Goal: Information Seeking & Learning: Understand process/instructions

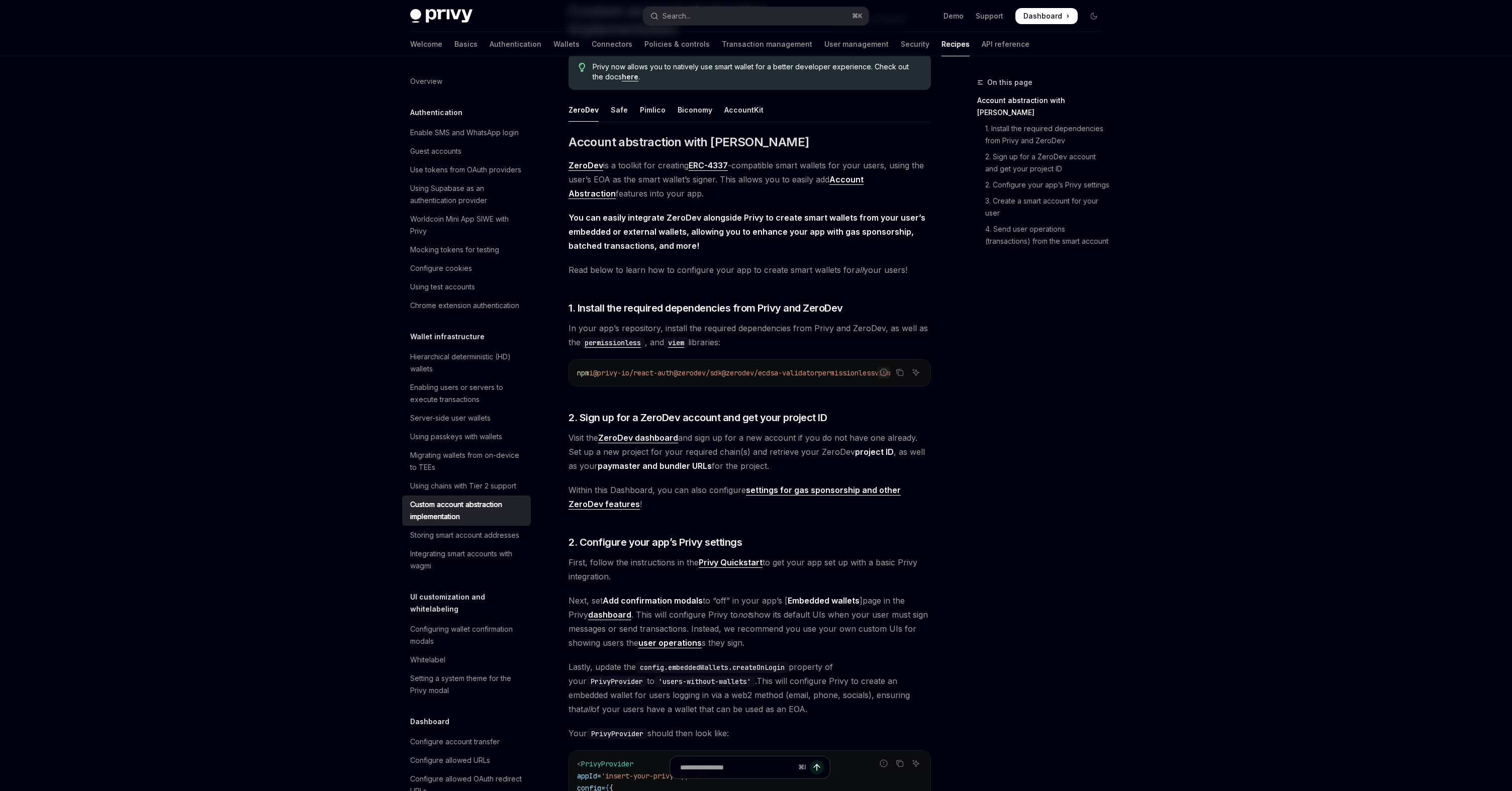
scroll to position [90, 0]
click at [651, 113] on div "Pimlico" at bounding box center [652, 110] width 25 height 24
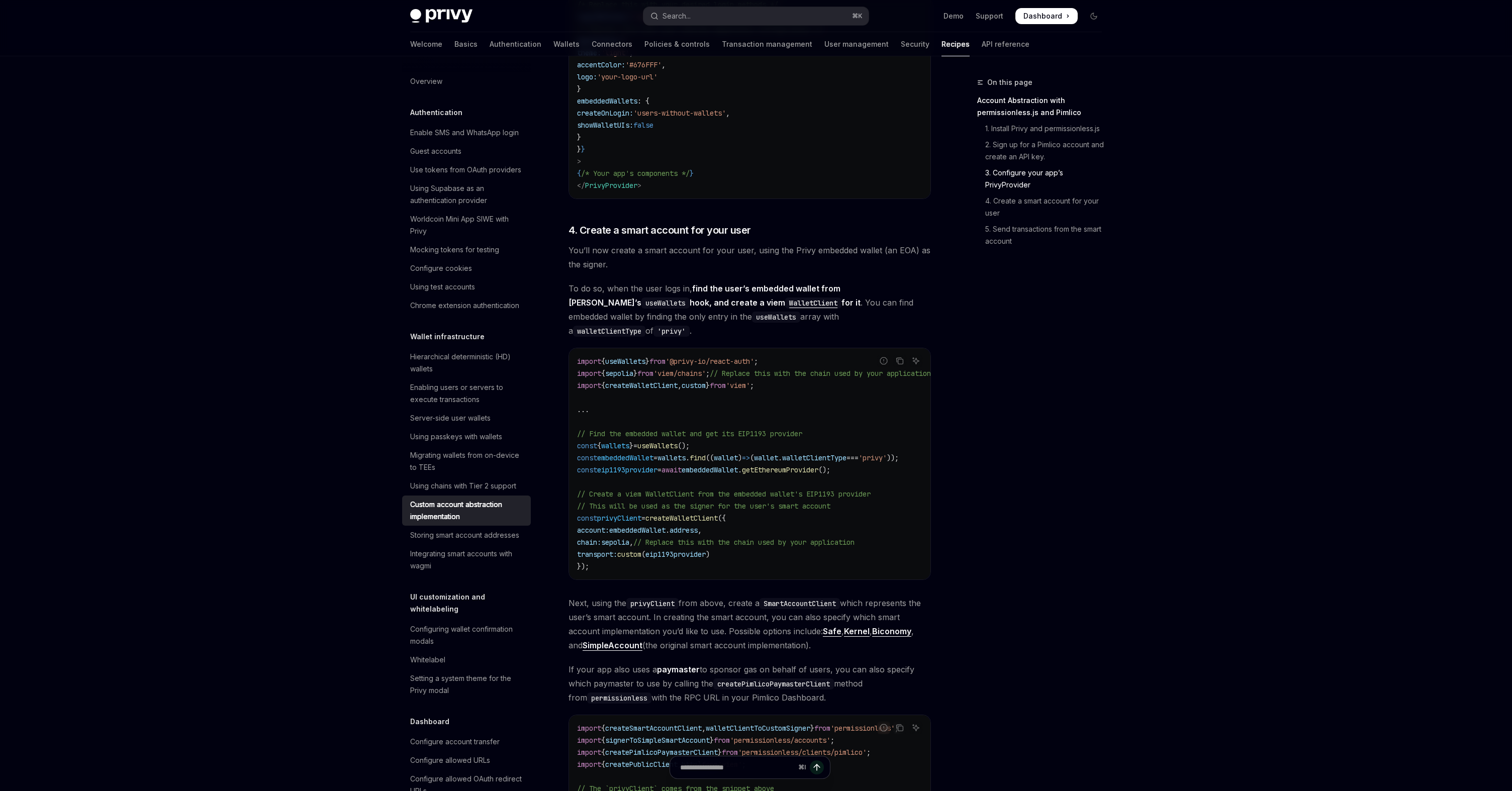
scroll to position [919, 0]
click at [673, 513] on span "createWalletClient" at bounding box center [682, 517] width 72 height 9
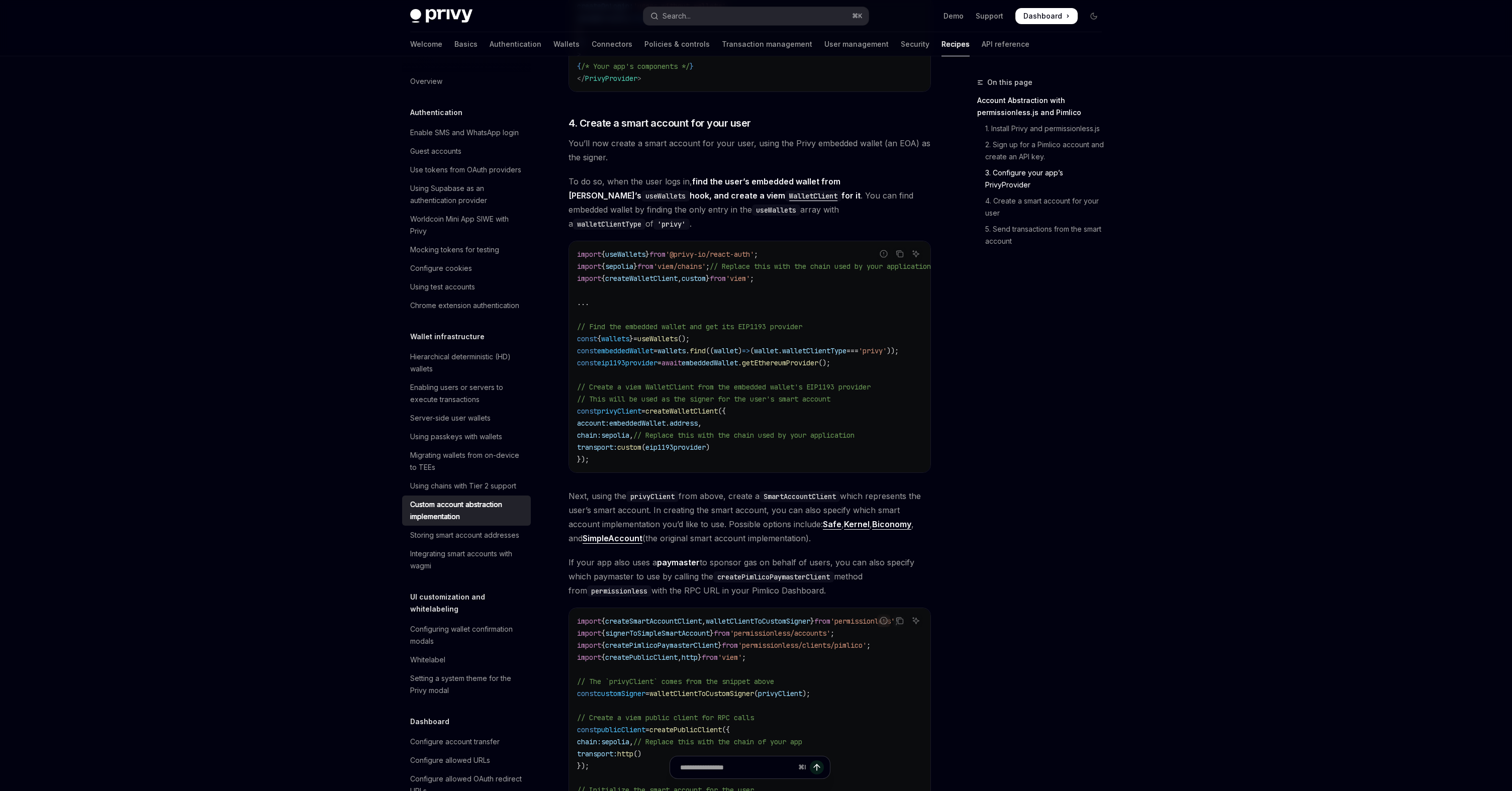
scroll to position [982, 0]
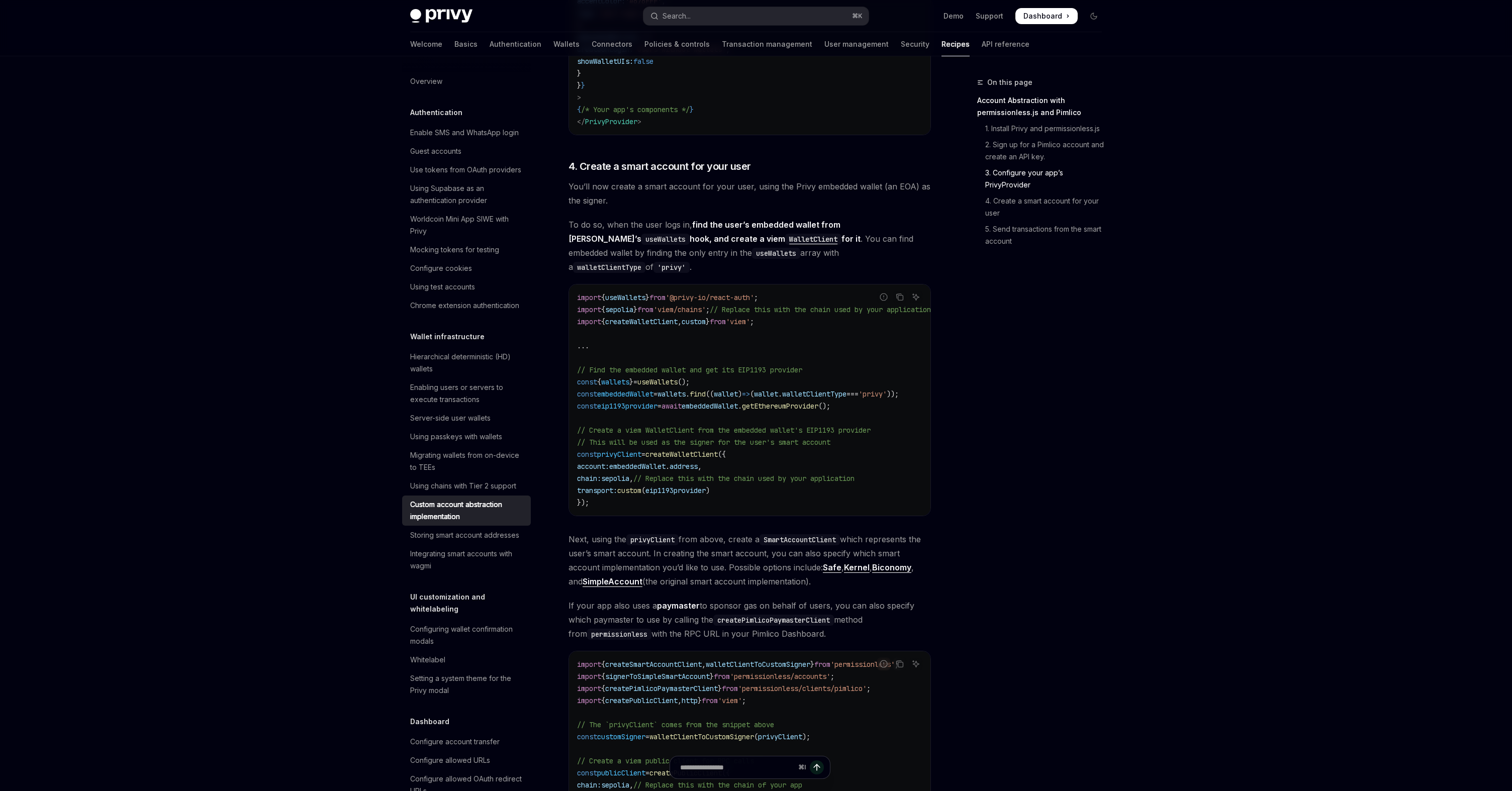
click at [657, 401] on span "eip1193provider" at bounding box center [627, 405] width 61 height 9
drag, startPoint x: 571, startPoint y: 429, endPoint x: 619, endPoint y: 471, distance: 63.8
click at [619, 471] on div "import { useWallets } from '@privy-io/react-auth' ; import { sepolia } from 'vi…" at bounding box center [749, 400] width 362 height 231
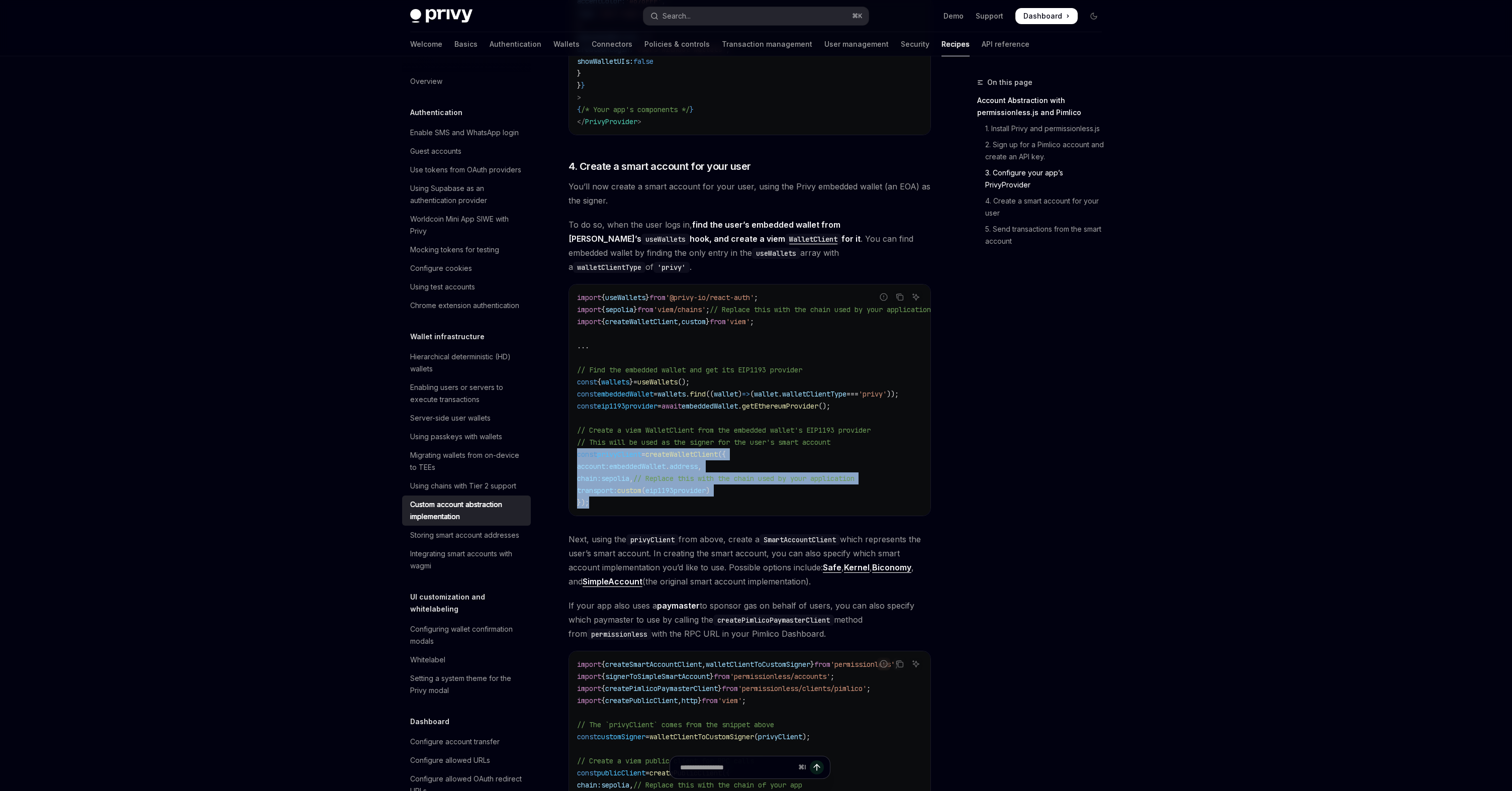
copy code "const privyClient = createWalletClient ({ account: embeddedWallet . address , c…"
click at [732, 401] on span "embeddedWallet" at bounding box center [710, 405] width 56 height 9
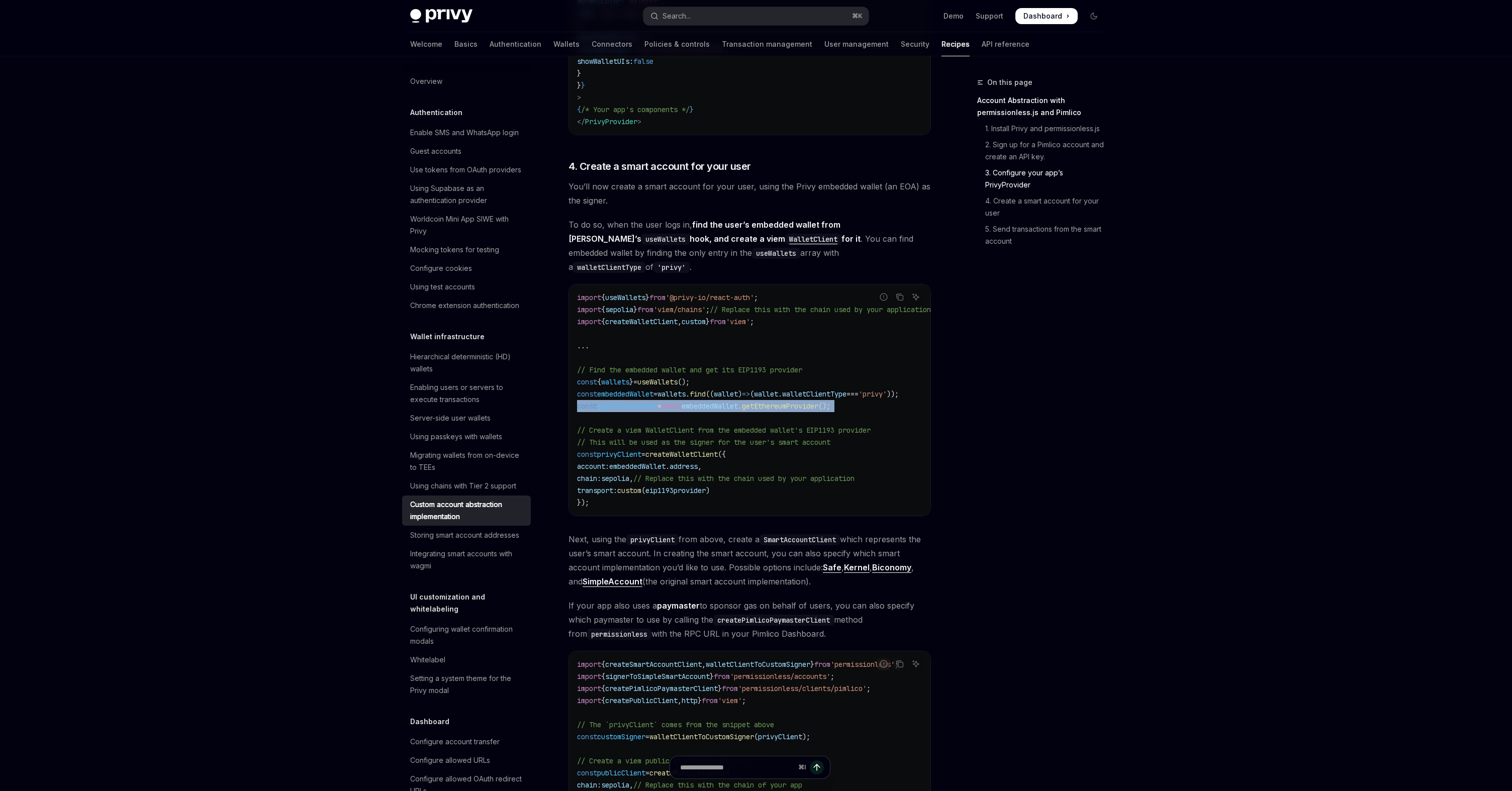
click at [732, 401] on span "embeddedWallet" at bounding box center [710, 405] width 56 height 9
copy code "const eip1193provider = await embeddedWallet . getEthereumProvider ();"
click at [654, 462] on span "embeddedWallet" at bounding box center [637, 466] width 56 height 9
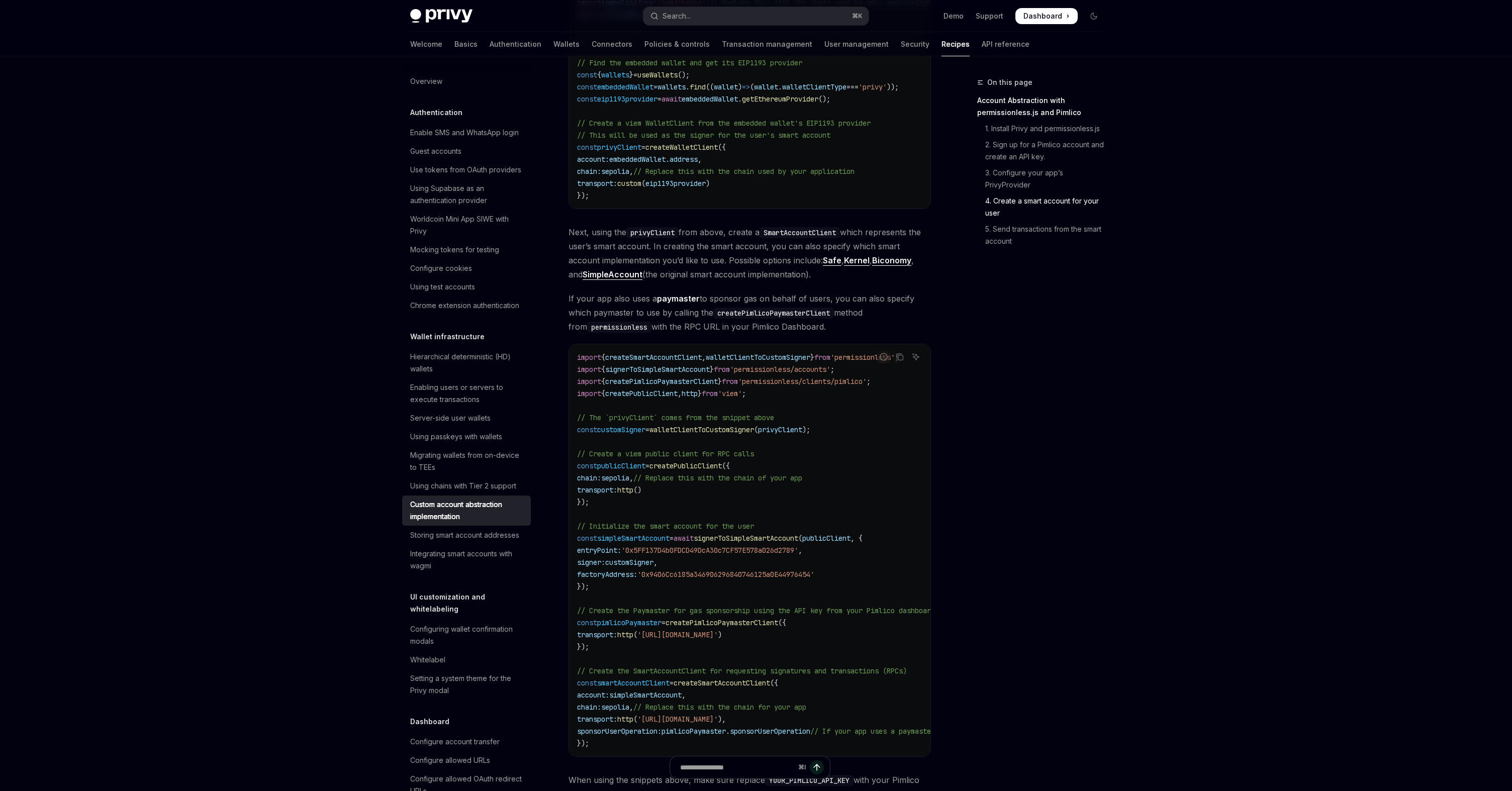
scroll to position [1300, 0]
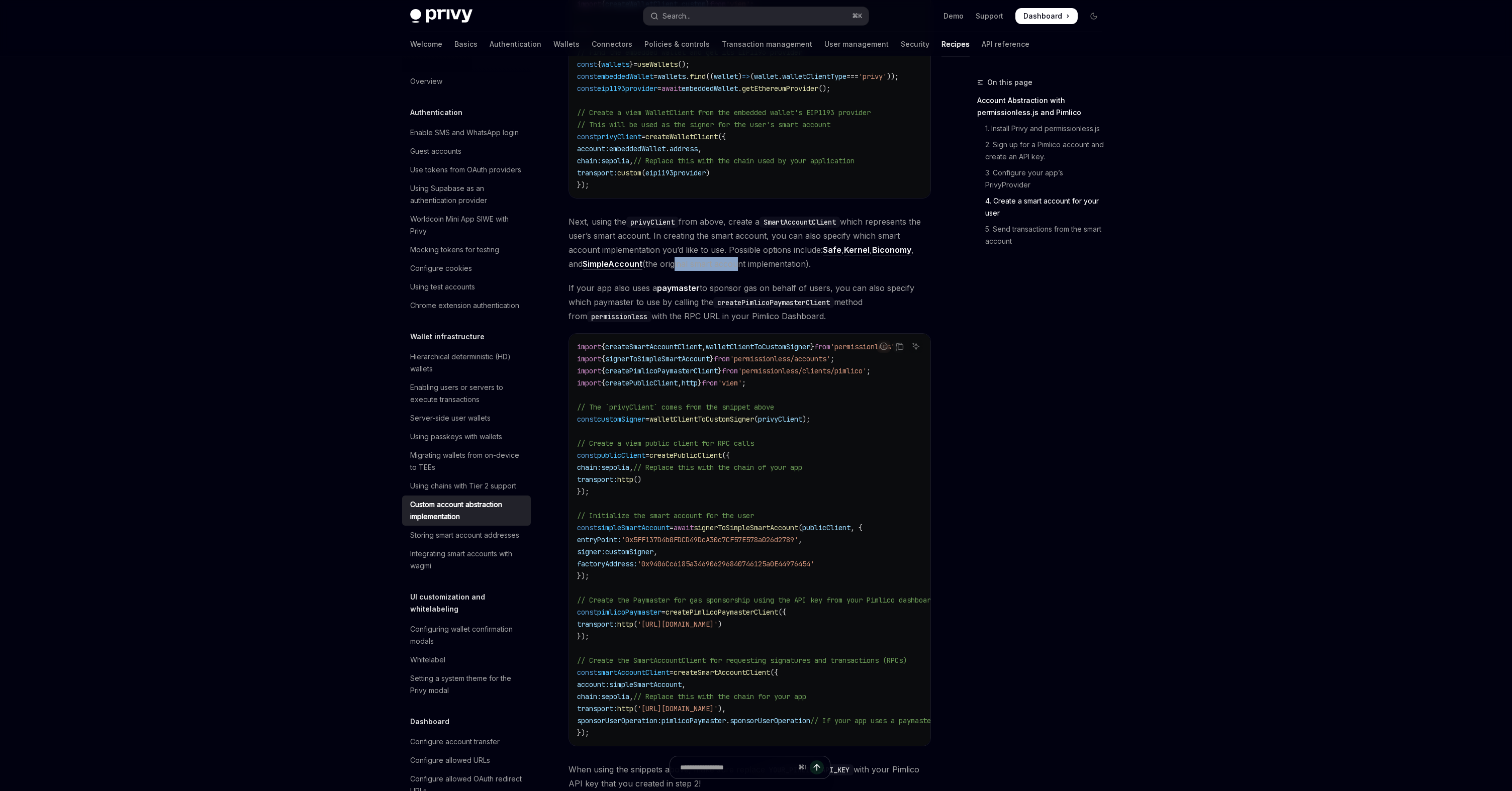
drag, startPoint x: 675, startPoint y: 241, endPoint x: 735, endPoint y: 241, distance: 60.0
click at [735, 241] on span "Next, using the privyClient from above, create a SmartAccountClient which repre…" at bounding box center [749, 243] width 362 height 56
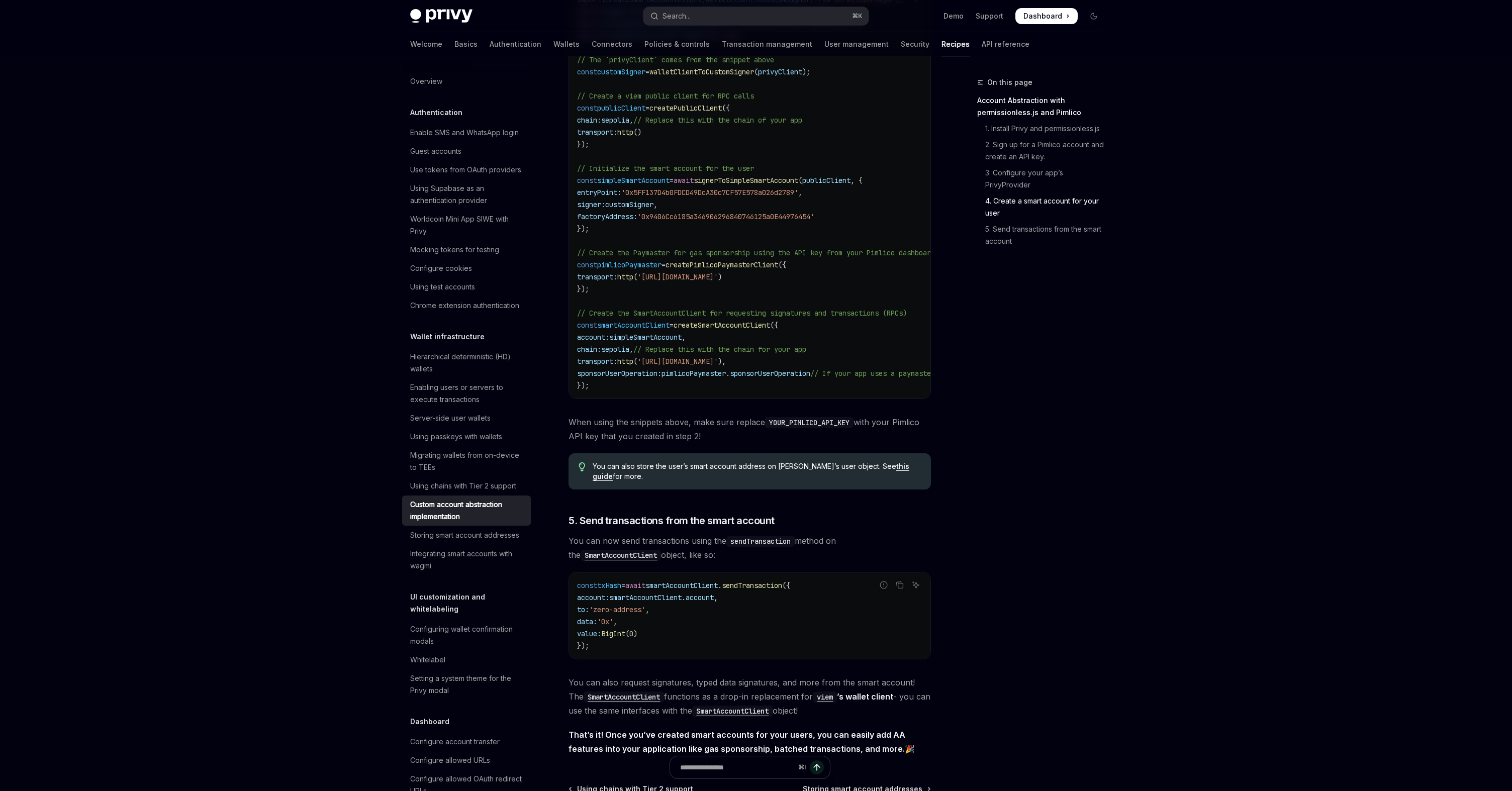
scroll to position [1642, 0]
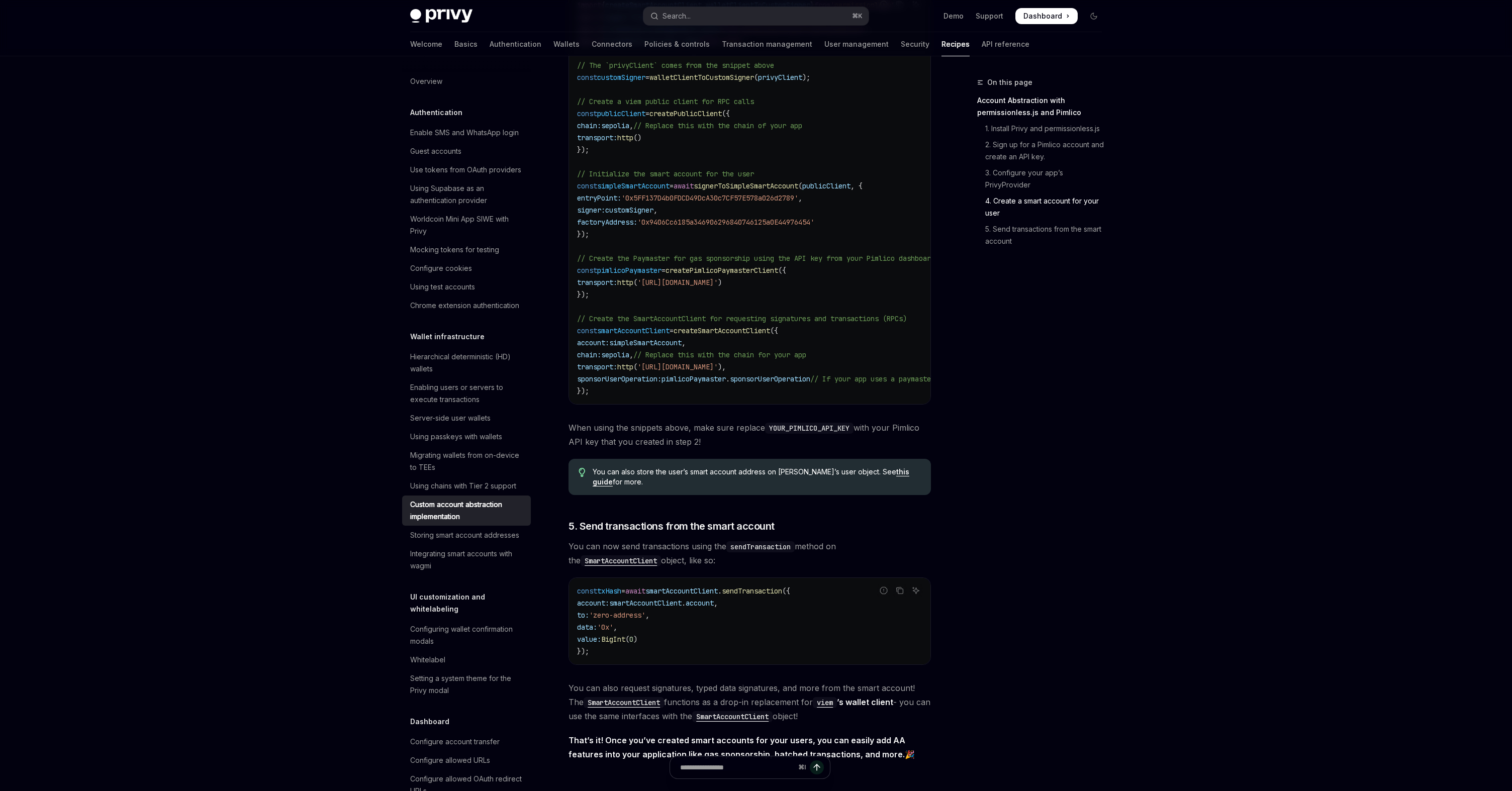
click at [703, 374] on span "pimlicoPaymaster" at bounding box center [694, 378] width 64 height 9
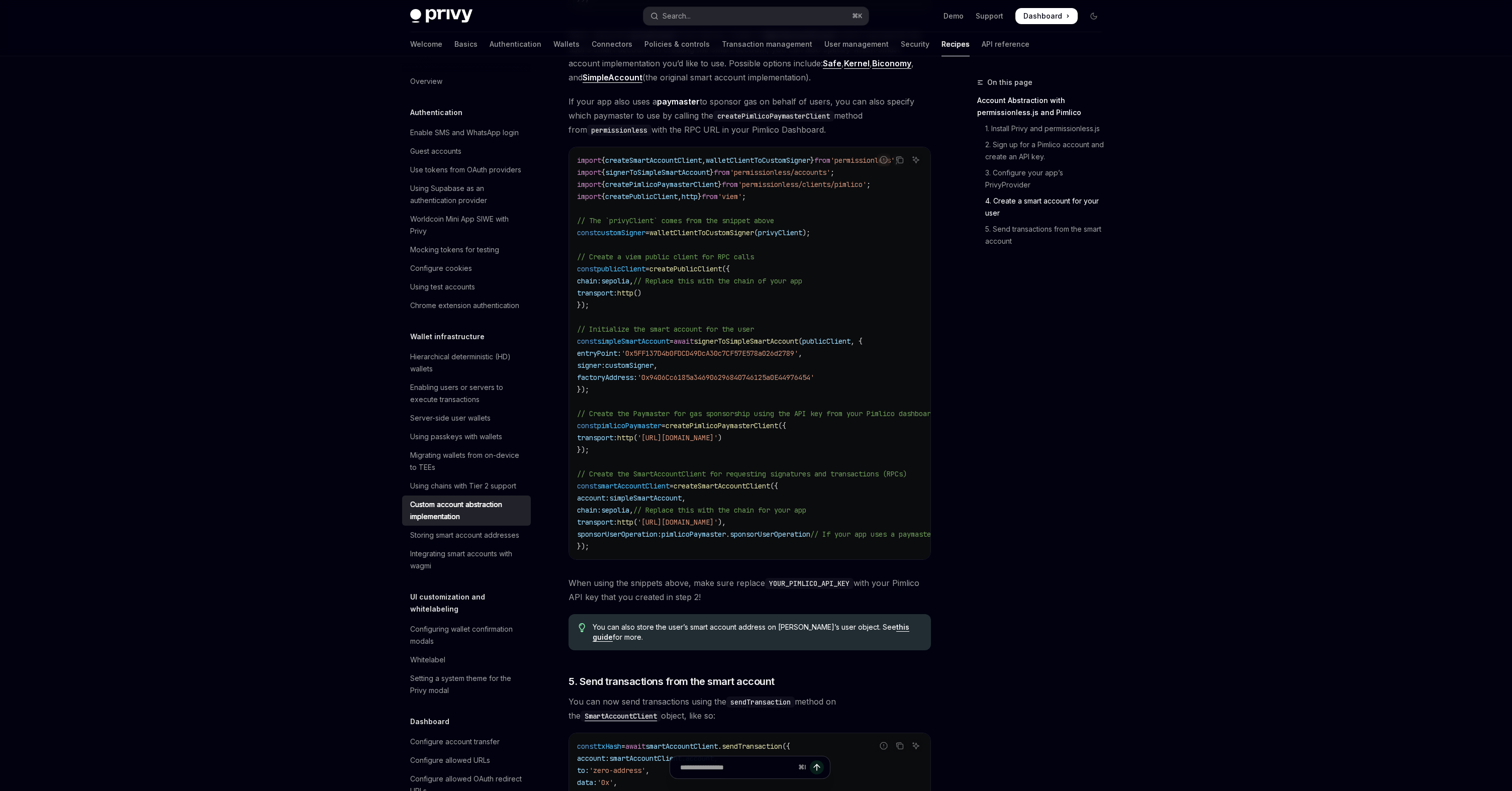
scroll to position [1456, 0]
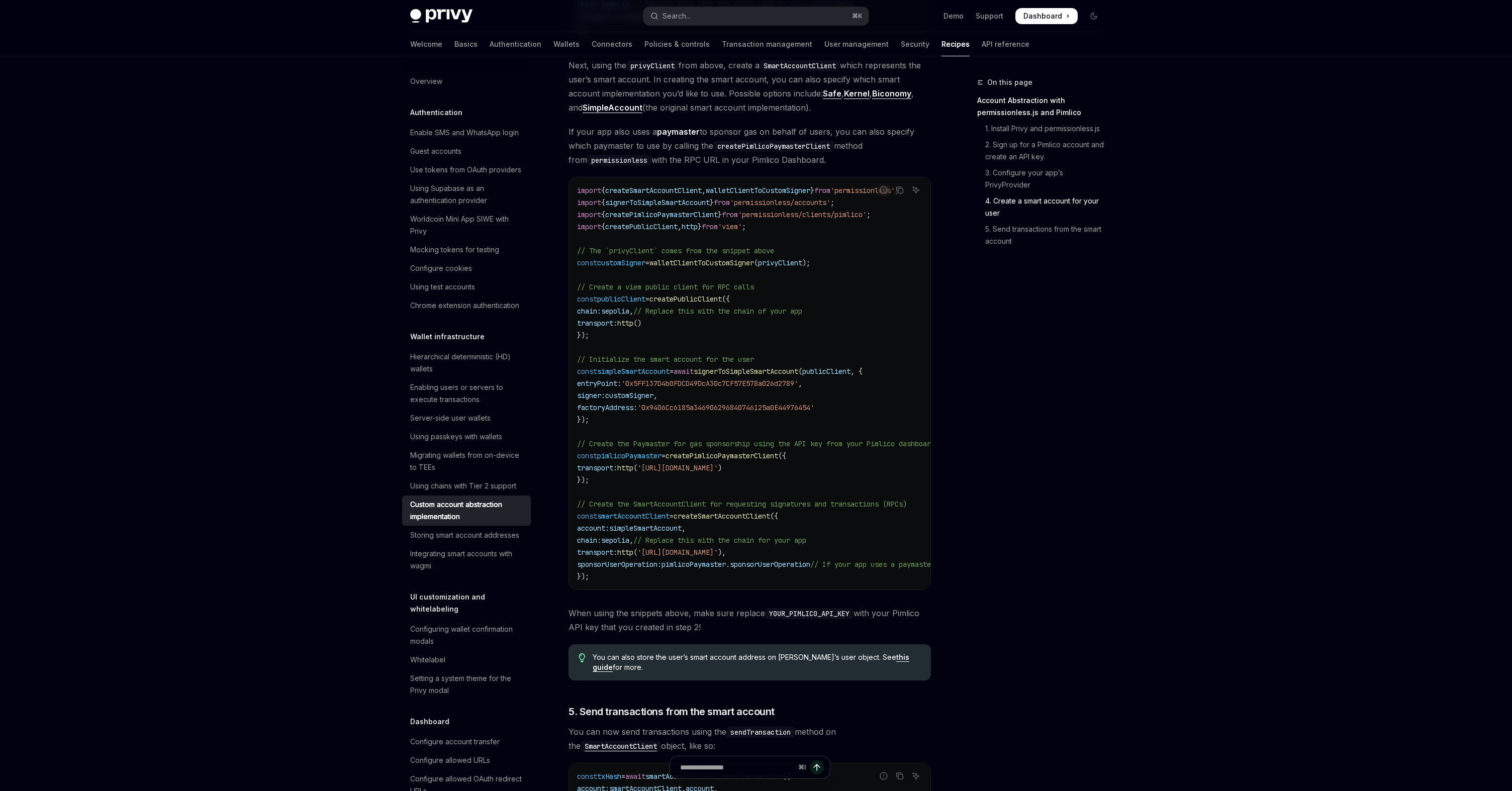
click at [675, 259] on span "walletClientToCustomSigner" at bounding box center [701, 263] width 105 height 9
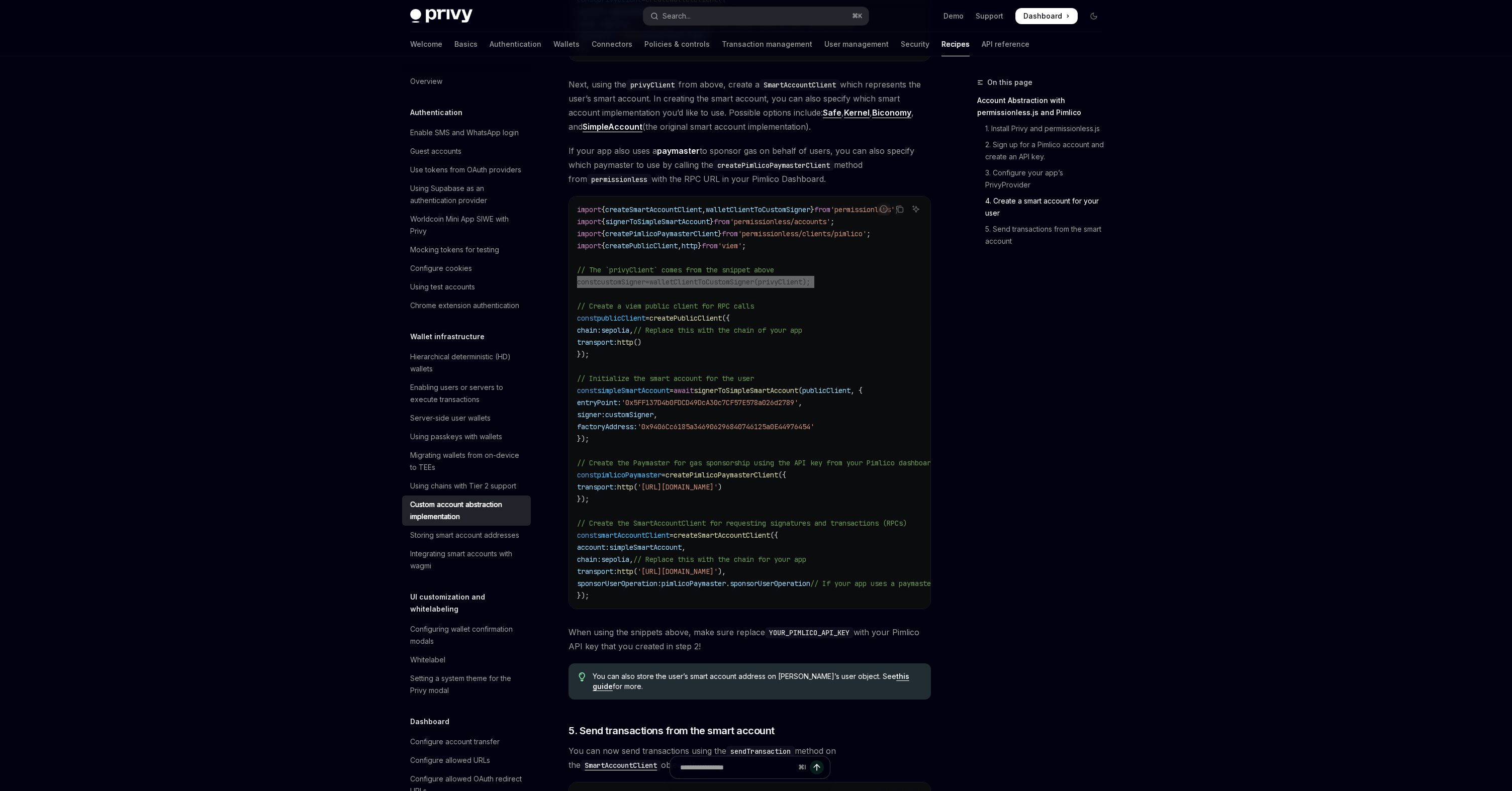
scroll to position [1433, 0]
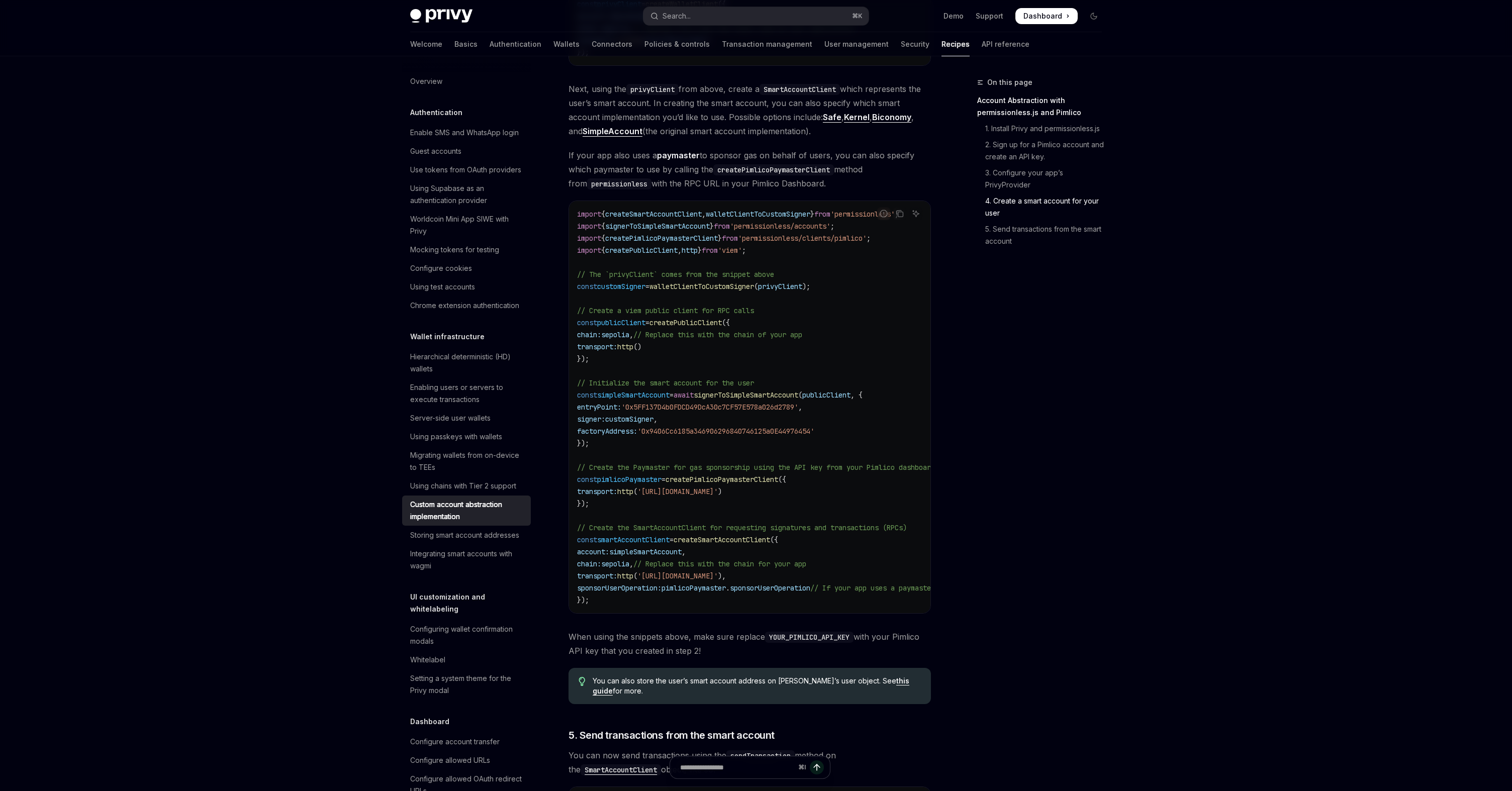
click at [731, 210] on span "walletClientToCustomSigner" at bounding box center [758, 214] width 105 height 9
copy span "walletClientToCustomSigner"
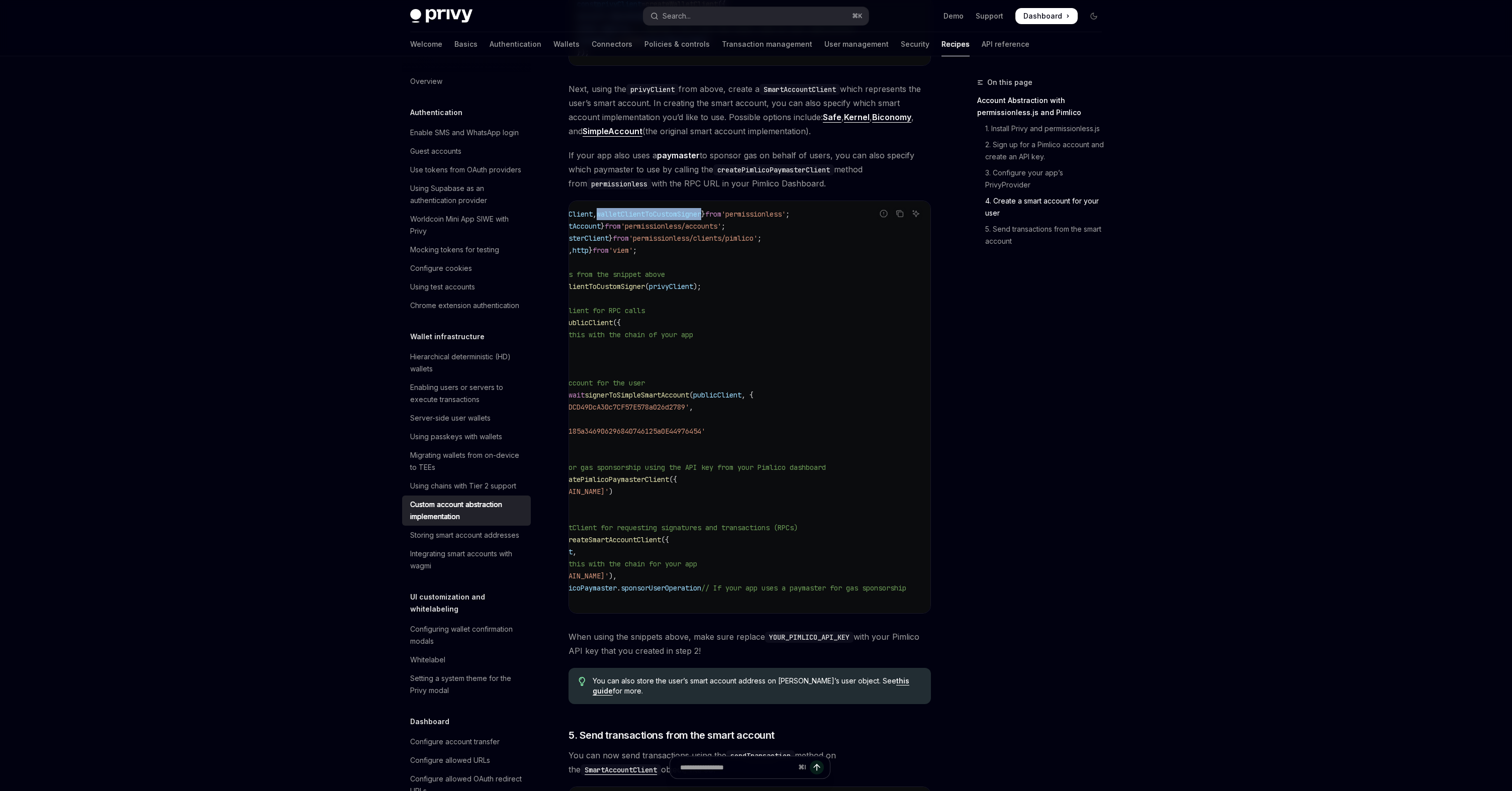
scroll to position [0, 0]
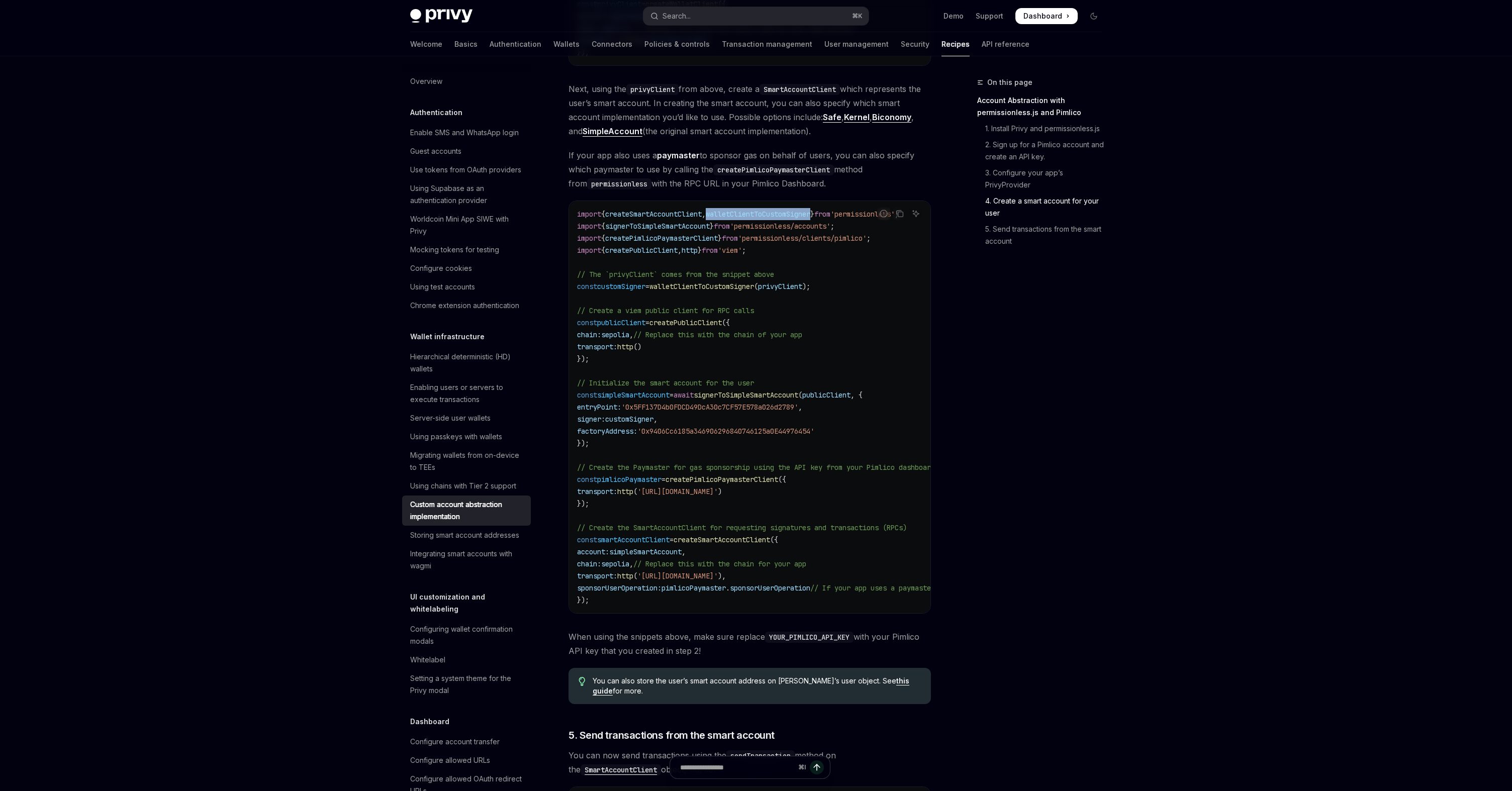
click at [766, 208] on code "import { createSmartAccountClient , walletClientToCustomSigner } from 'permissi…" at bounding box center [808, 407] width 463 height 398
click at [864, 233] on span "'permissionless/clients/pimlico'" at bounding box center [802, 238] width 129 height 9
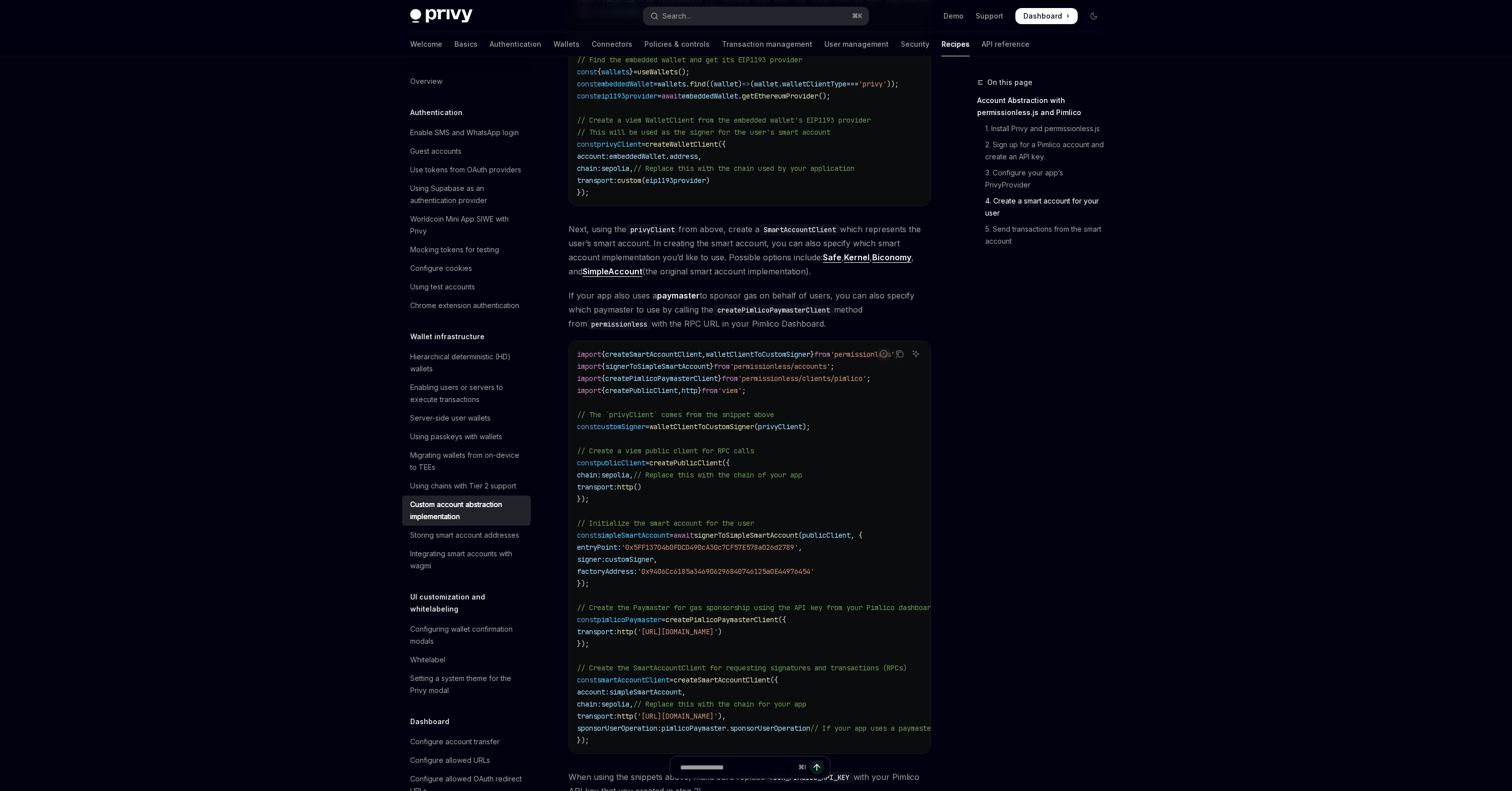
scroll to position [1292, 0]
click at [669, 423] on span "walletClientToCustomSigner" at bounding box center [701, 427] width 105 height 9
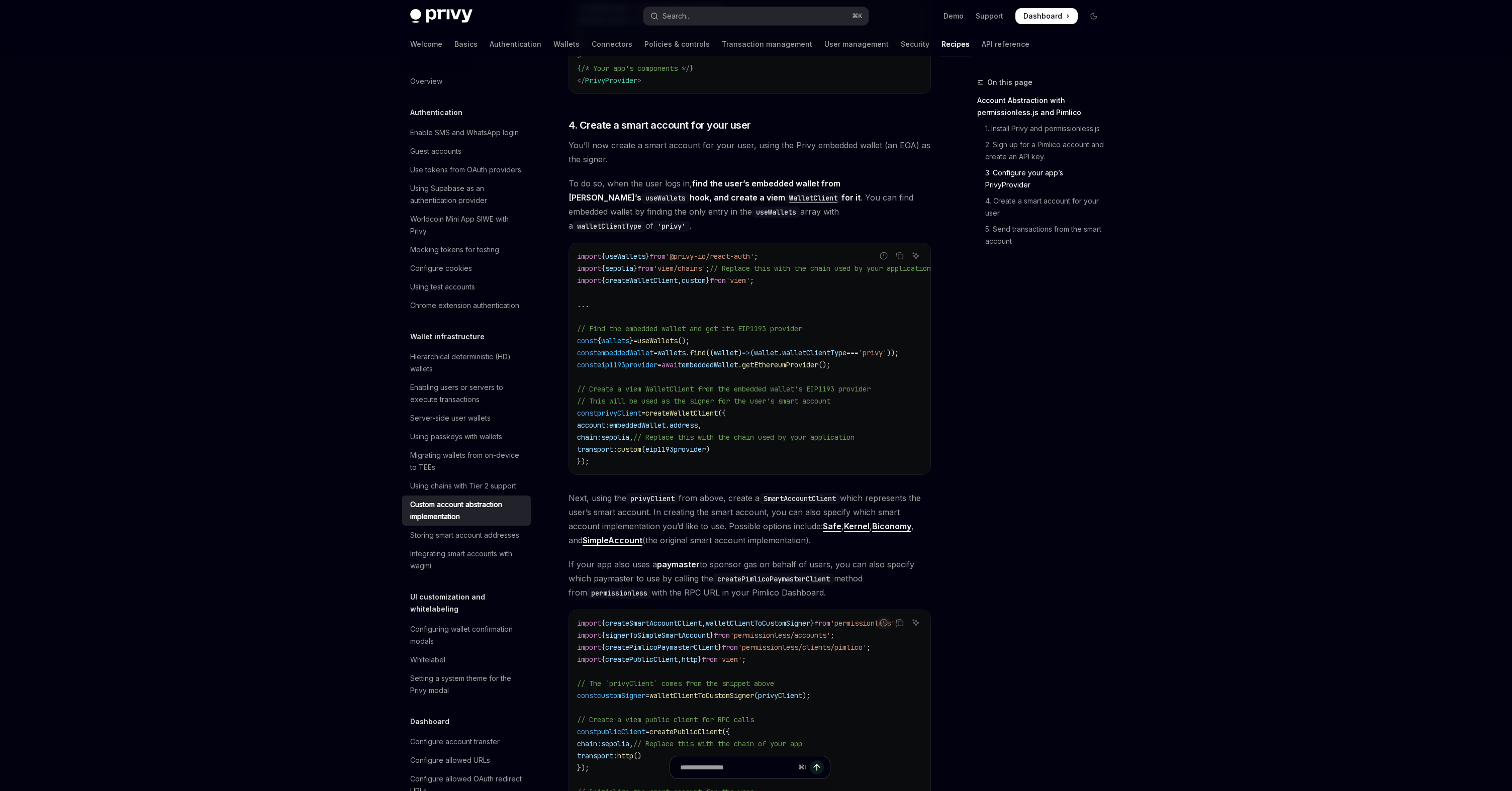
scroll to position [1014, 0]
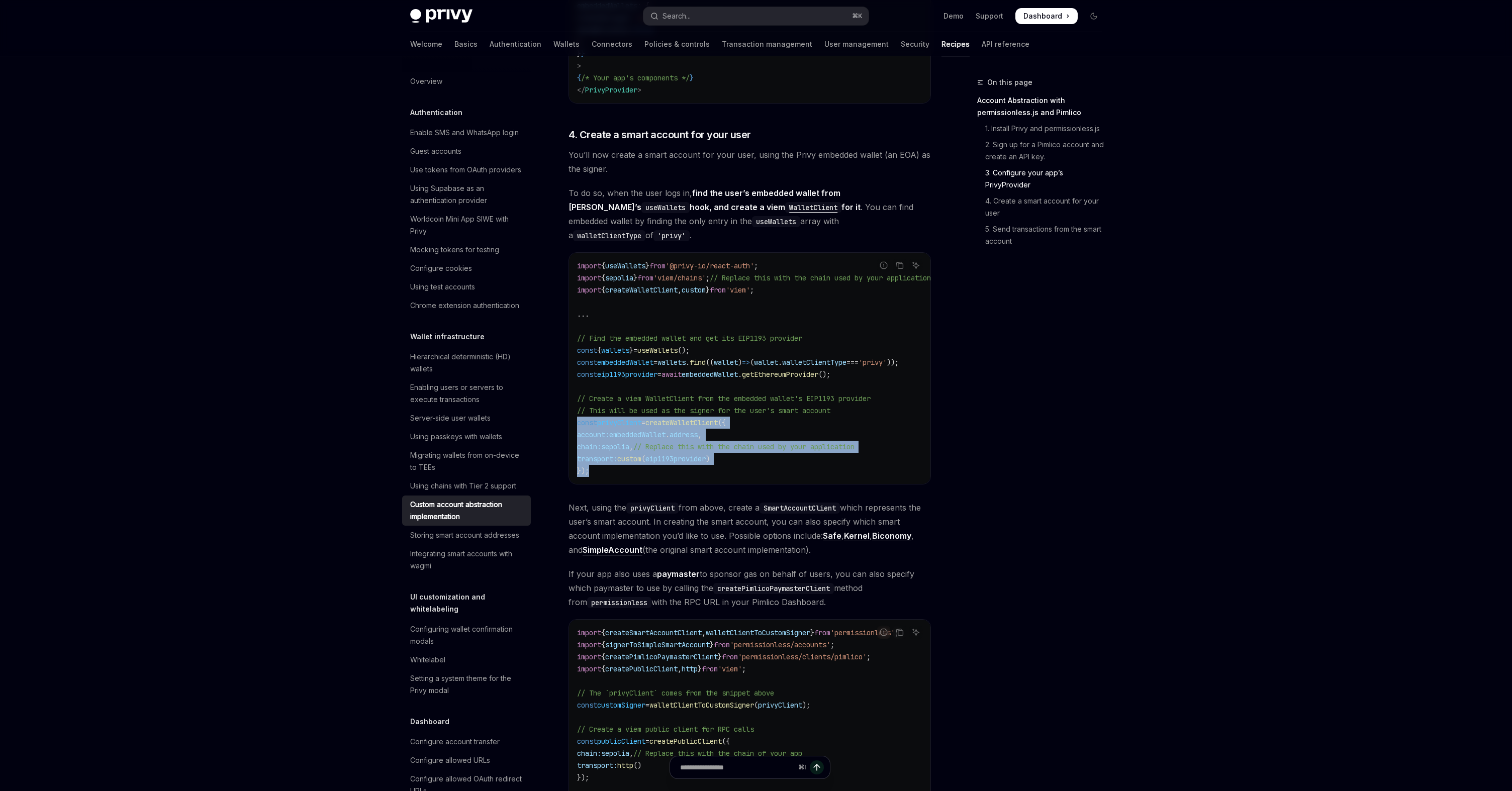
drag, startPoint x: 577, startPoint y: 390, endPoint x: 608, endPoint y: 439, distance: 58.0
click at [608, 439] on code "import { useWallets } from '@privy-io/react-auth' ; import { sepolia } from 'vi…" at bounding box center [766, 368] width 378 height 217
copy code "const privyClient = createWalletClient ({ account: embeddedWallet . address , c…"
click at [662, 418] on span "createWalletClient" at bounding box center [682, 422] width 72 height 9
drag, startPoint x: 662, startPoint y: 394, endPoint x: 674, endPoint y: 438, distance: 45.6
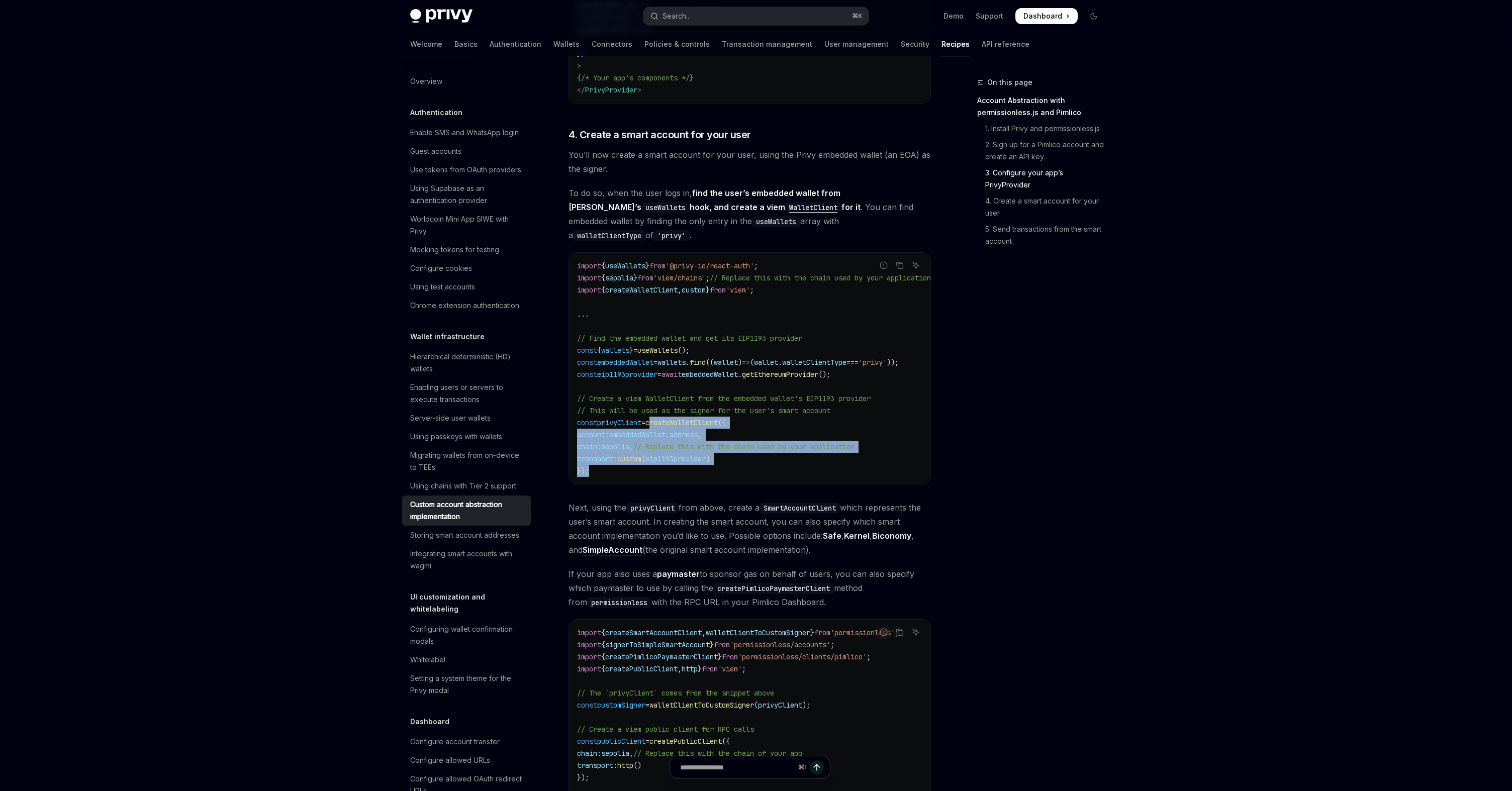
click at [674, 439] on code "import { useWallets } from '@privy-io/react-auth' ; import { sepolia } from 'vi…" at bounding box center [766, 368] width 378 height 217
copy code "createWalletClient ({ account: embeddedWallet . address , chain: sepolia , // R…"
click at [662, 370] on span "=" at bounding box center [659, 374] width 4 height 9
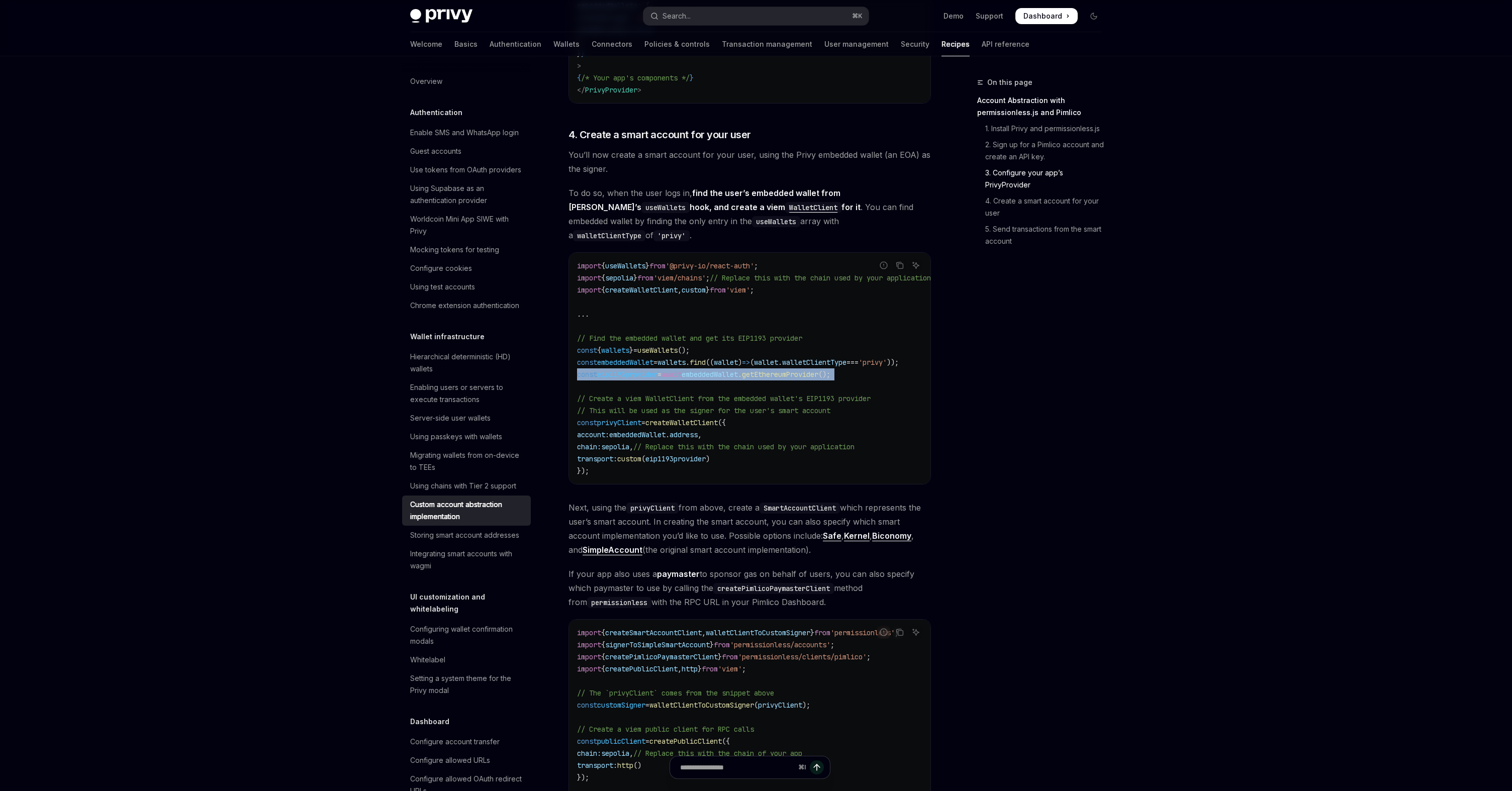
click at [662, 370] on span "=" at bounding box center [659, 374] width 4 height 9
copy code "const eip1193provider = await embeddedWallet . getEthereumProvider ();"
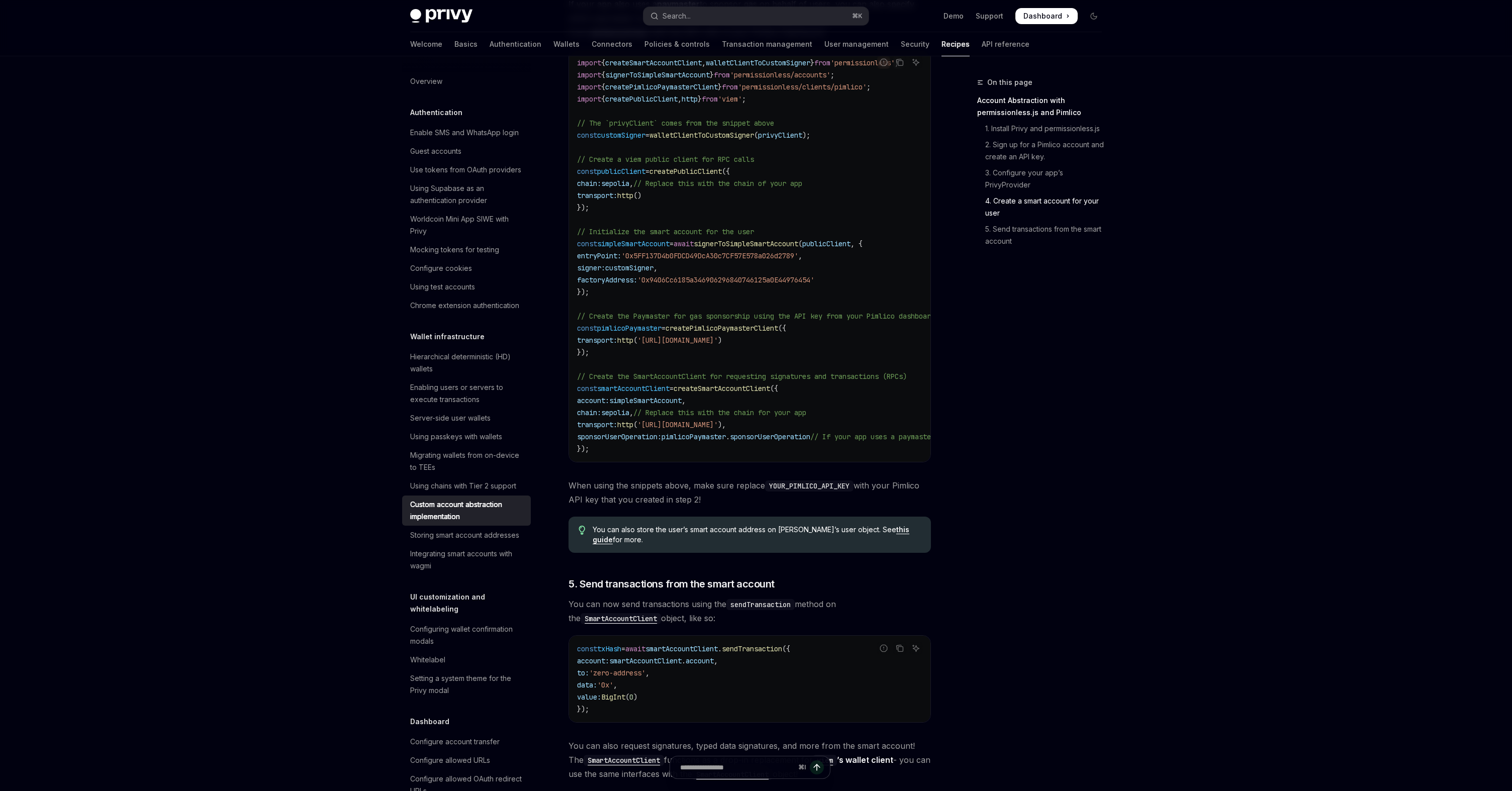
scroll to position [1579, 0]
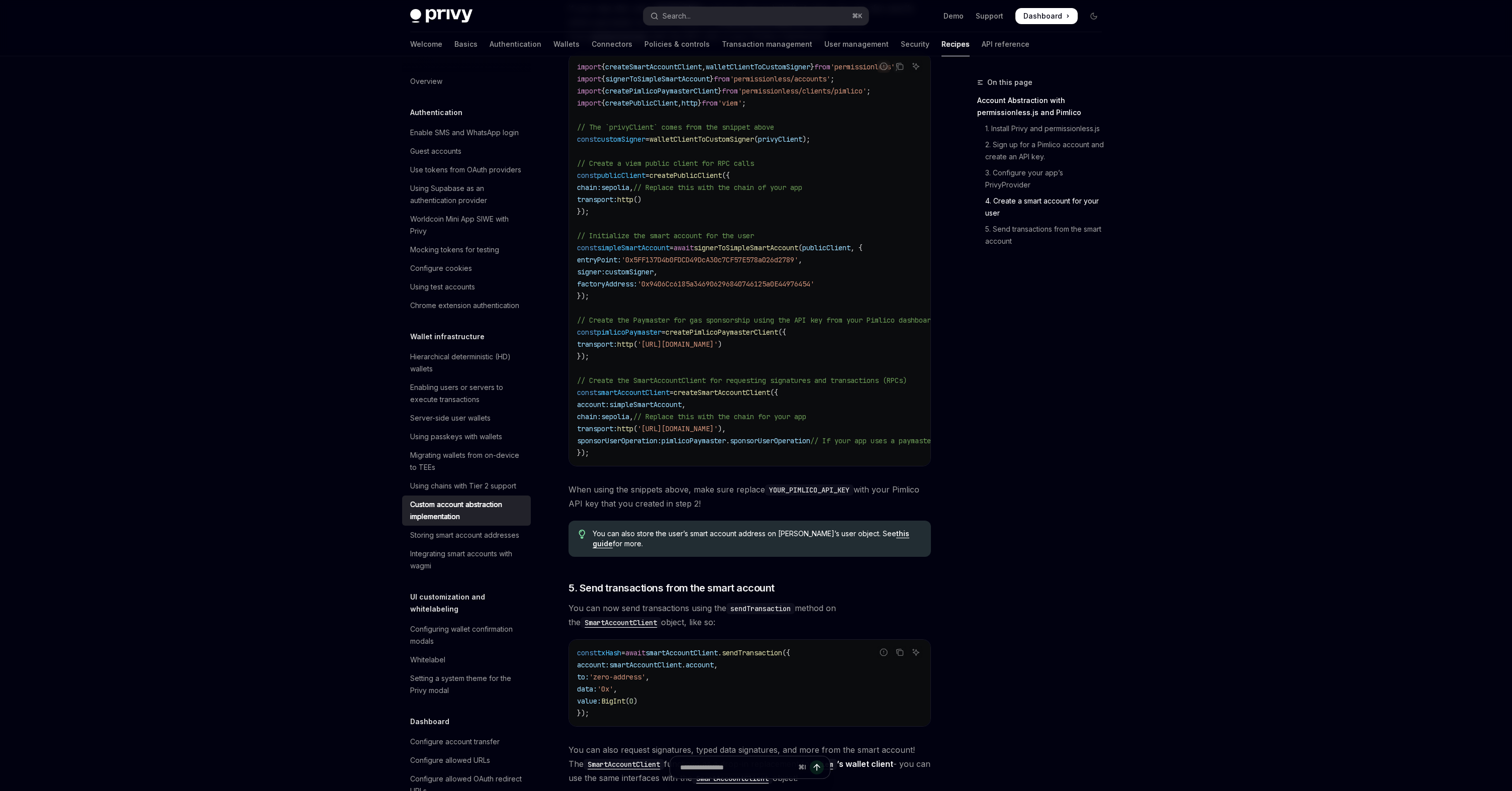
click at [783, 243] on span "signerToSimpleSmartAccount" at bounding box center [746, 248] width 105 height 9
copy span "signerToSimpleSmartAccount"
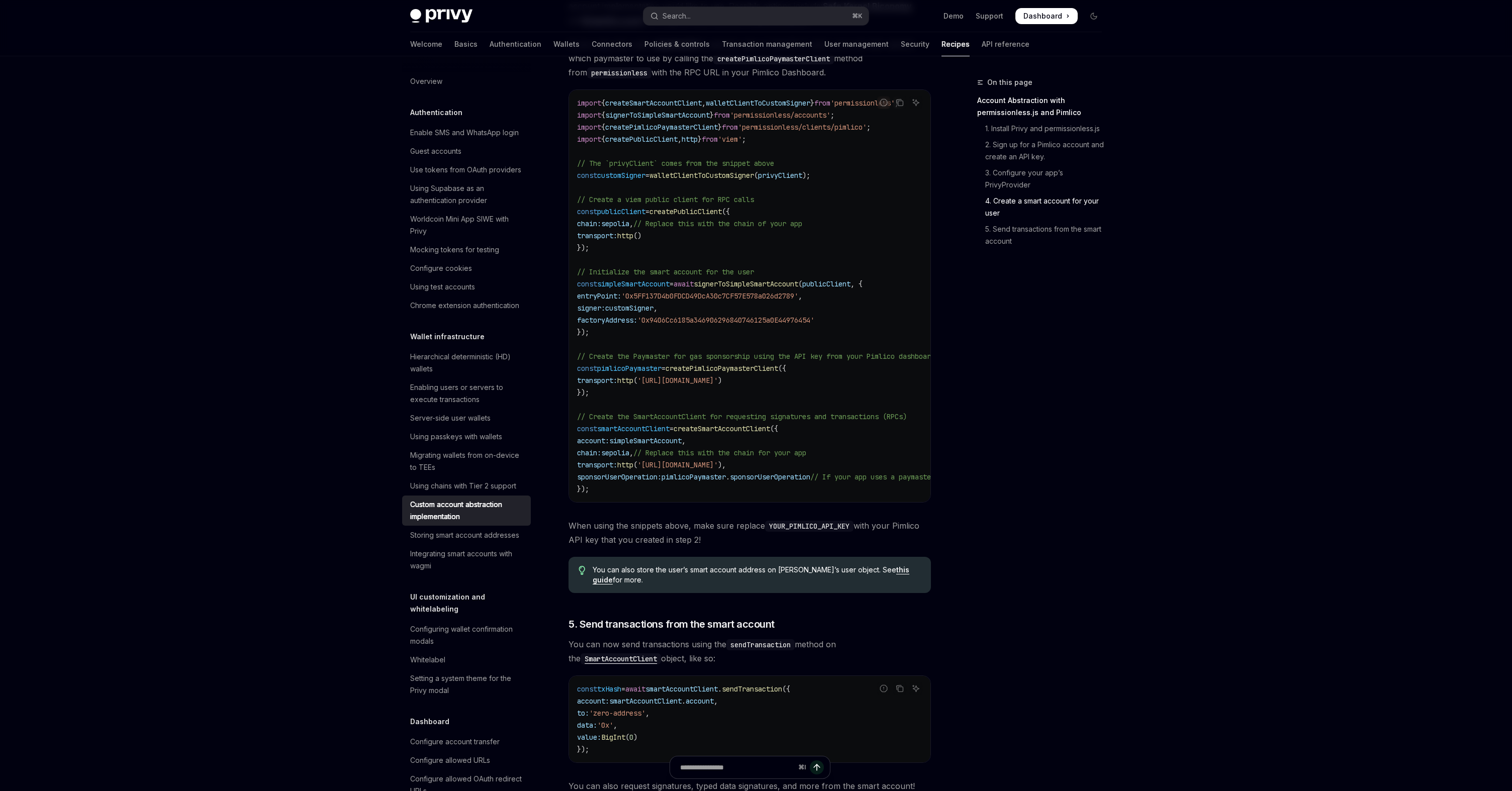
scroll to position [1523, 0]
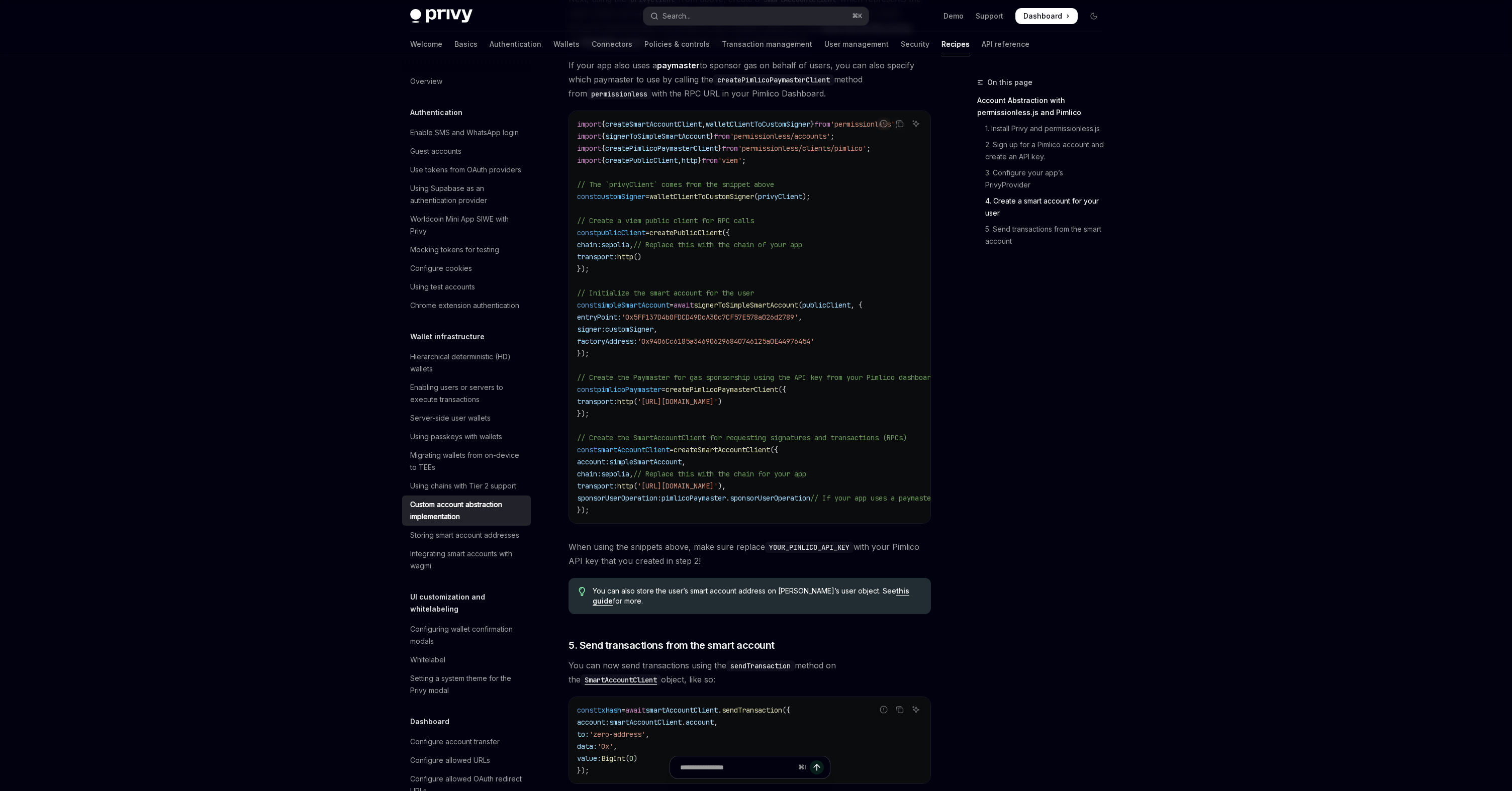
click at [721, 192] on span "walletClientToCustomSigner" at bounding box center [701, 196] width 105 height 9
copy span "walletClientToCustomSigner"
click at [861, 324] on code "import { createSmartAccountClient , walletClientToCustomSigner } from 'permissi…" at bounding box center [808, 317] width 463 height 398
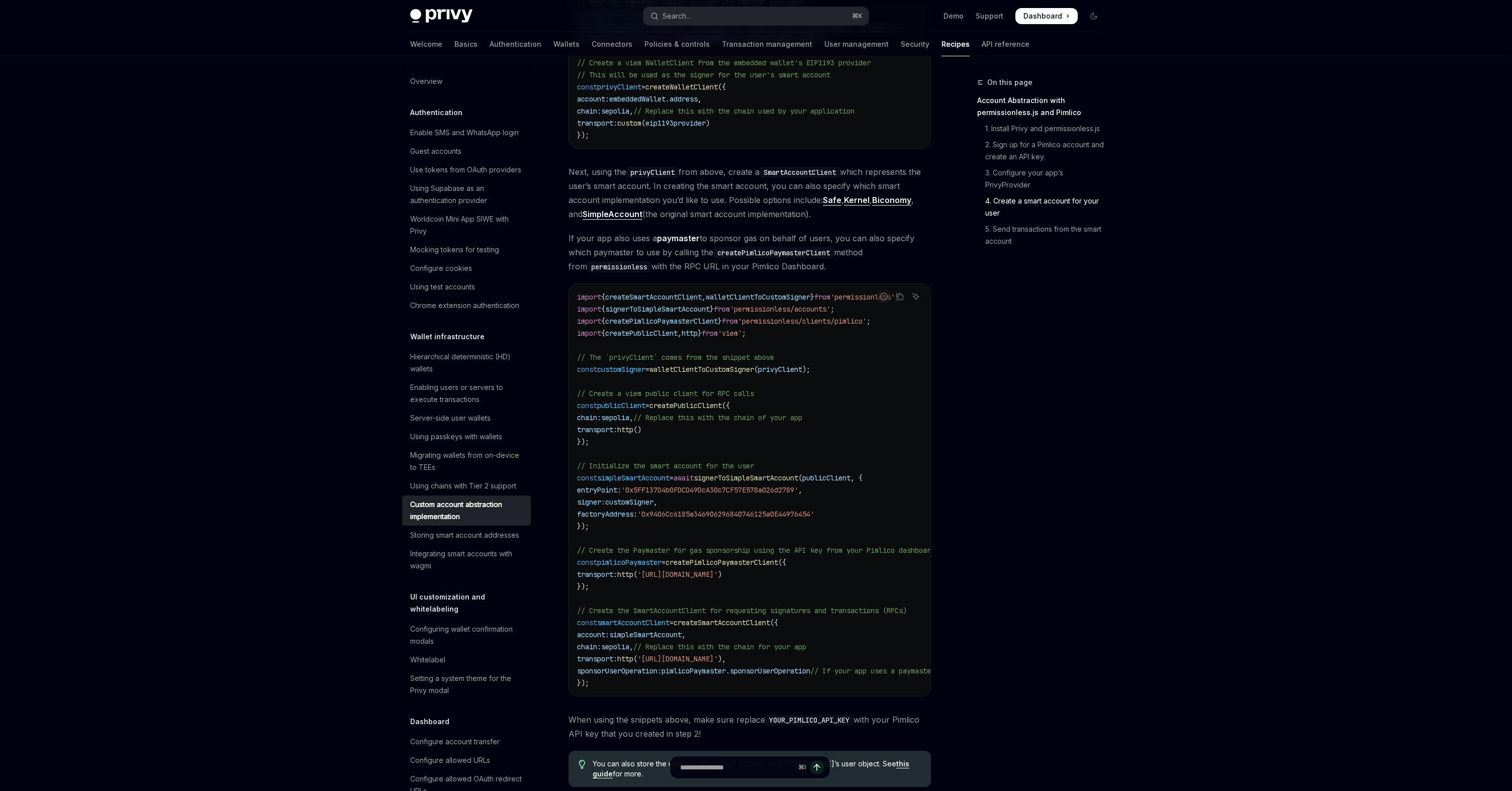
scroll to position [1349, 0]
click at [494, 559] on div "Integrating smart accounts with wagmi" at bounding box center [468, 559] width 115 height 24
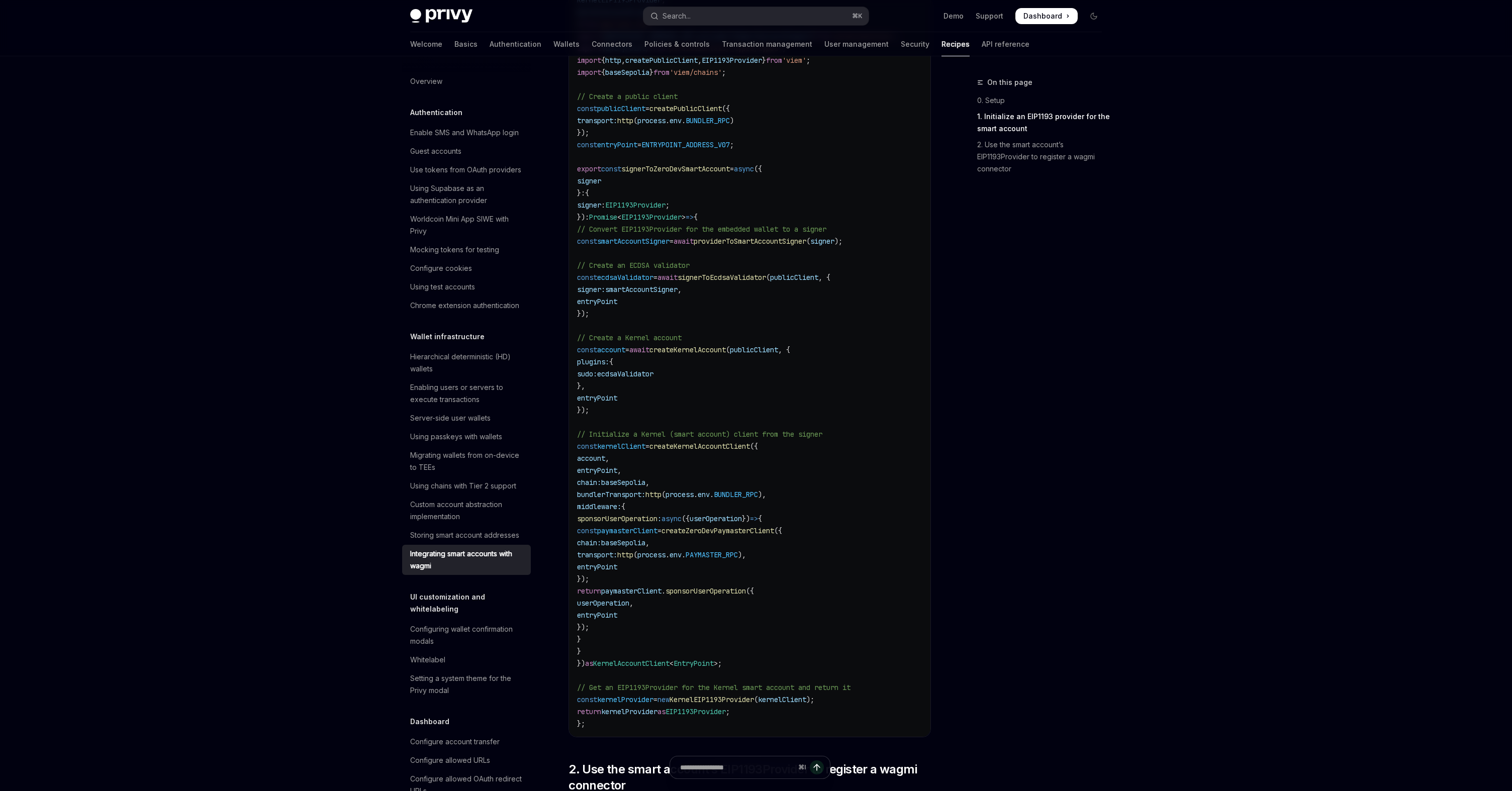
scroll to position [647, 0]
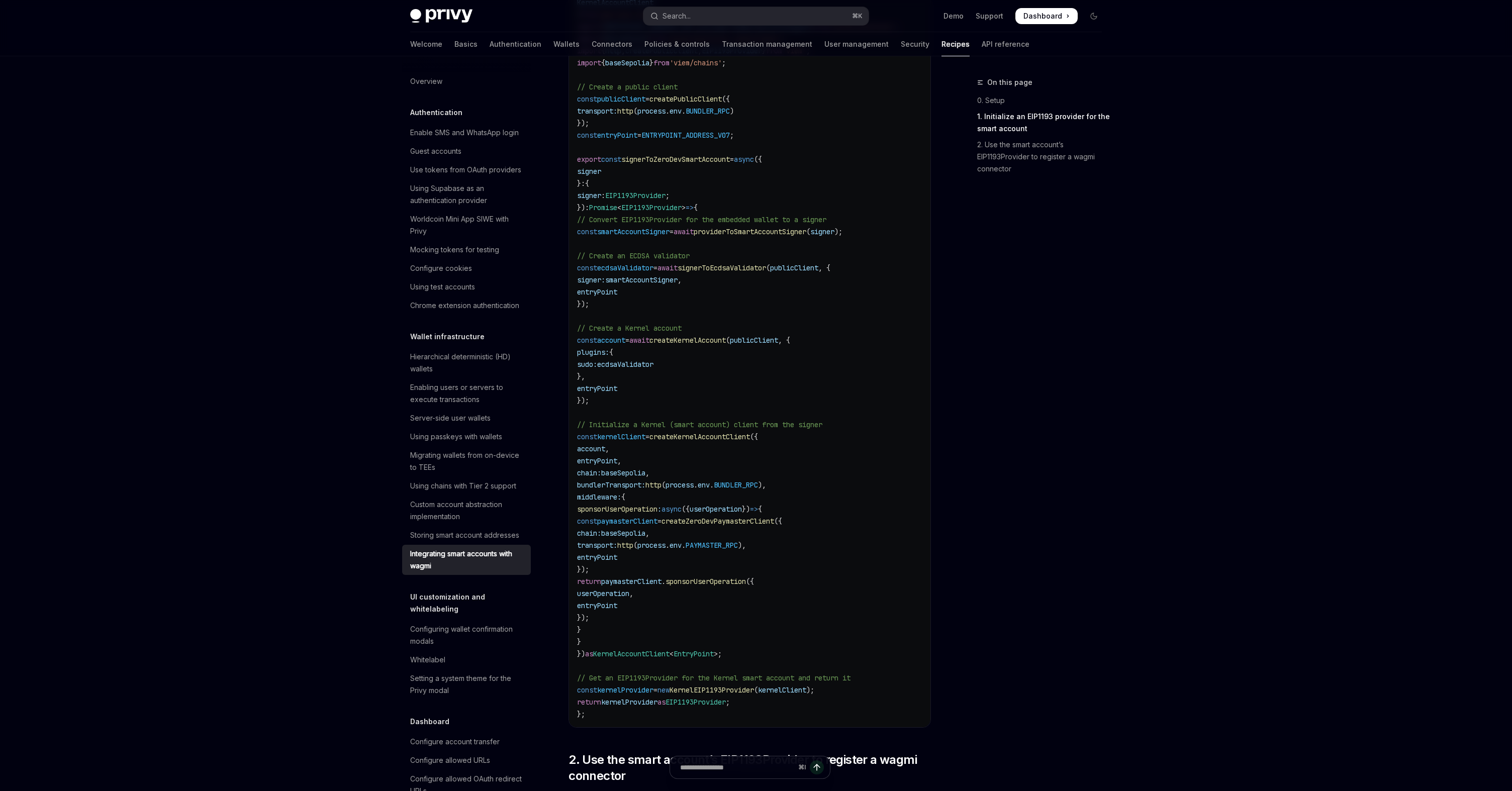
type textarea "*"
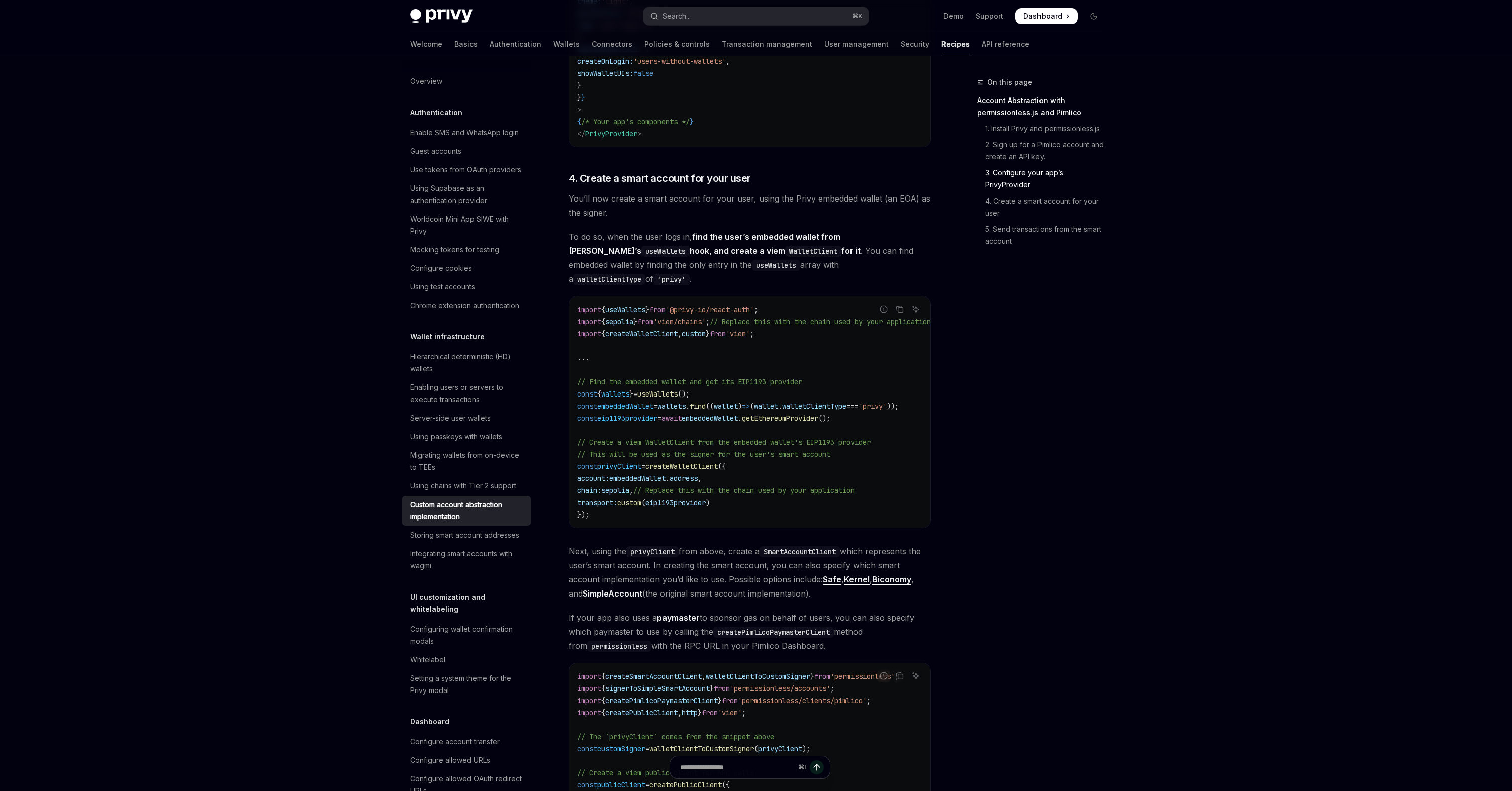
scroll to position [1018, 0]
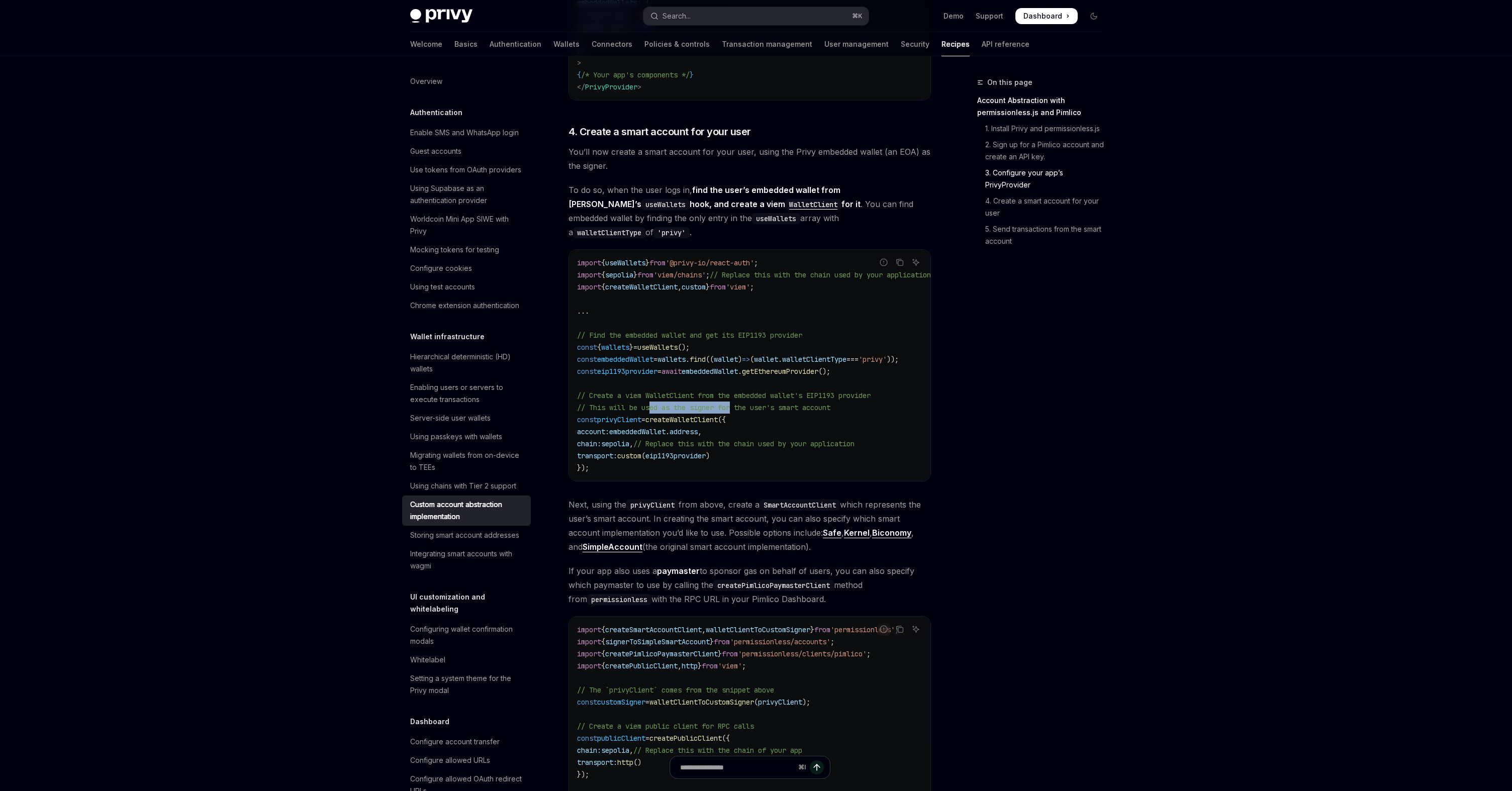
drag, startPoint x: 651, startPoint y: 377, endPoint x: 737, endPoint y: 377, distance: 86.0
click at [737, 403] on span "// This will be used as the signer for the user's smart account" at bounding box center [704, 407] width 254 height 9
drag, startPoint x: 668, startPoint y: 380, endPoint x: 768, endPoint y: 380, distance: 100.0
click at [768, 403] on span "// This will be used as the signer for the user's smart account" at bounding box center [704, 407] width 254 height 9
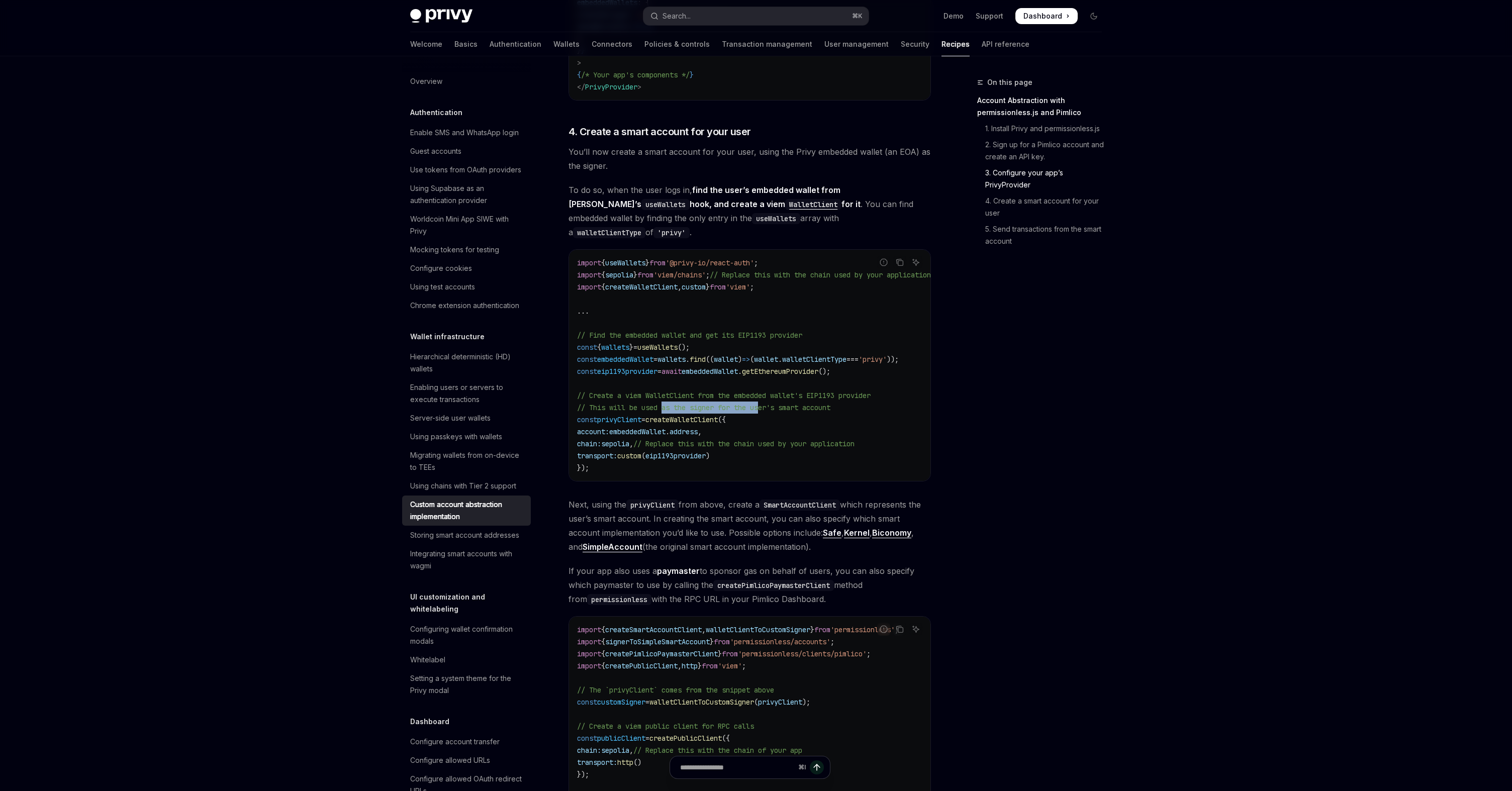
click at [768, 403] on span "// This will be used as the signer for the user's smart account" at bounding box center [704, 407] width 254 height 9
drag, startPoint x: 732, startPoint y: 380, endPoint x: 778, endPoint y: 380, distance: 46.0
click at [778, 403] on span "// This will be used as the signer for the user's smart account" at bounding box center [704, 407] width 254 height 9
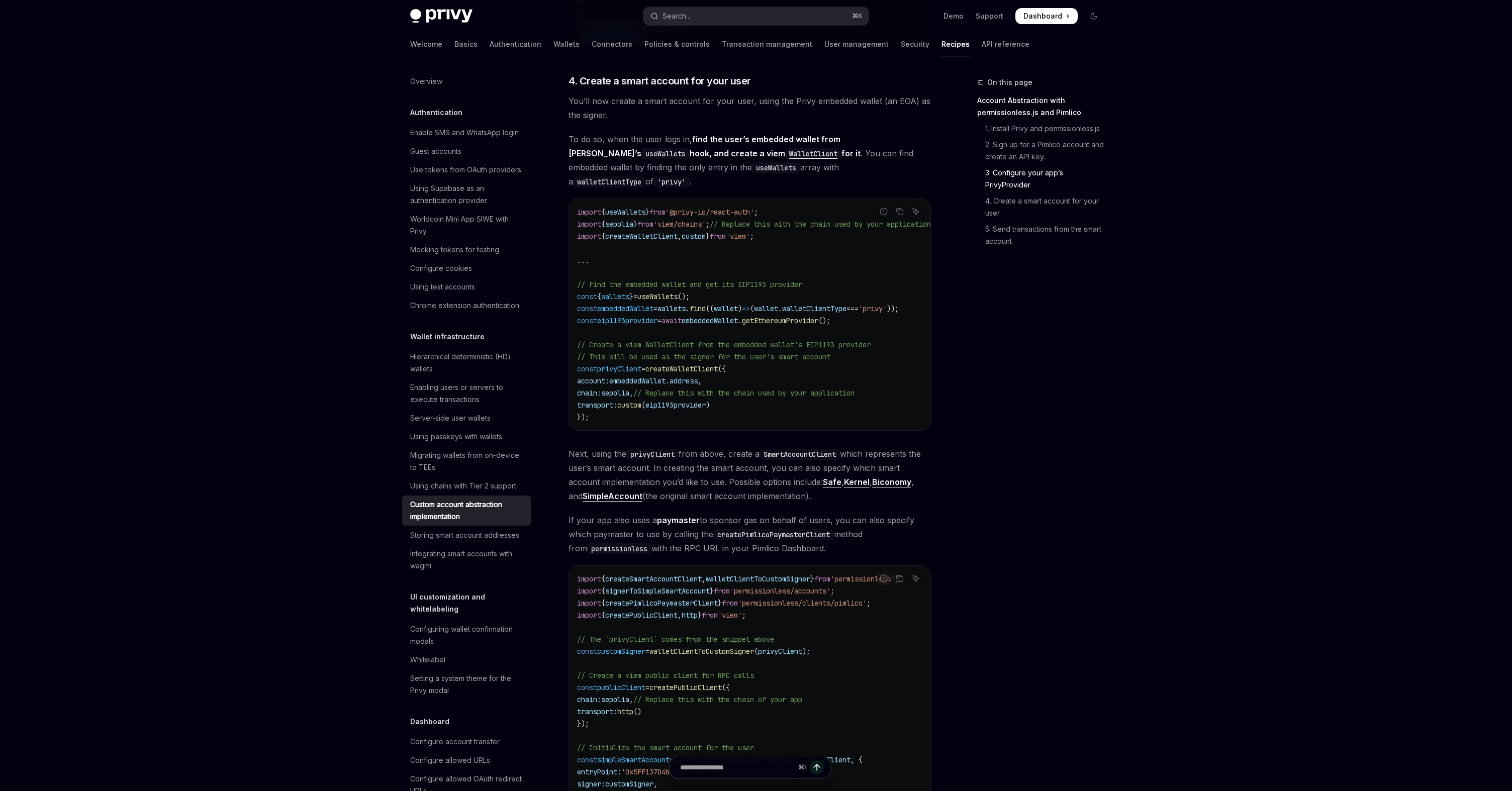
scroll to position [1109, 0]
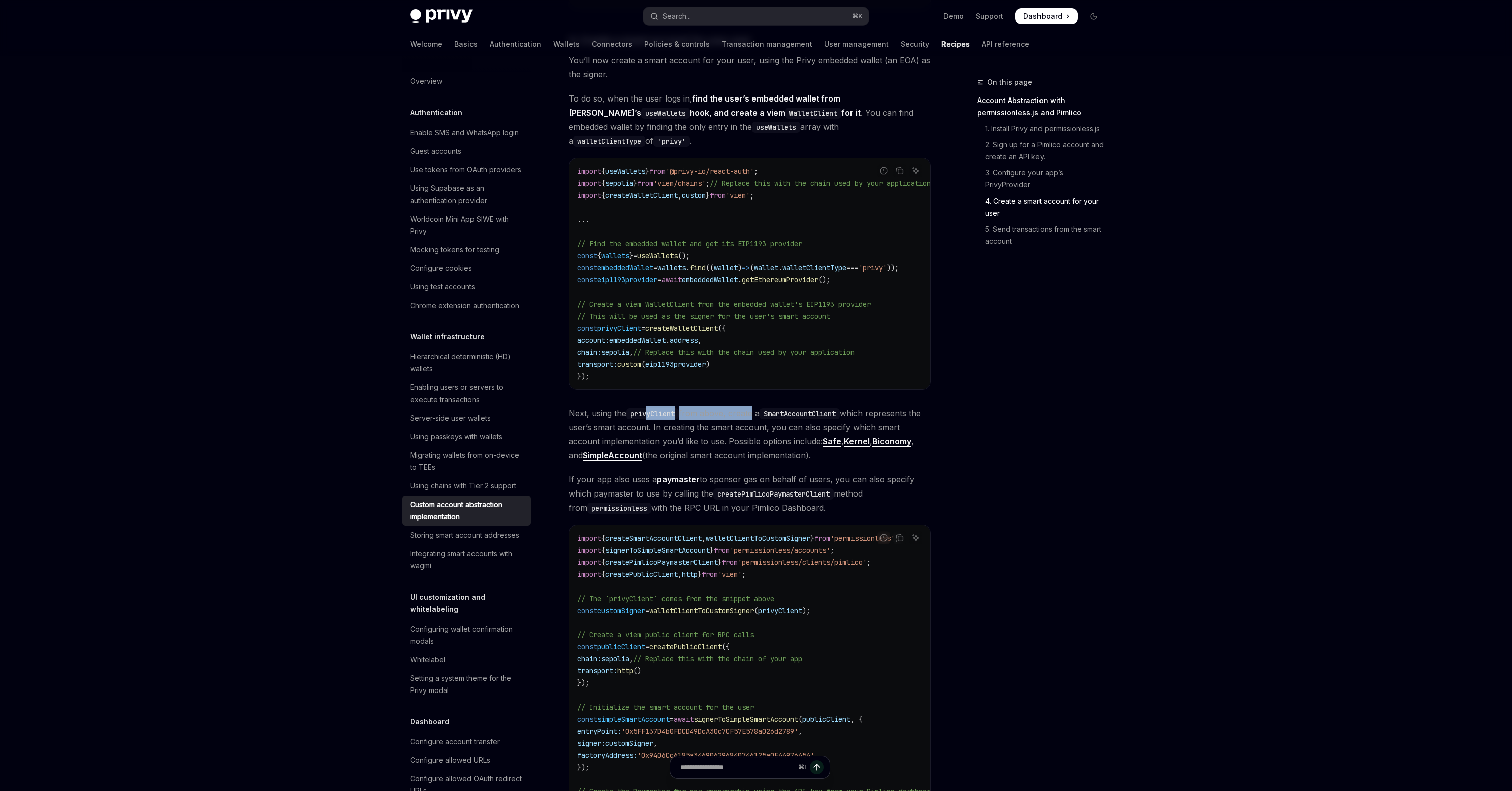
drag, startPoint x: 648, startPoint y: 386, endPoint x: 757, endPoint y: 392, distance: 109.2
click at [757, 406] on span "Next, using the privyClient from above, create a SmartAccountClient which repre…" at bounding box center [749, 434] width 362 height 56
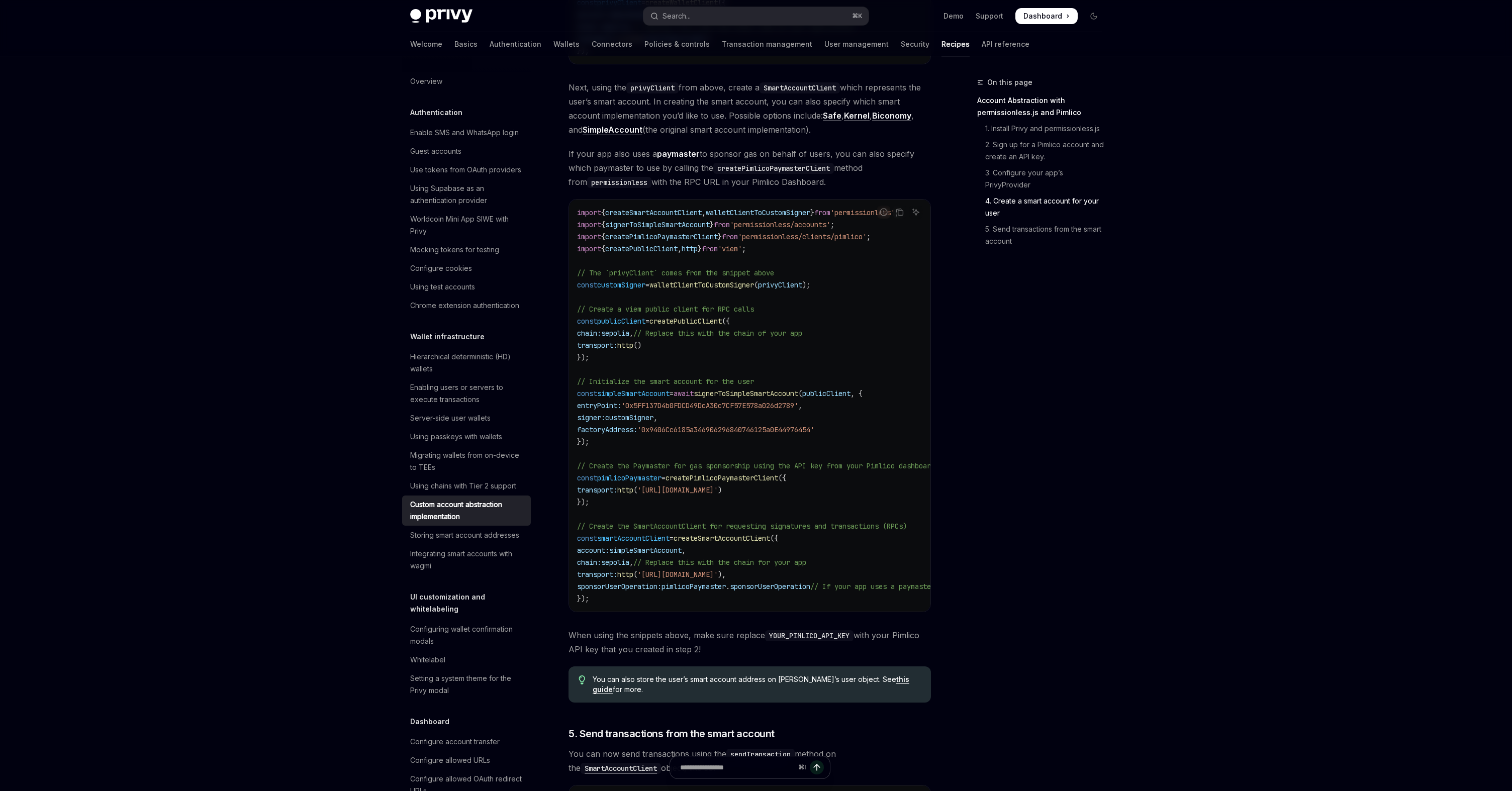
scroll to position [1488, 0]
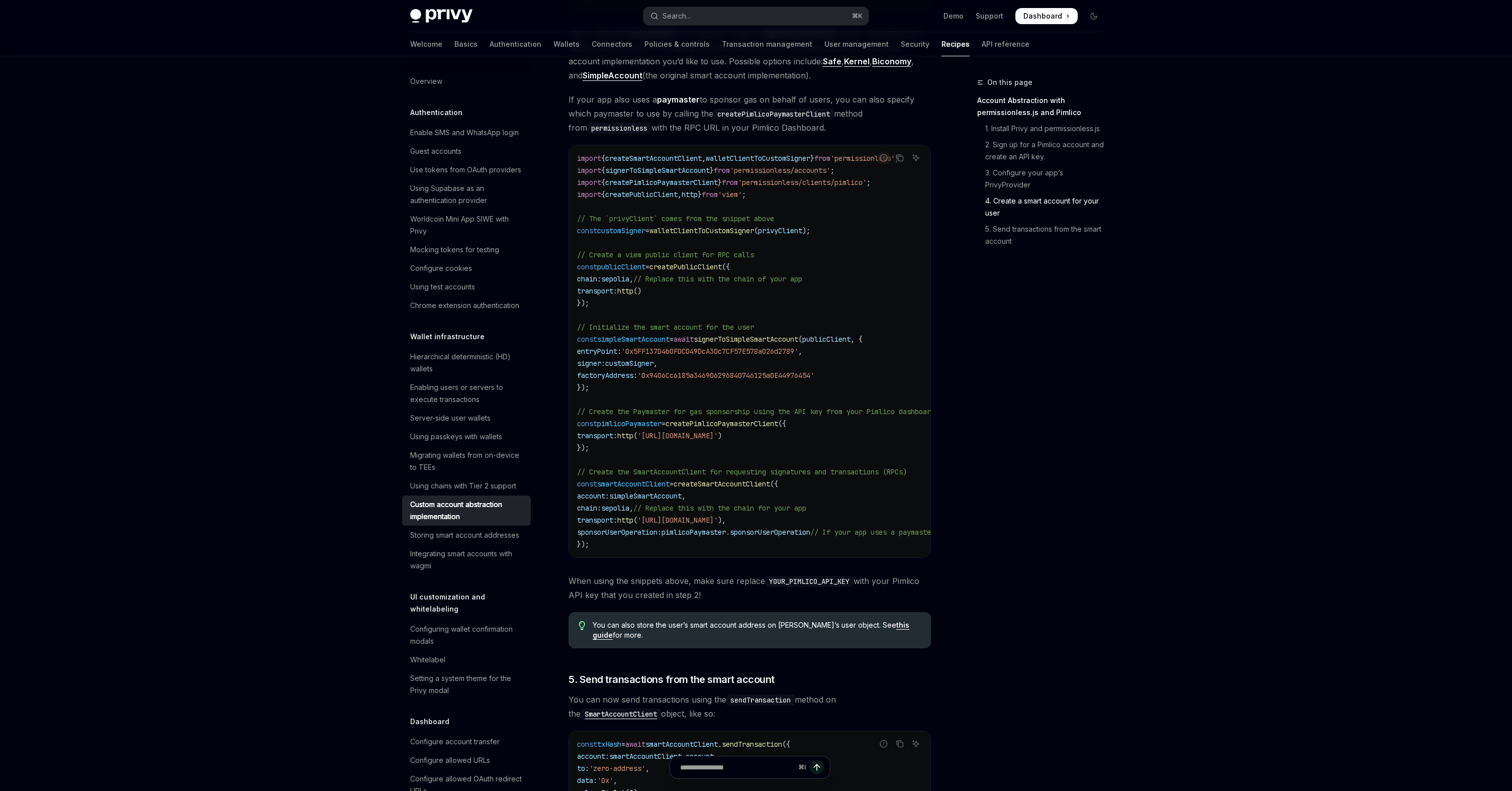
click at [644, 527] on span "sponsorUserOperation:" at bounding box center [619, 532] width 84 height 9
drag, startPoint x: 576, startPoint y: 399, endPoint x: 614, endPoint y: 423, distance: 44.9
click at [614, 423] on div "import { createSmartAccountClient , walletClientToCustomSigner } from 'permissi…" at bounding box center [749, 350] width 362 height 412
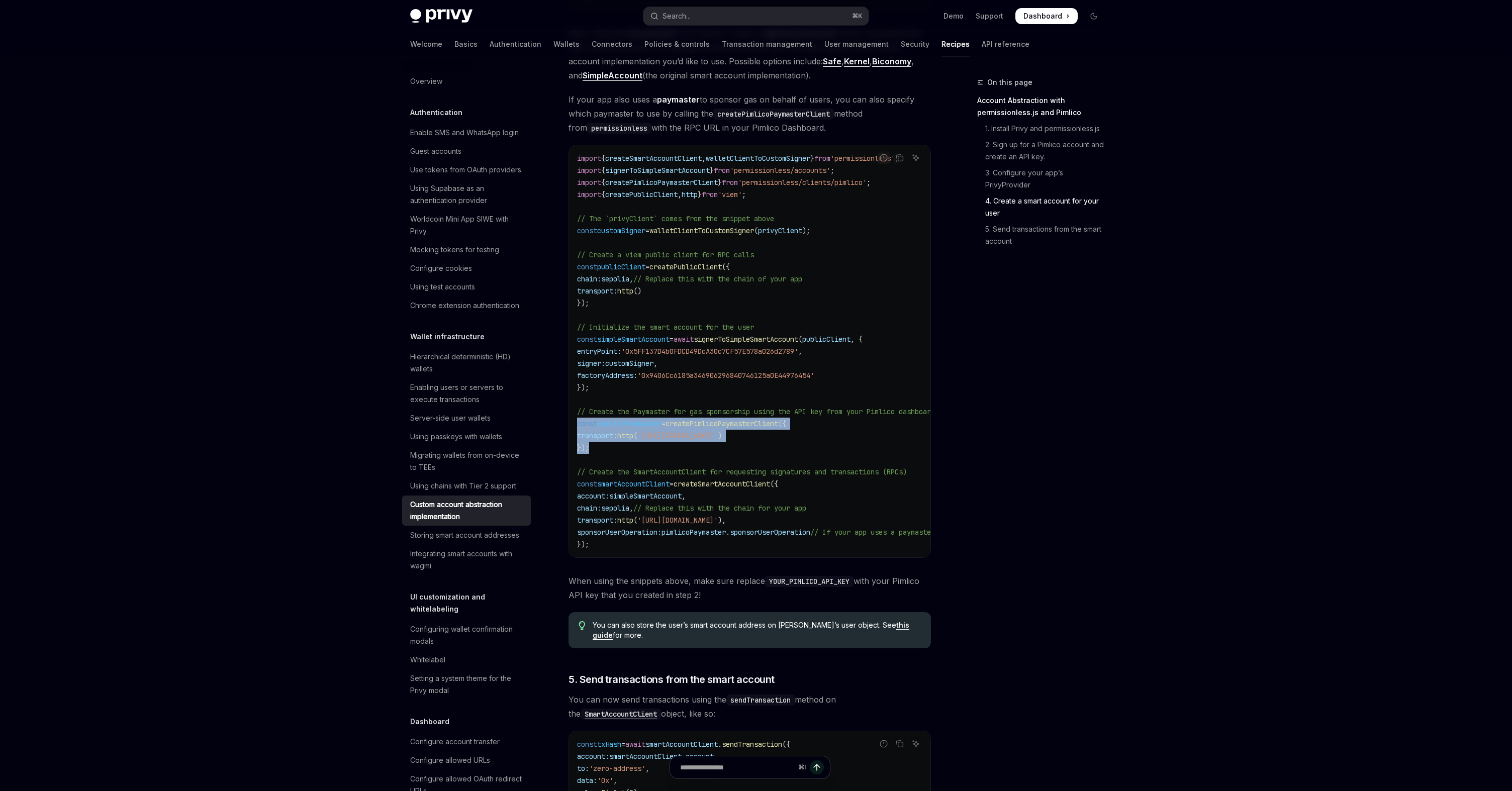
copy code "const pimlicoPaymaster = createPimlicoPaymasterClient ({ transport: http ( 'htt…"
click at [700, 178] on span "createPimlicoPaymasterClient" at bounding box center [662, 182] width 113 height 9
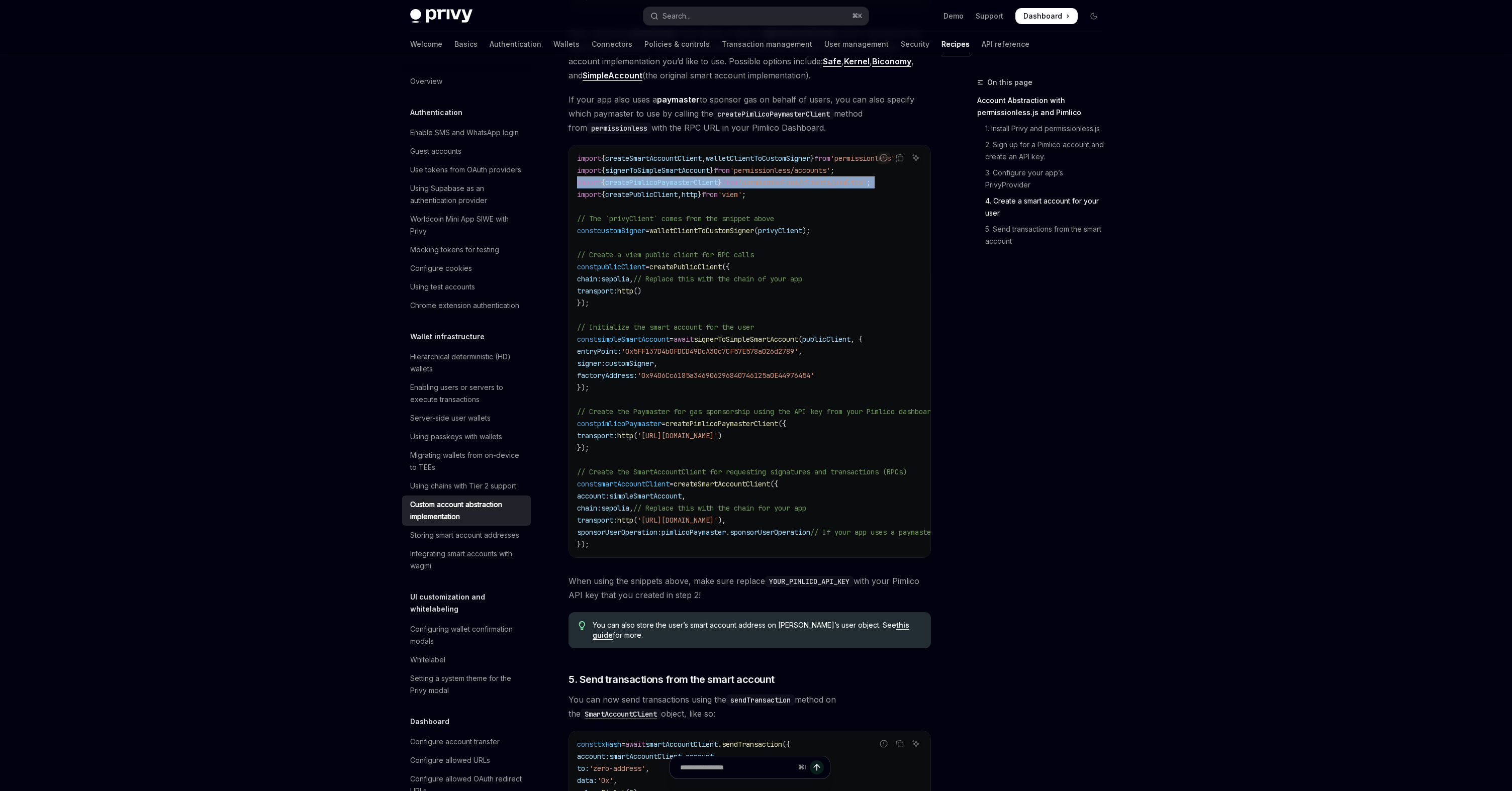
click at [700, 178] on span "createPimlicoPaymasterClient" at bounding box center [662, 182] width 113 height 9
copy code "import { createPimlicoPaymasterClient } from 'permissionless/clients/pimlico' ;"
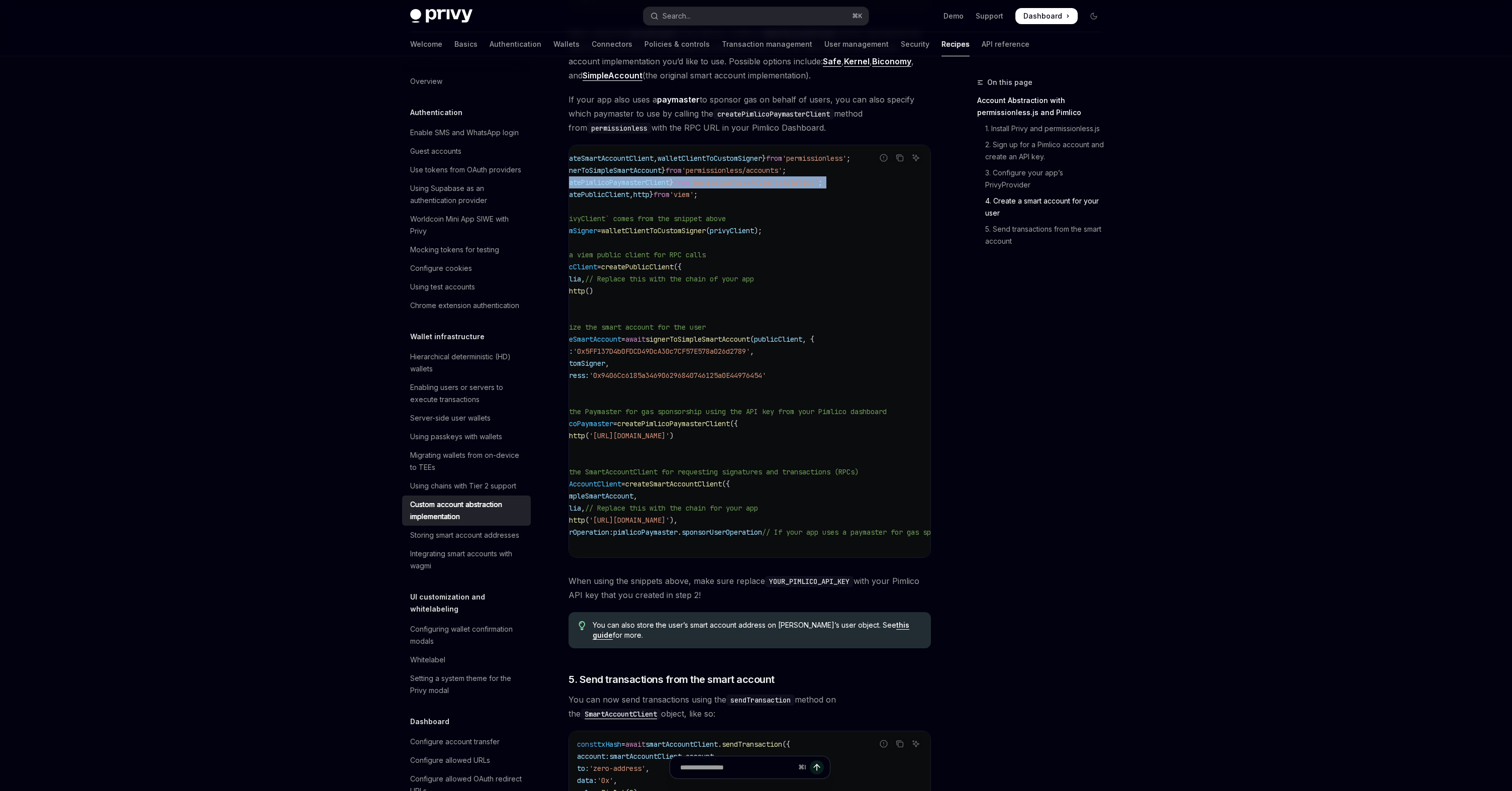
scroll to position [0, 0]
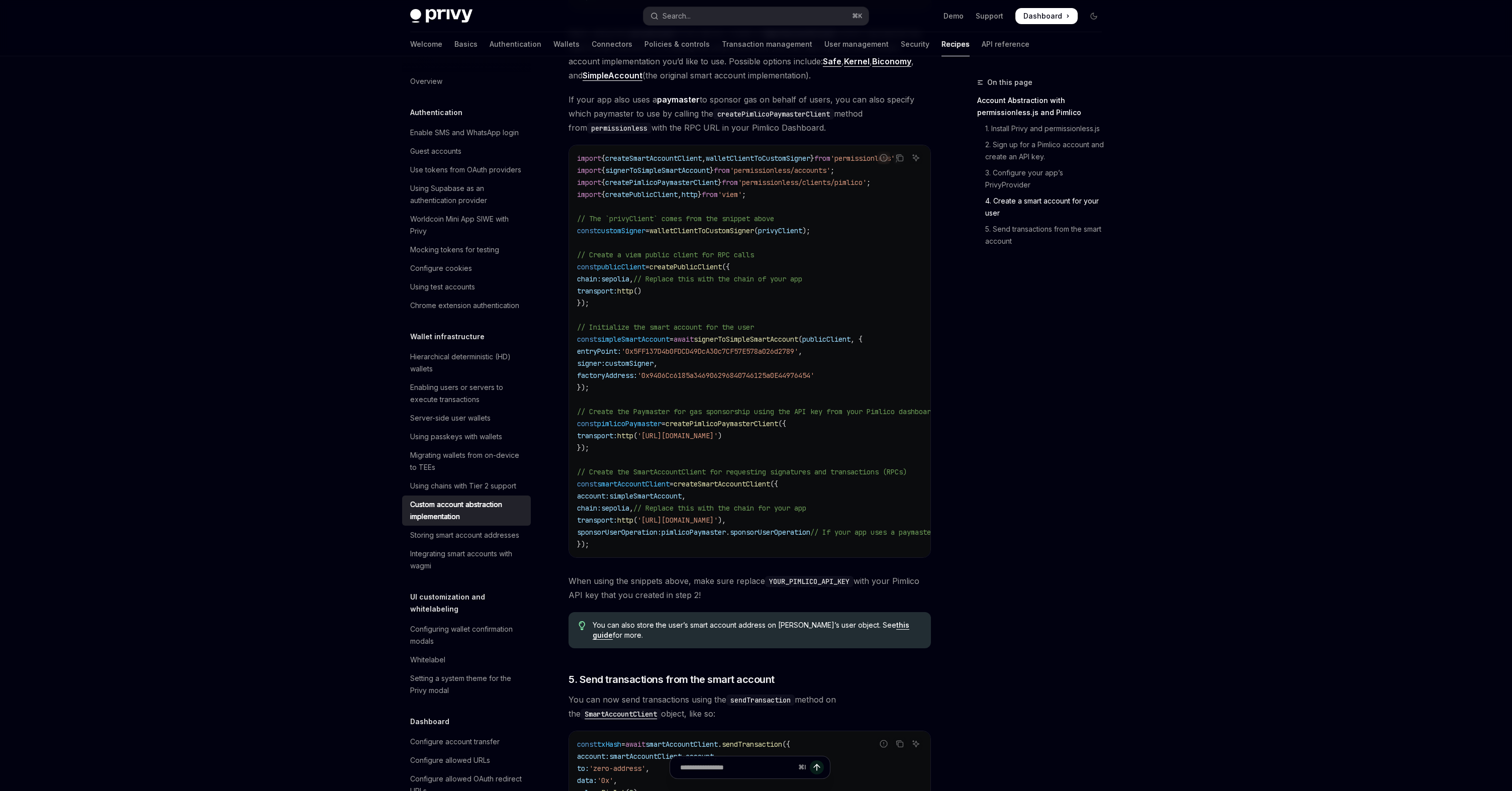
click at [588, 527] on span "sponsorUserOperation:" at bounding box center [619, 532] width 84 height 9
click at [662, 527] on span "sponsorUserOperation:" at bounding box center [619, 532] width 84 height 9
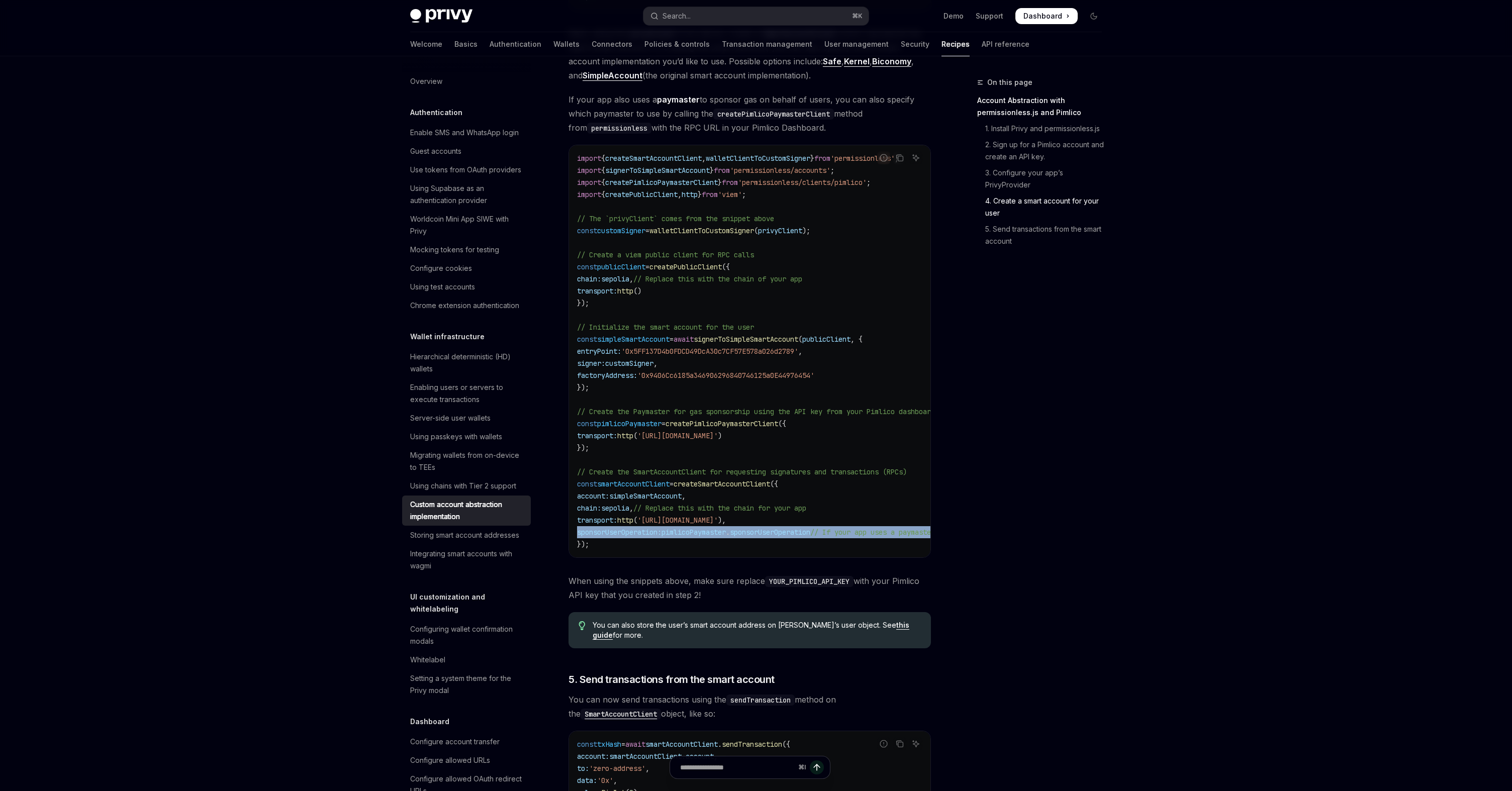
click at [662, 527] on span "sponsorUserOperation:" at bounding box center [619, 532] width 84 height 9
click at [914, 438] on code "import { createSmartAccountClient , walletClientToCustomSigner } from 'permissi…" at bounding box center [808, 351] width 463 height 398
click at [789, 367] on code "import { createSmartAccountClient , walletClientToCustomSigner } from 'permissi…" at bounding box center [808, 351] width 463 height 398
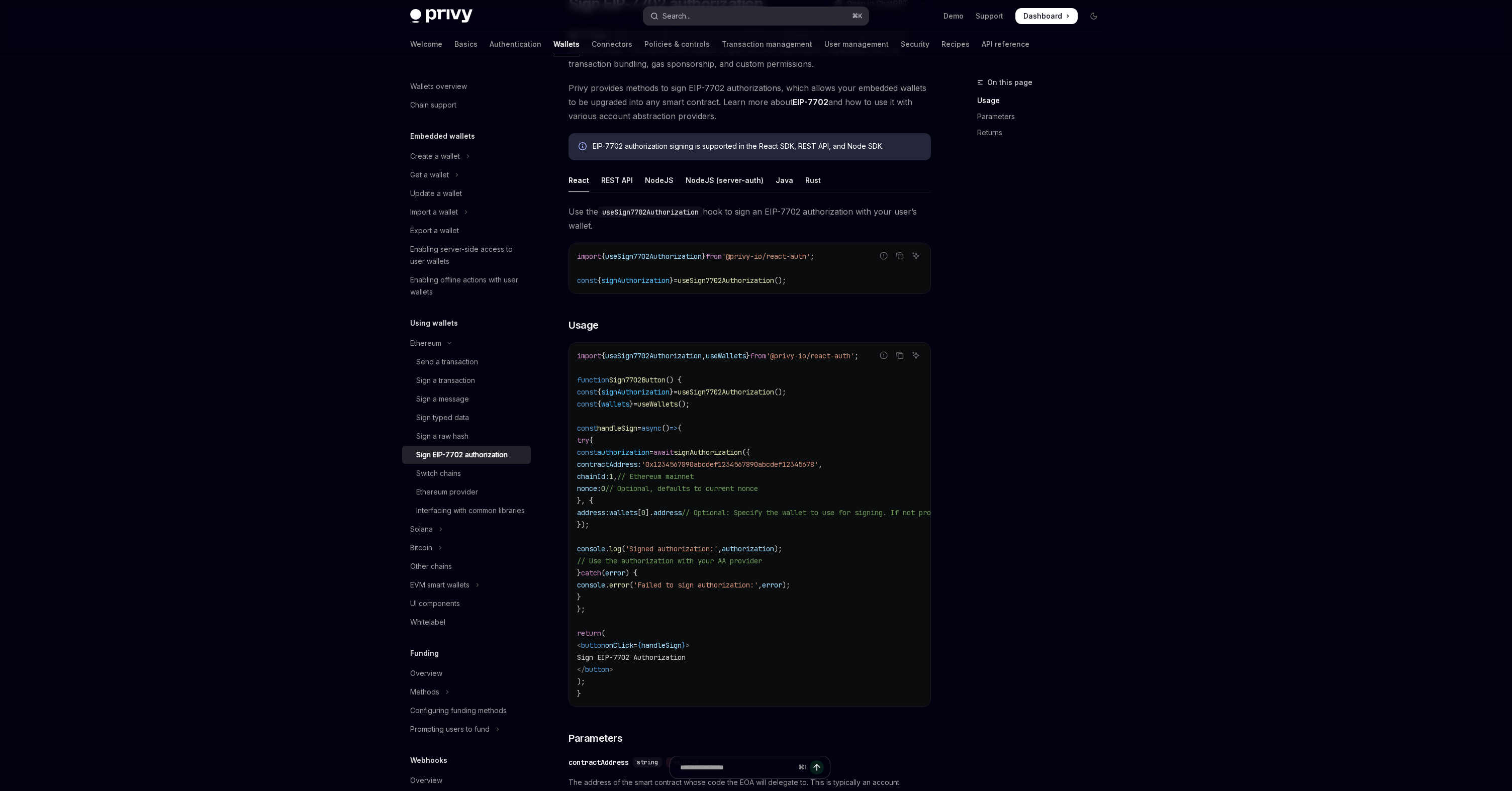
click at [732, 15] on button "Search... ⌘ K" at bounding box center [755, 15] width 225 height 18
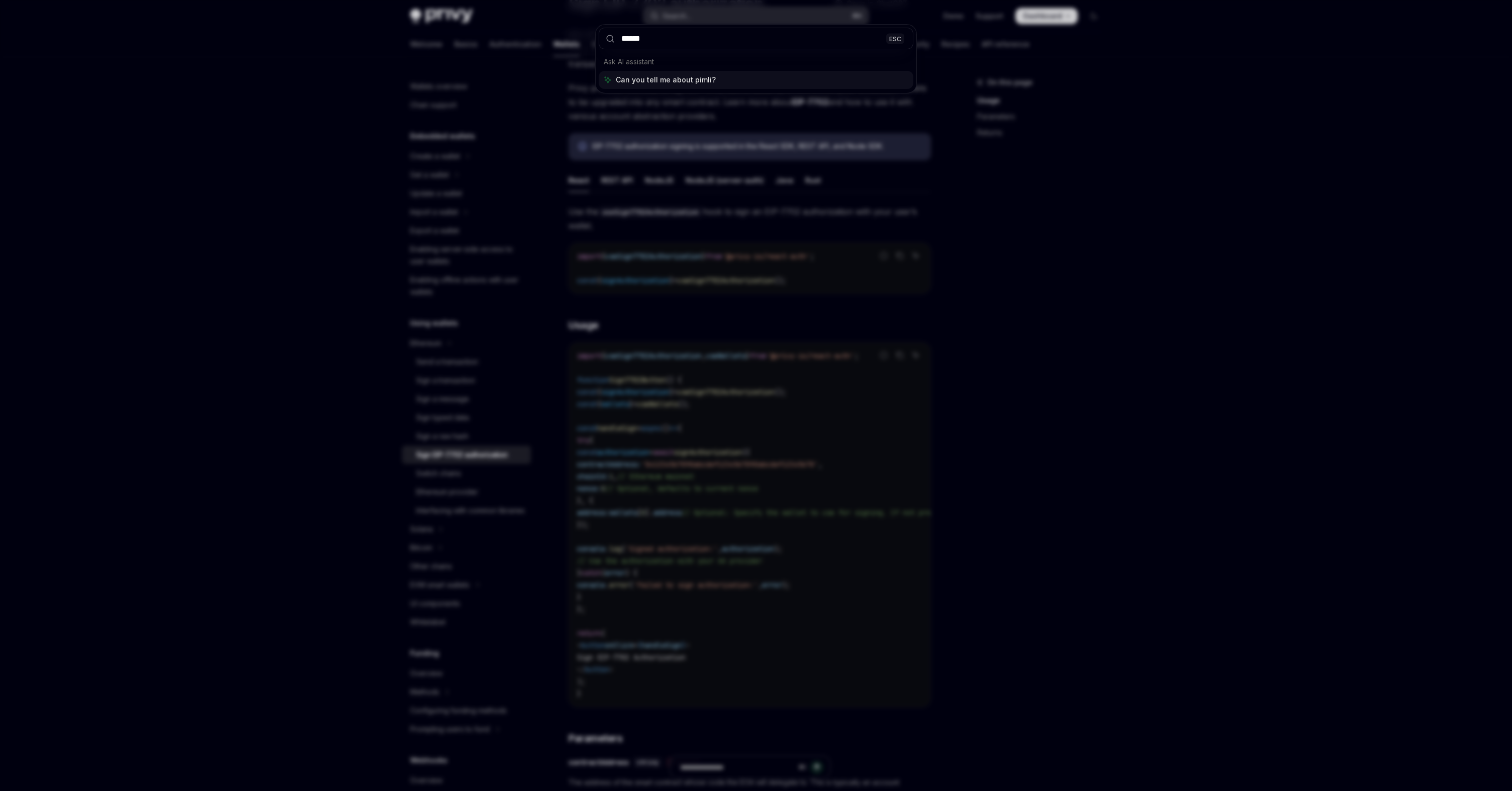
type input "*******"
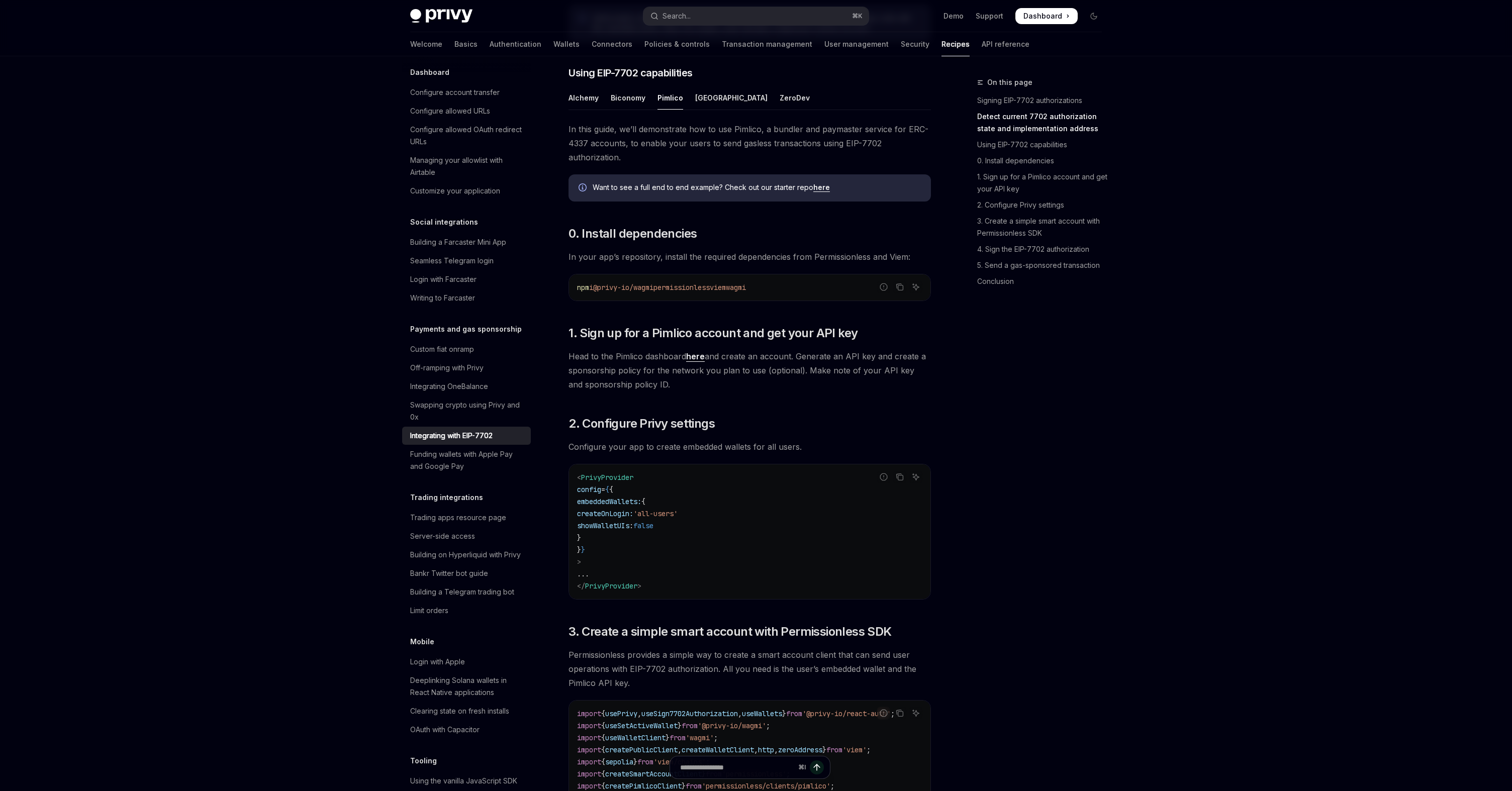
scroll to position [797, 0]
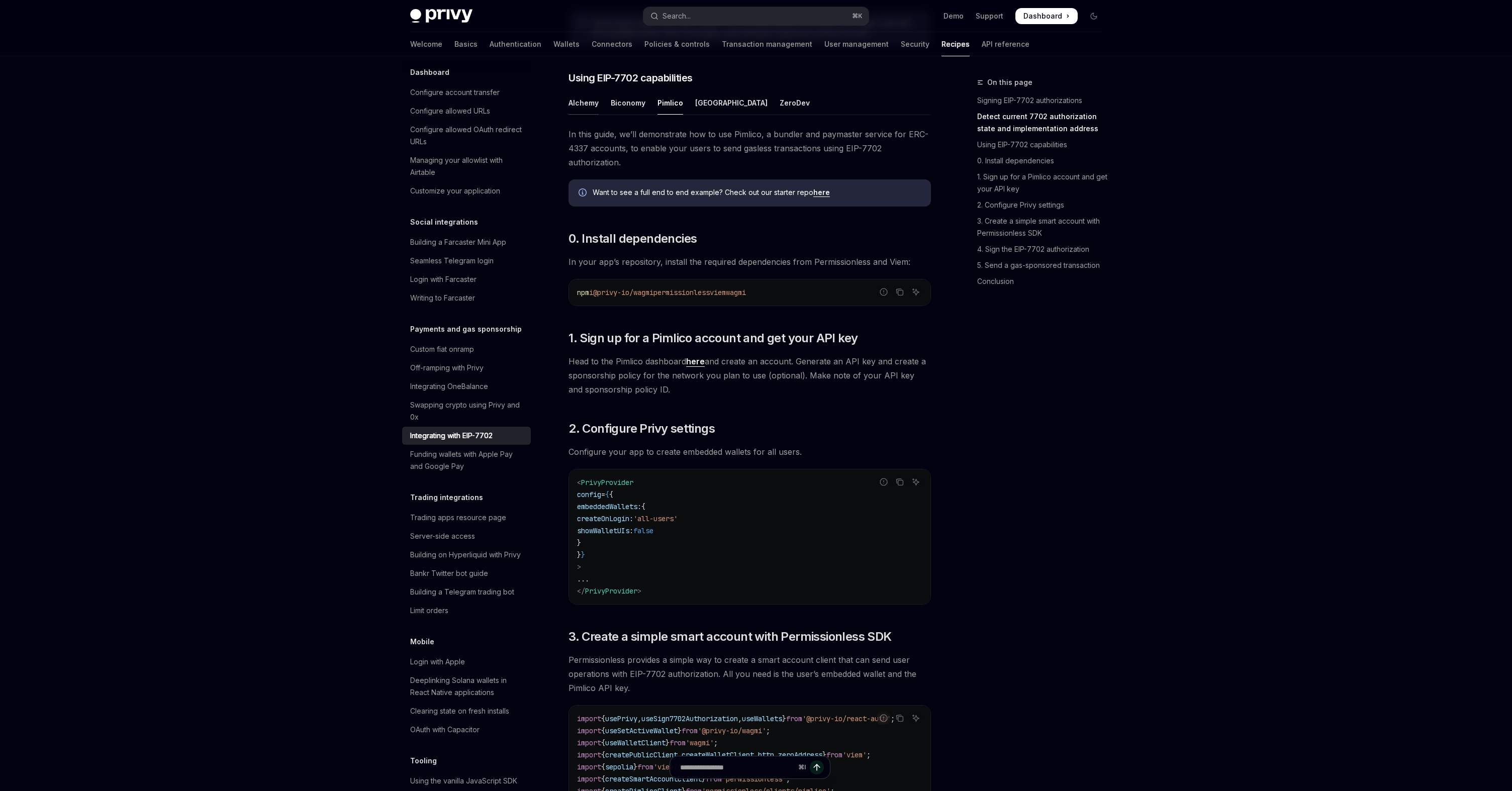
click at [588, 115] on div "Alchemy" at bounding box center [583, 103] width 30 height 24
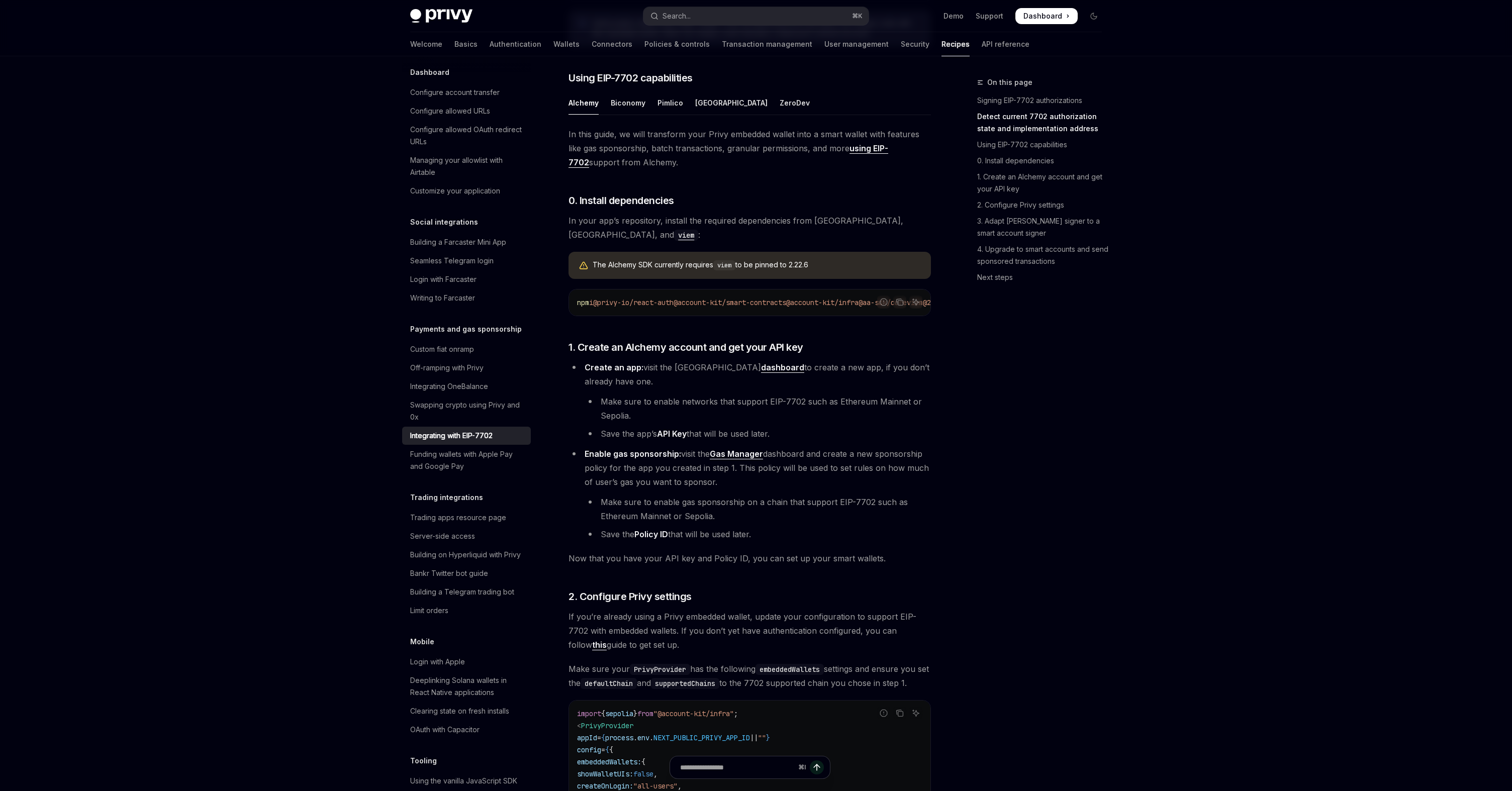
click at [607, 115] on ul "Alchemy Biconomy Pimlico Porto ZeroDev" at bounding box center [749, 103] width 362 height 24
click at [621, 115] on div "Biconomy" at bounding box center [628, 103] width 35 height 24
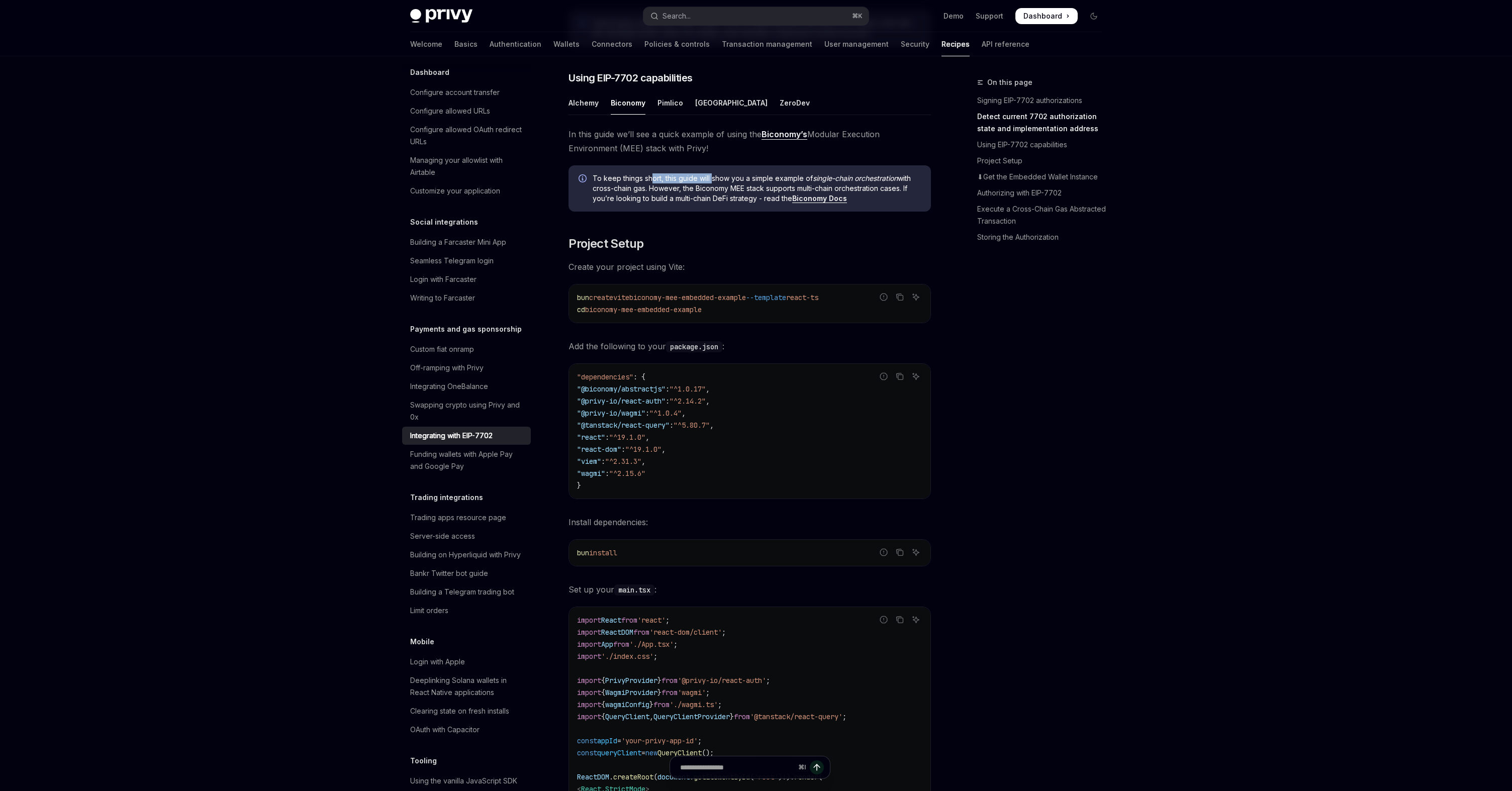
drag, startPoint x: 652, startPoint y: 195, endPoint x: 713, endPoint y: 195, distance: 61.0
click at [713, 195] on span "To keep things short, this guide will show you a simple example of single-chain…" at bounding box center [756, 189] width 328 height 30
click at [687, 204] on span "To keep things short, this guide will show you a simple example of single-chain…" at bounding box center [756, 189] width 328 height 30
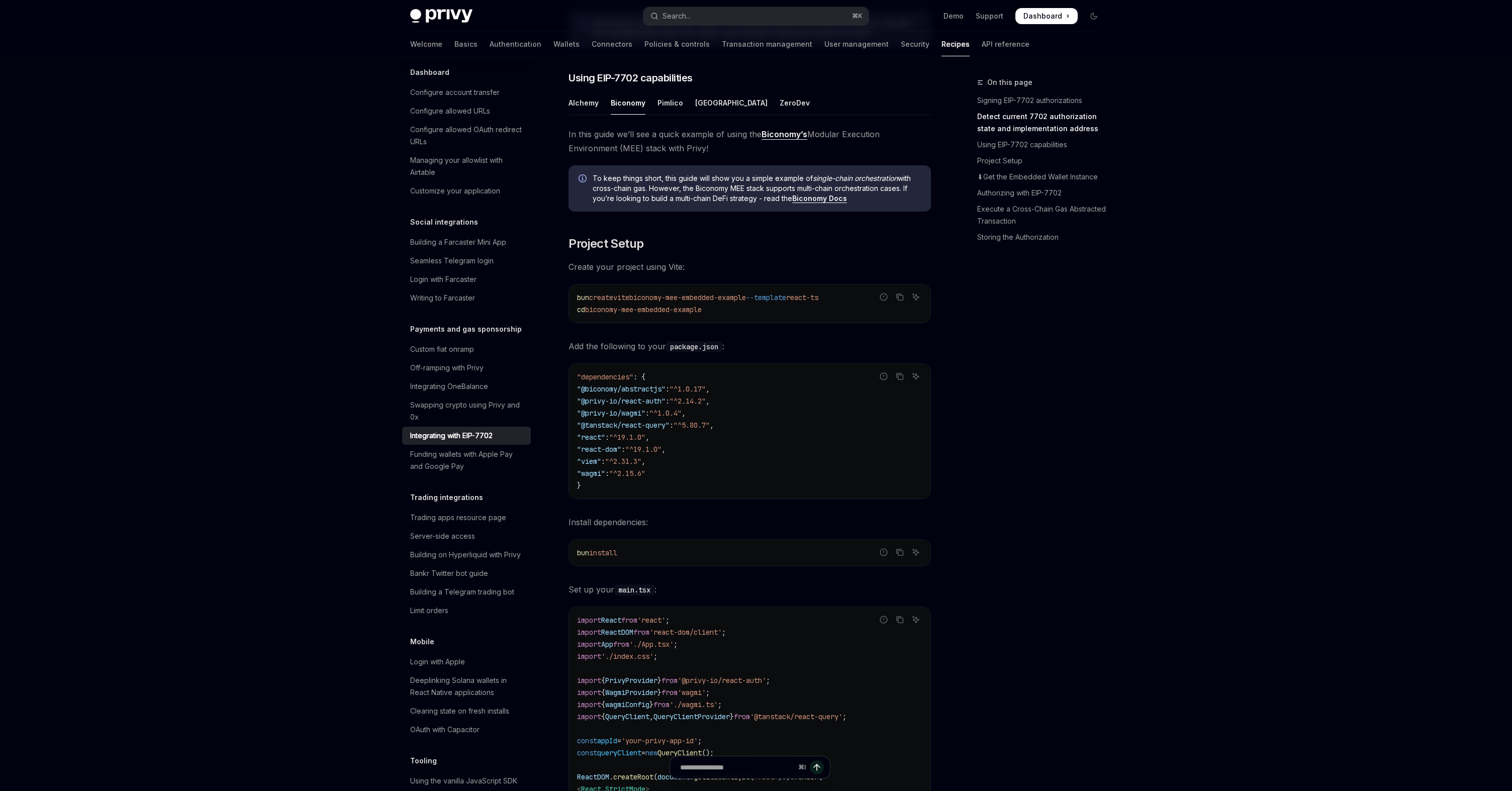
click at [709, 204] on span "To keep things short, this guide will show you a simple example of single-chain…" at bounding box center [756, 189] width 328 height 30
click at [709, 115] on div "[GEOGRAPHIC_DATA]" at bounding box center [732, 103] width 72 height 24
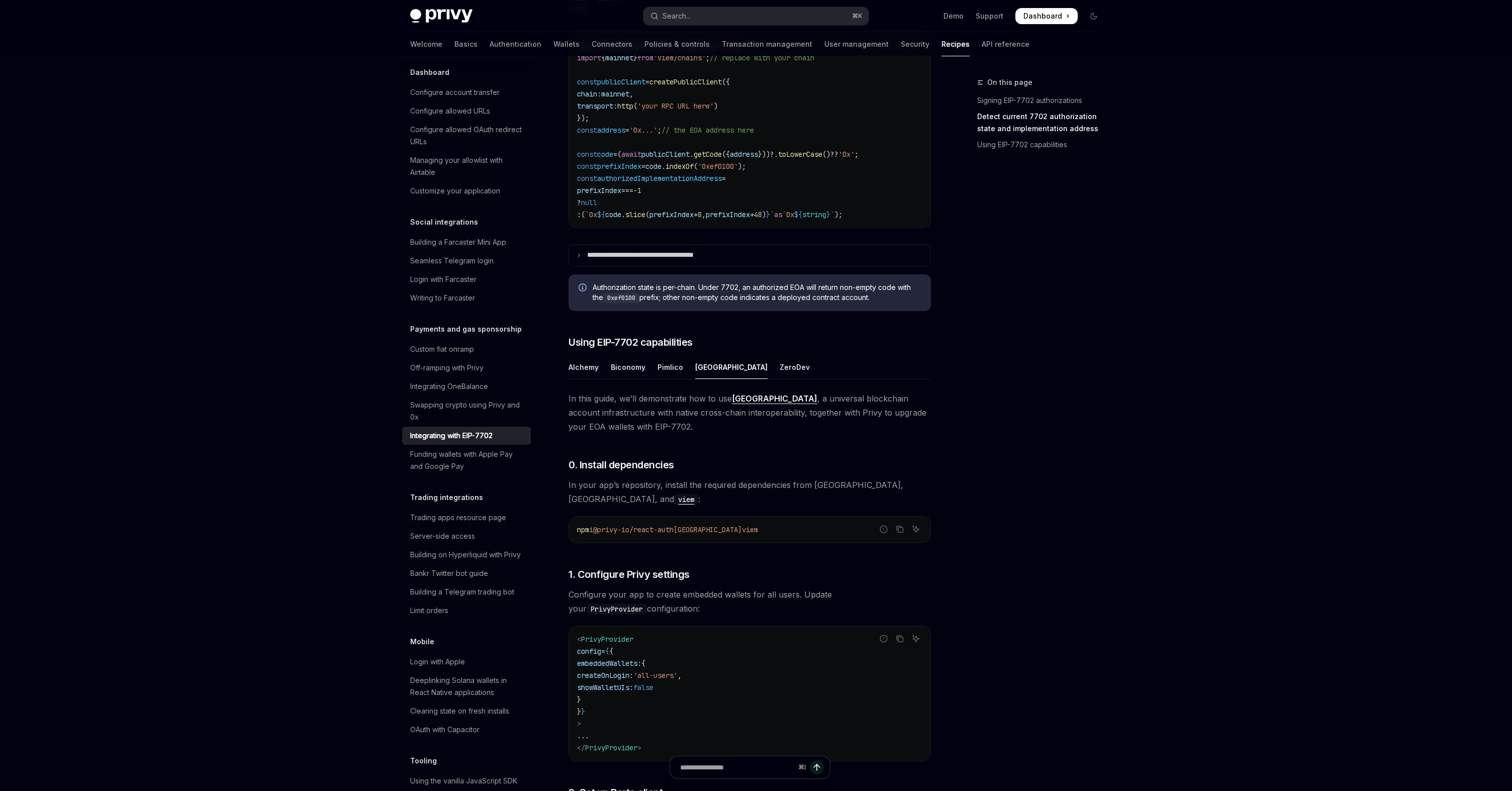
scroll to position [532, 0]
click at [780, 380] on div "ZeroDev" at bounding box center [795, 368] width 30 height 24
type textarea "*"
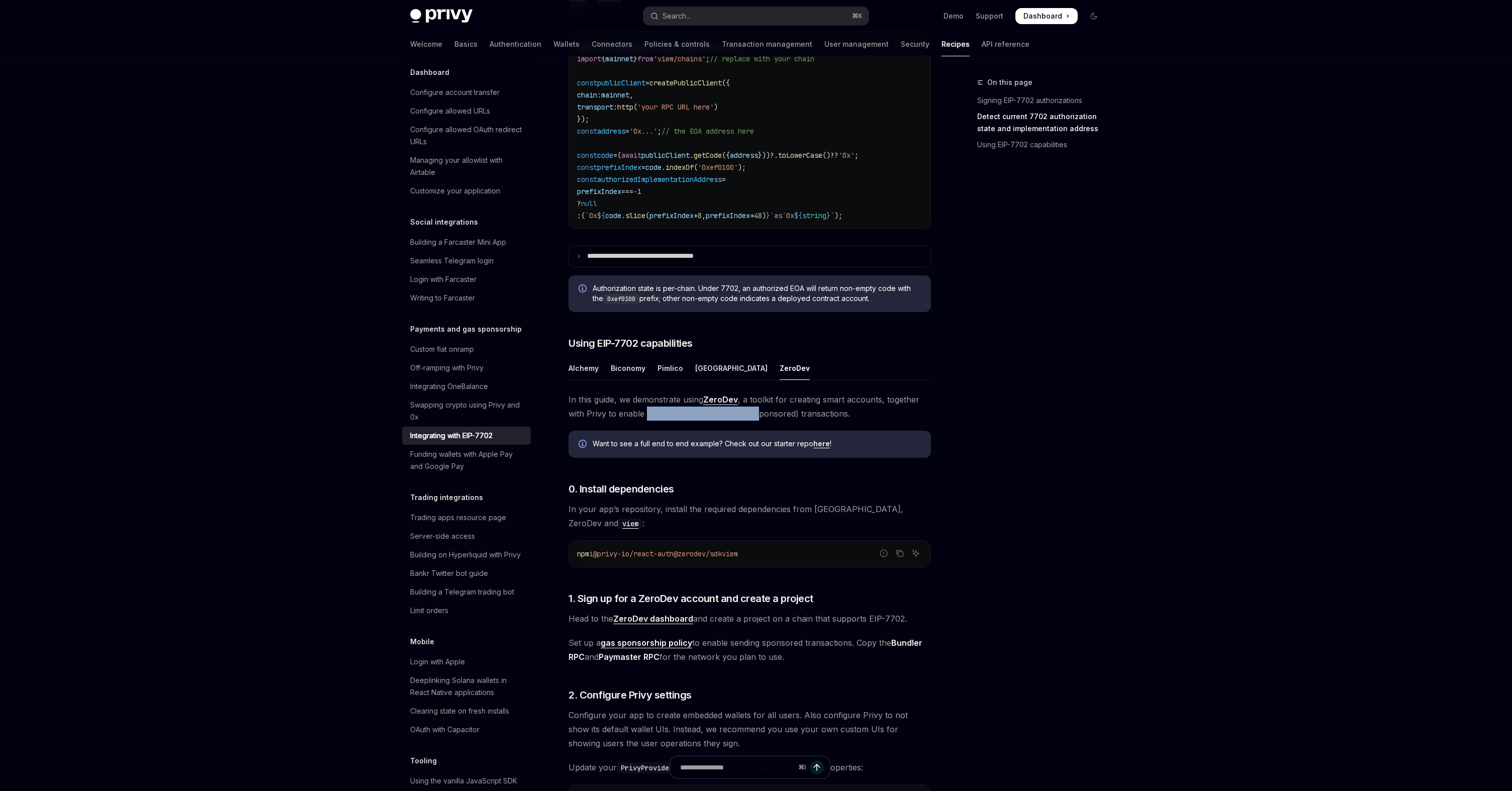
drag, startPoint x: 645, startPoint y: 431, endPoint x: 759, endPoint y: 431, distance: 114.0
click at [759, 420] on span "In this guide, we demonstrate using ZeroDev , a toolkit for creating smart acco…" at bounding box center [749, 406] width 362 height 28
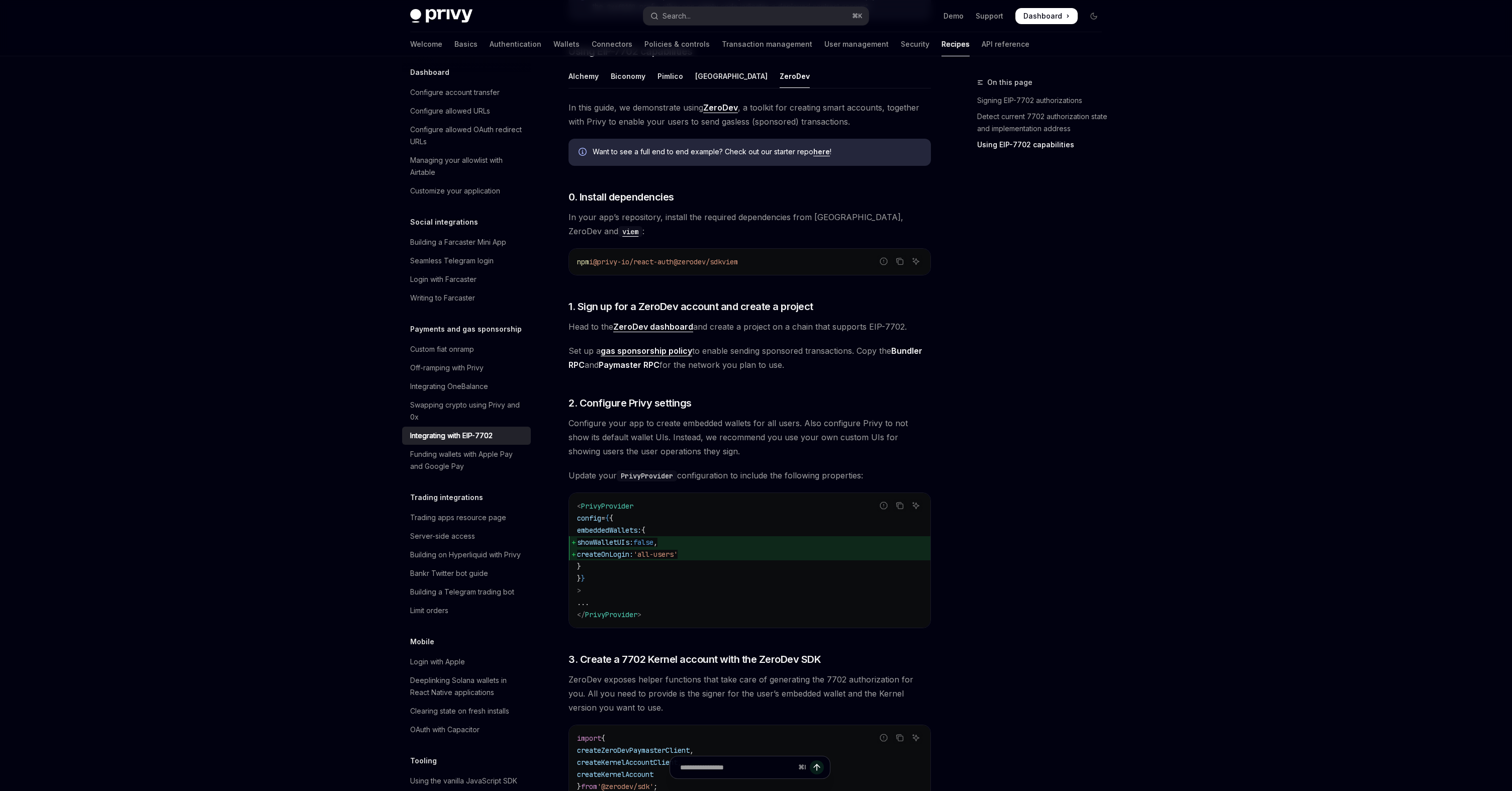
scroll to position [825, 0]
click at [713, 353] on span "Set up a gas sponsorship policy to enable sending sponsored transactions. Copy …" at bounding box center [749, 356] width 362 height 28
click at [749, 357] on span "Set up a gas sponsorship policy to enable sending sponsored transactions. Copy …" at bounding box center [749, 356] width 362 height 28
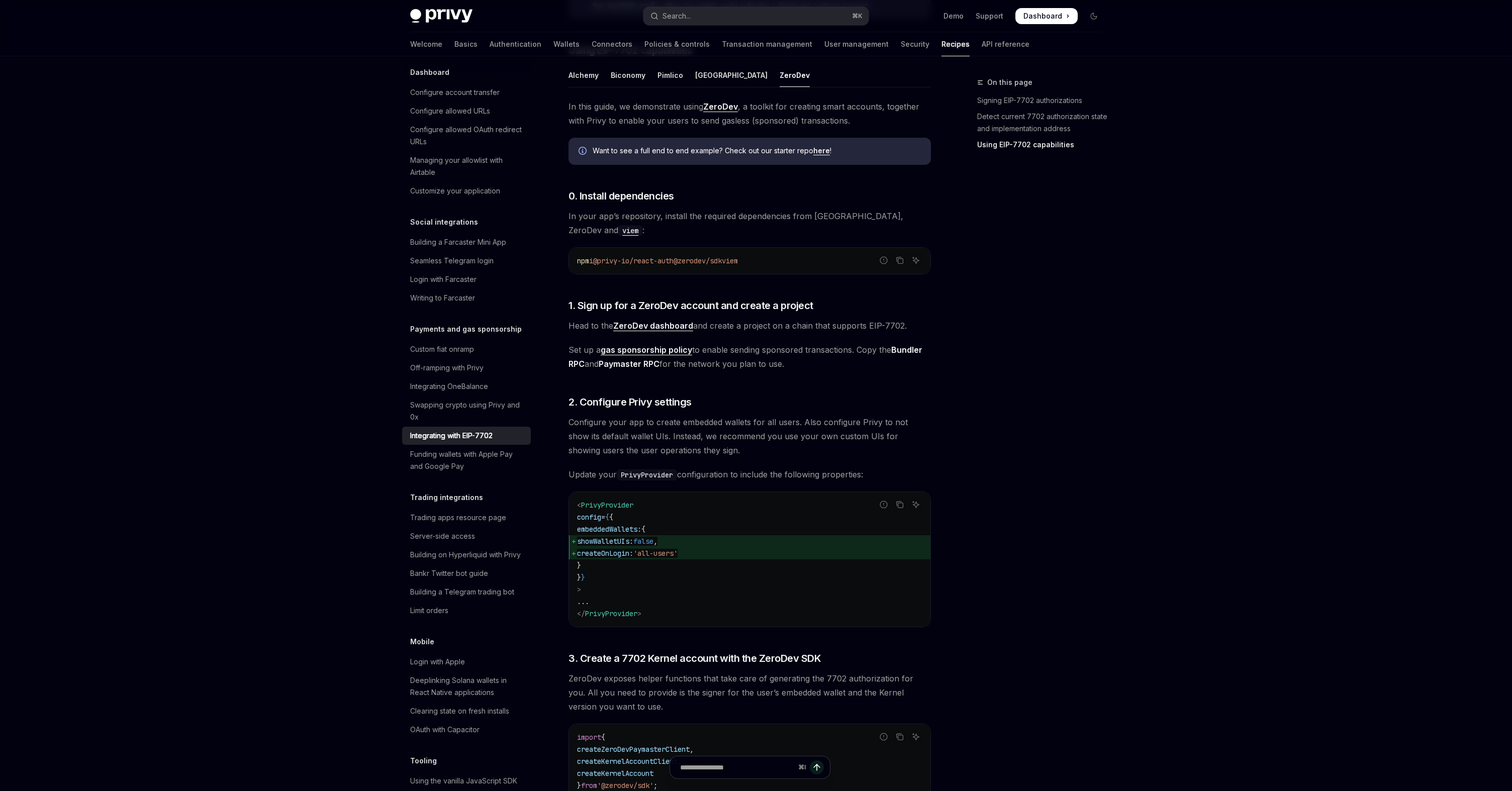
click at [690, 365] on span "Set up a gas sponsorship policy to enable sending sponsored transactions. Copy …" at bounding box center [749, 356] width 362 height 28
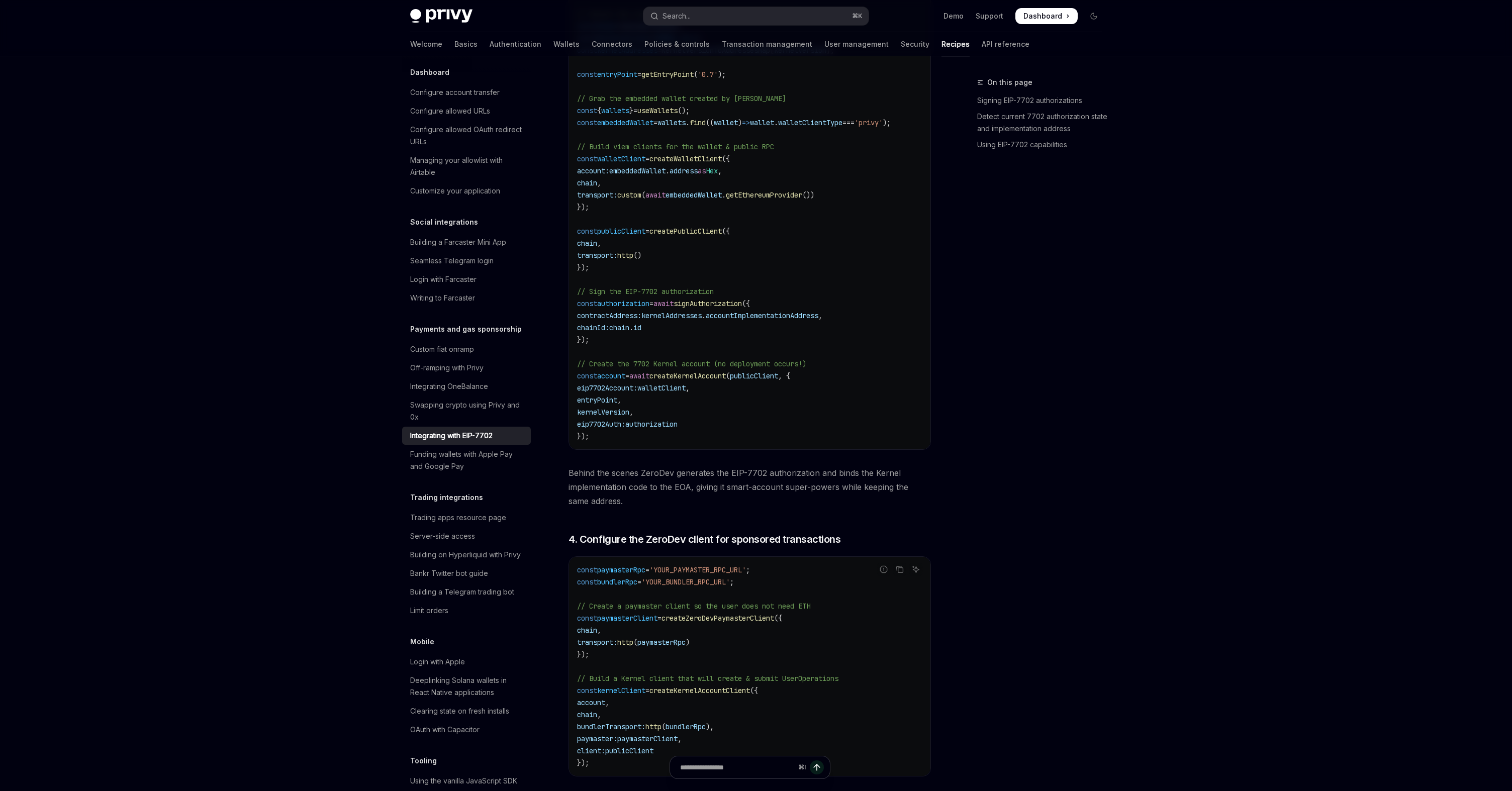
scroll to position [1688, 0]
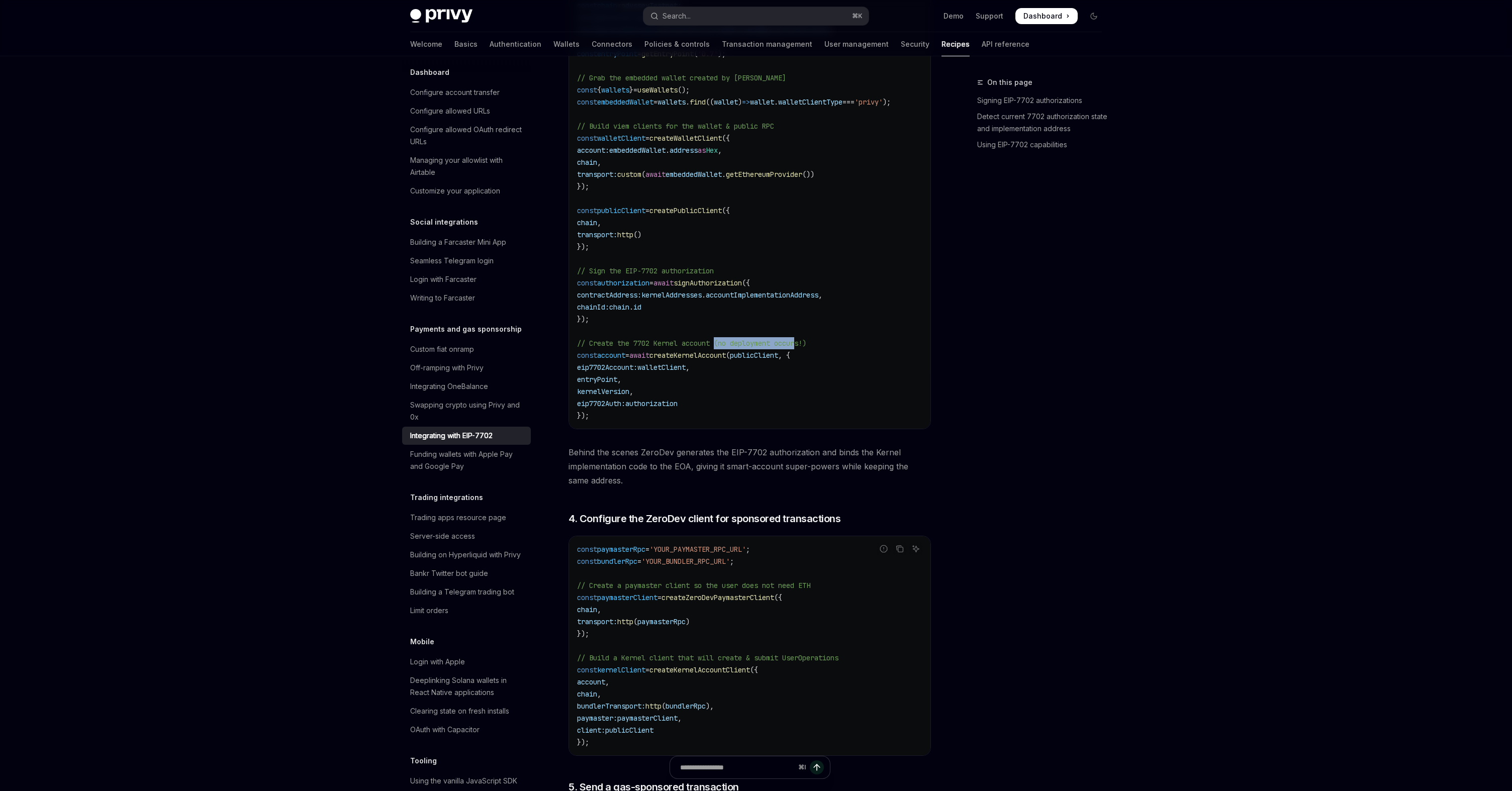
drag, startPoint x: 719, startPoint y: 348, endPoint x: 808, endPoint y: 348, distance: 89.0
click at [807, 348] on span "// Create the 7702 Kernel account (no deployment occurs!)" at bounding box center [692, 343] width 229 height 9
drag, startPoint x: 753, startPoint y: 348, endPoint x: 784, endPoint y: 398, distance: 58.8
click at [784, 398] on code "import { createZeroDevPaymasterClient , createKernelAccountClient , createKerne…" at bounding box center [758, 144] width 362 height 554
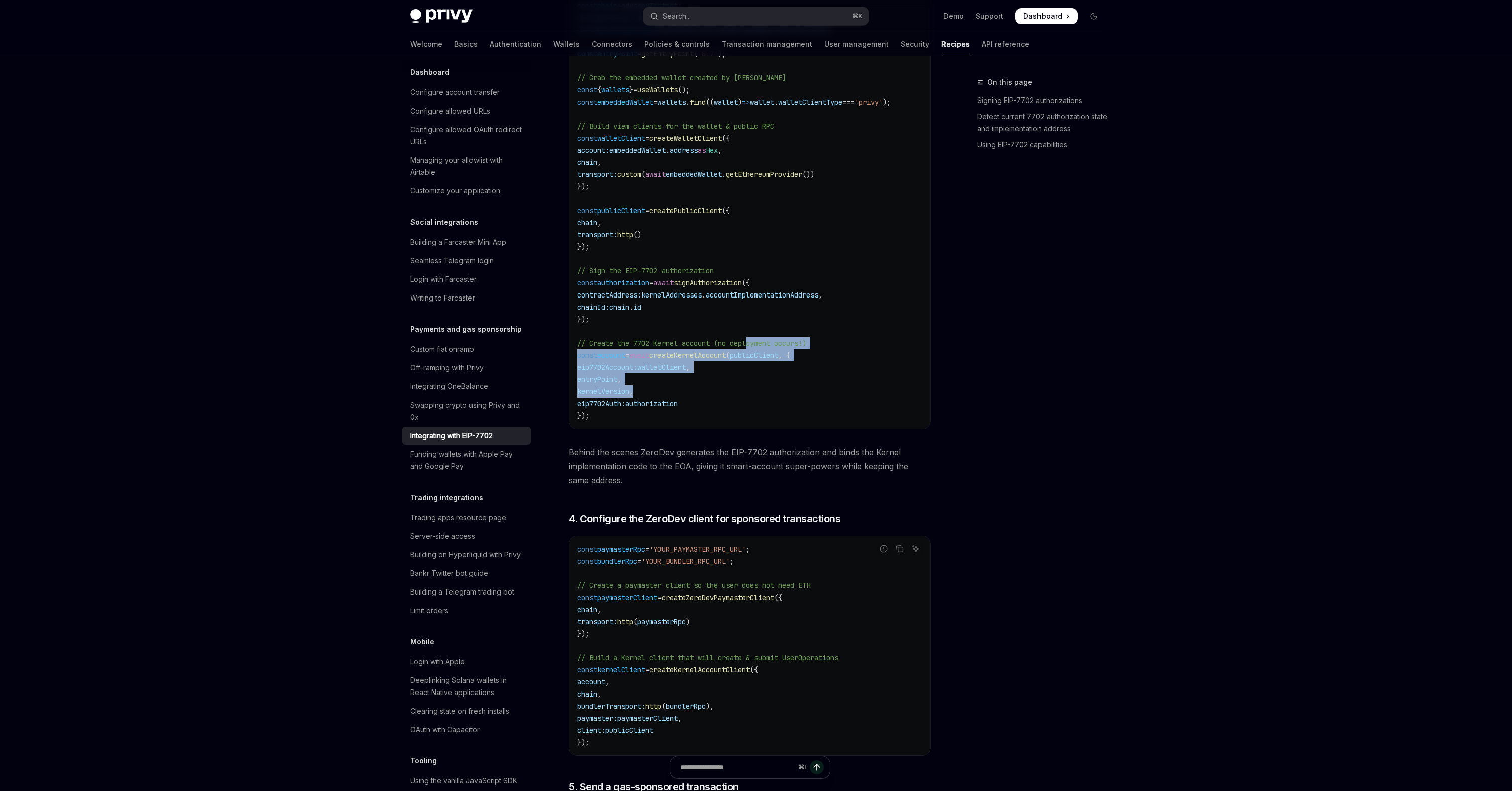
click at [784, 398] on code "import { createZeroDevPaymasterClient , createKernelAccountClient , createKerne…" at bounding box center [758, 144] width 362 height 554
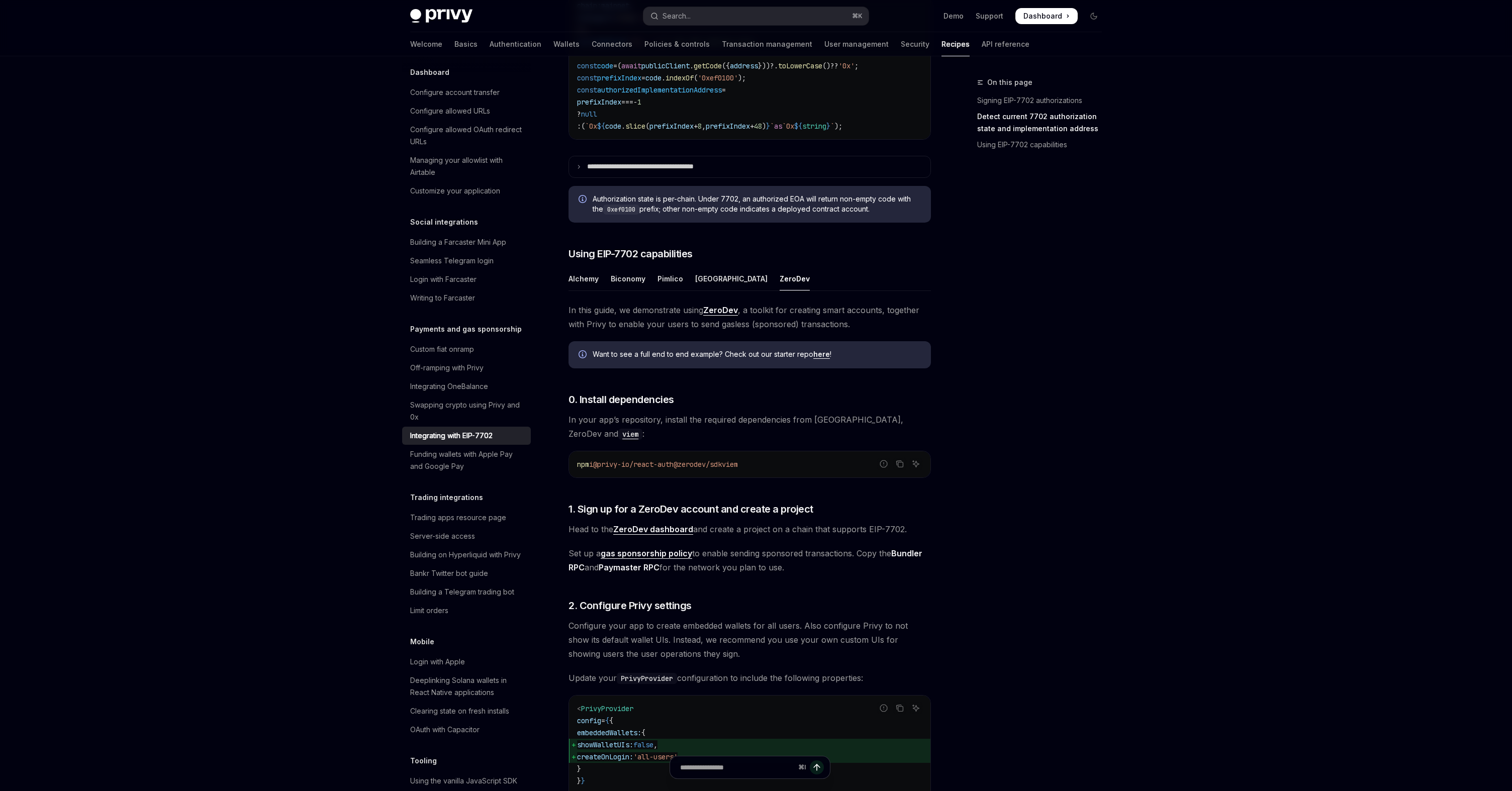
scroll to position [623, 0]
drag, startPoint x: 690, startPoint y: 468, endPoint x: 743, endPoint y: 468, distance: 53.0
click at [737, 467] on span "npm i @privy-io/react-auth @zerodev/sdk viem" at bounding box center [657, 462] width 161 height 9
copy span "@zerodev/sdk"
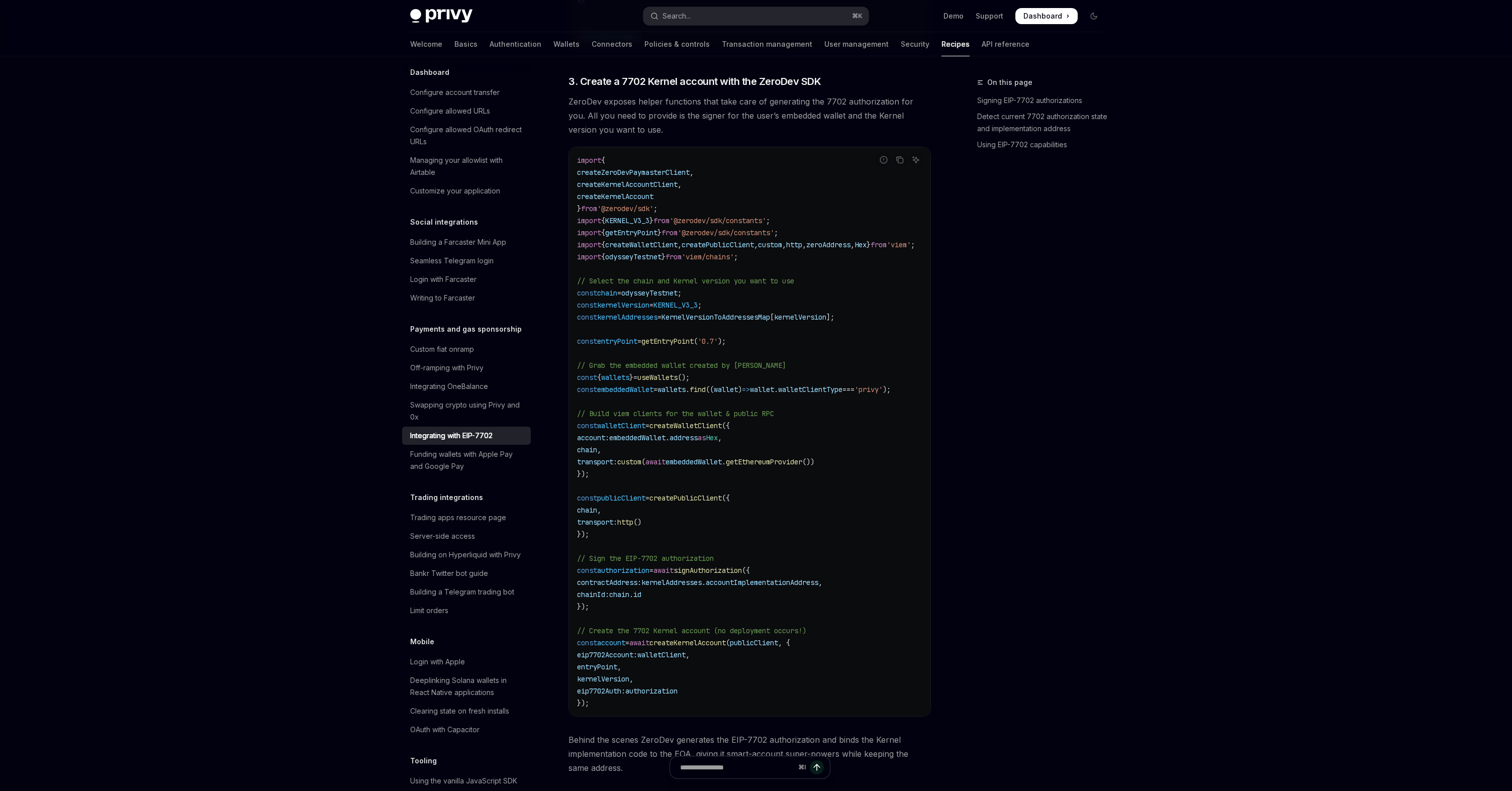
scroll to position [1402, 0]
click at [664, 291] on code "import { createZeroDevPaymasterClient , createKernelAccountClient , createKerne…" at bounding box center [758, 430] width 362 height 554
click at [688, 273] on code "import { createZeroDevPaymasterClient , createKernelAccountClient , createKerne…" at bounding box center [758, 430] width 362 height 554
click at [703, 282] on span "// Select the chain and Kernel version you want to use" at bounding box center [686, 280] width 217 height 9
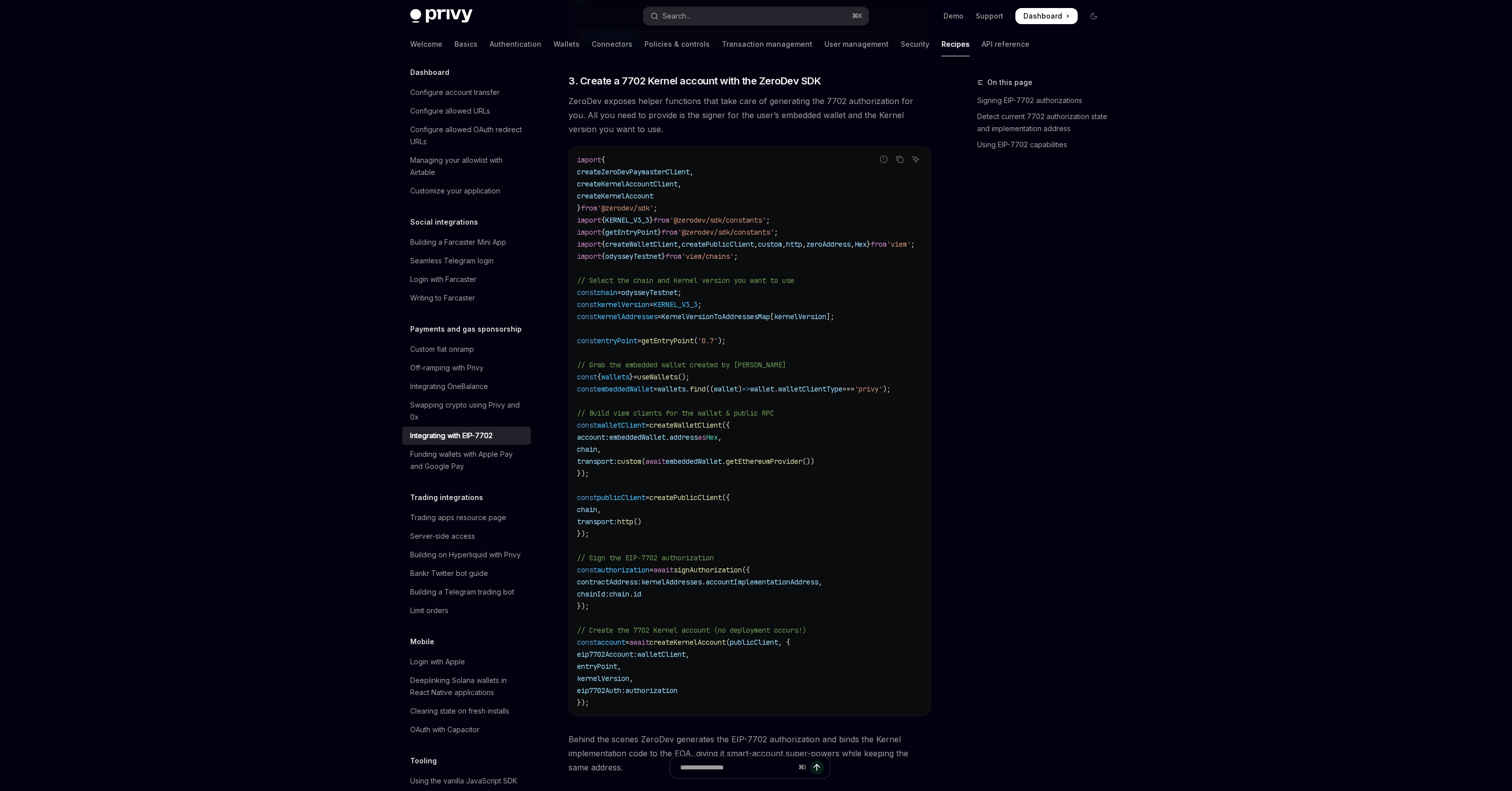
scroll to position [1398, 0]
